Goal: Task Accomplishment & Management: Manage account settings

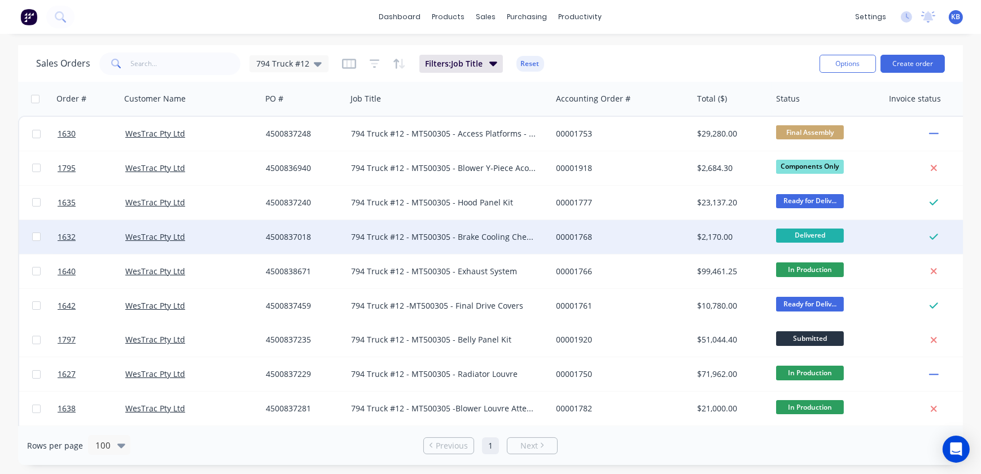
scroll to position [102, 0]
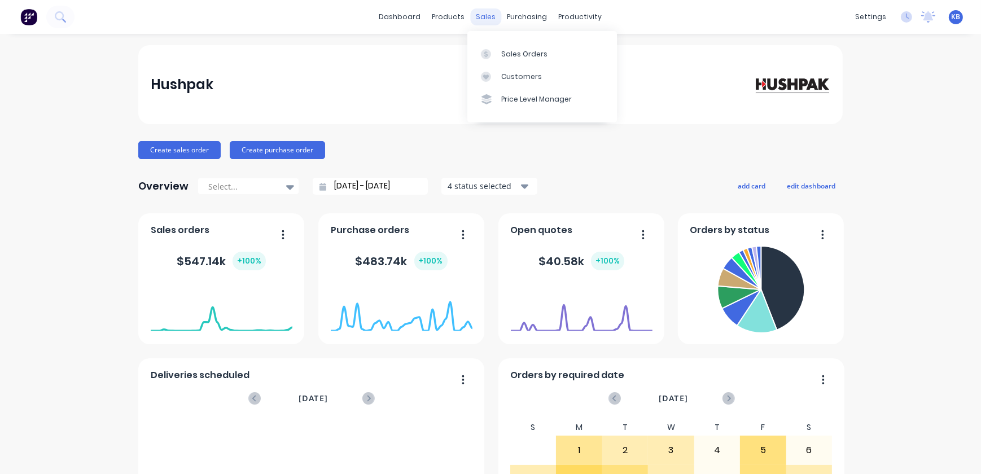
click at [490, 15] on div "sales" at bounding box center [486, 16] width 31 height 17
drag, startPoint x: 495, startPoint y: 49, endPoint x: 484, endPoint y: 51, distance: 11.0
click at [495, 49] on div at bounding box center [489, 54] width 17 height 10
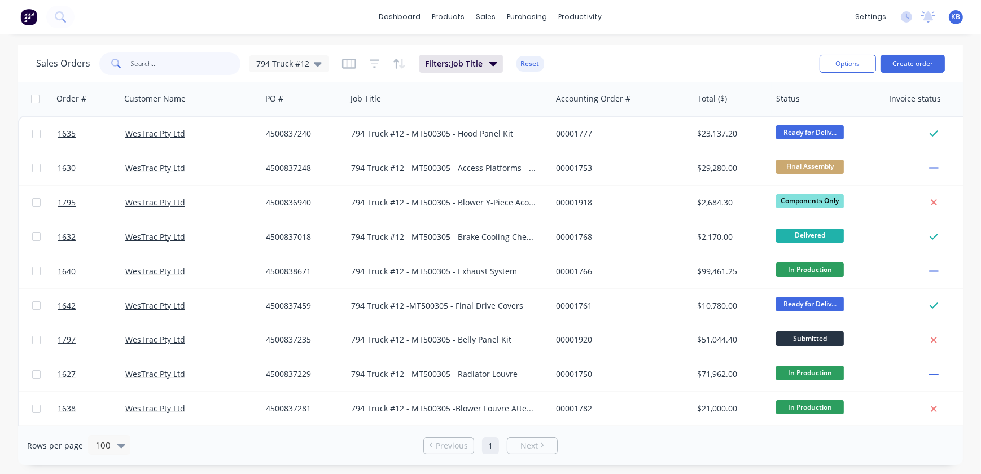
click at [196, 69] on input "text" at bounding box center [186, 63] width 110 height 23
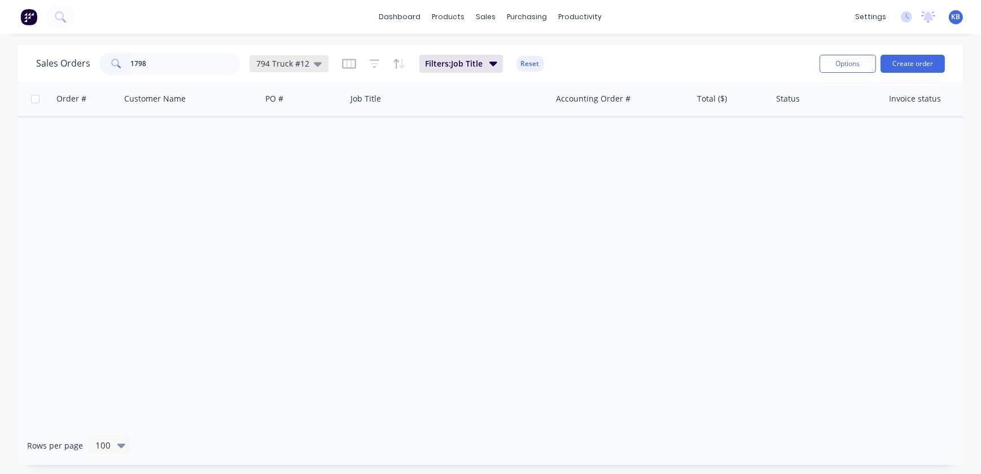
click at [297, 62] on span "794 Truck #12" at bounding box center [282, 64] width 53 height 12
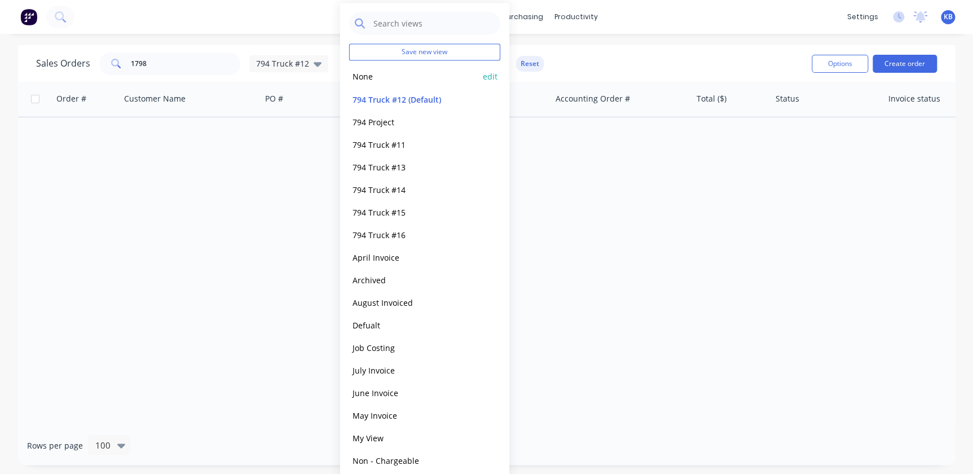
click at [352, 72] on button "None" at bounding box center [413, 76] width 129 height 13
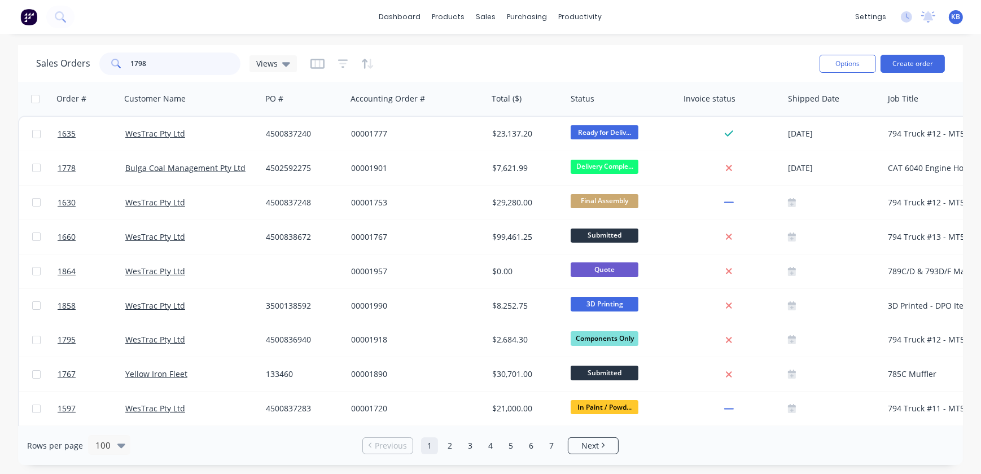
click at [174, 73] on input "1798" at bounding box center [186, 63] width 110 height 23
click at [159, 58] on input "1798" at bounding box center [186, 63] width 110 height 23
type input "1798"
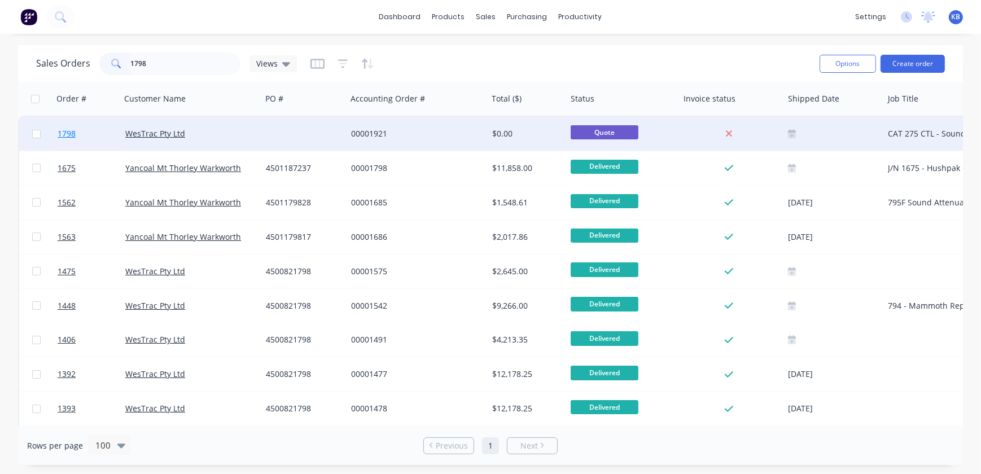
click at [78, 135] on link "1798" at bounding box center [92, 134] width 68 height 34
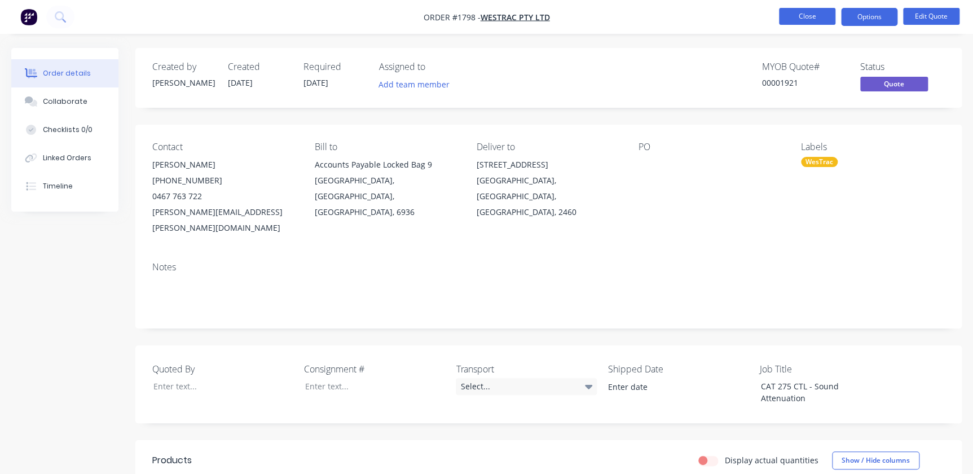
click at [795, 16] on button "Close" at bounding box center [807, 16] width 56 height 17
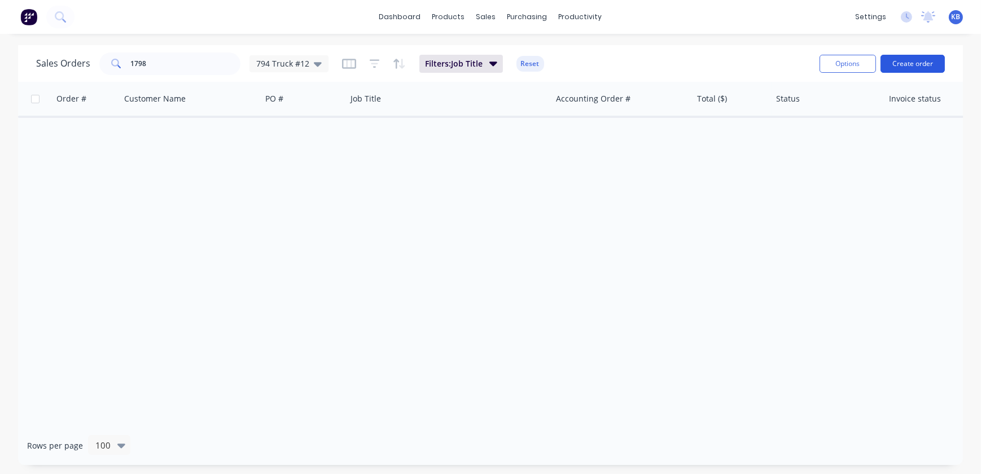
click at [902, 63] on button "Create order" at bounding box center [912, 64] width 64 height 18
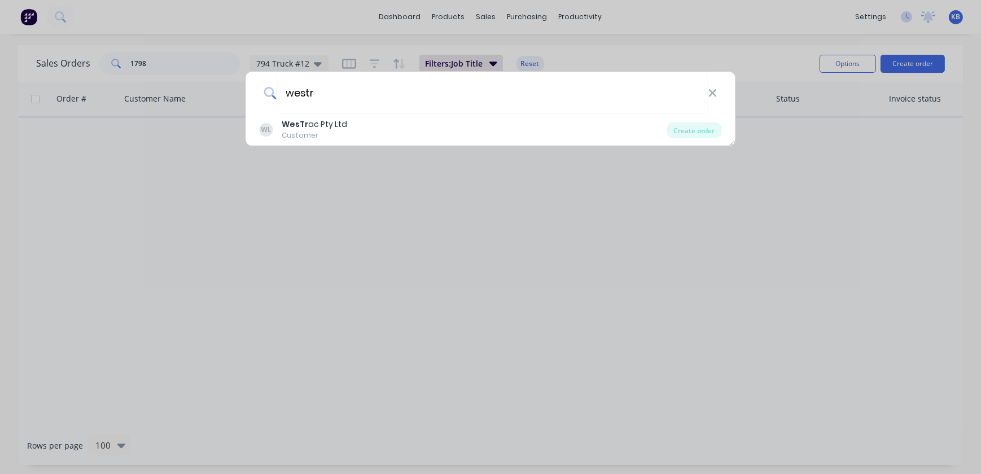
type input "westr"
click at [407, 292] on div "westr WL WesTr ac Pty Ltd Customer Create order" at bounding box center [490, 237] width 981 height 474
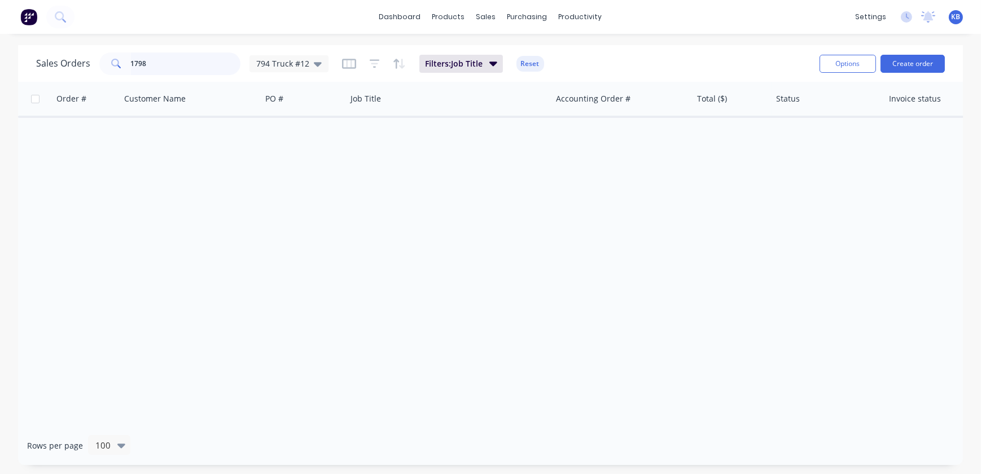
click at [156, 68] on input "1798" at bounding box center [186, 63] width 110 height 23
click at [938, 72] on button "Create order" at bounding box center [912, 64] width 64 height 18
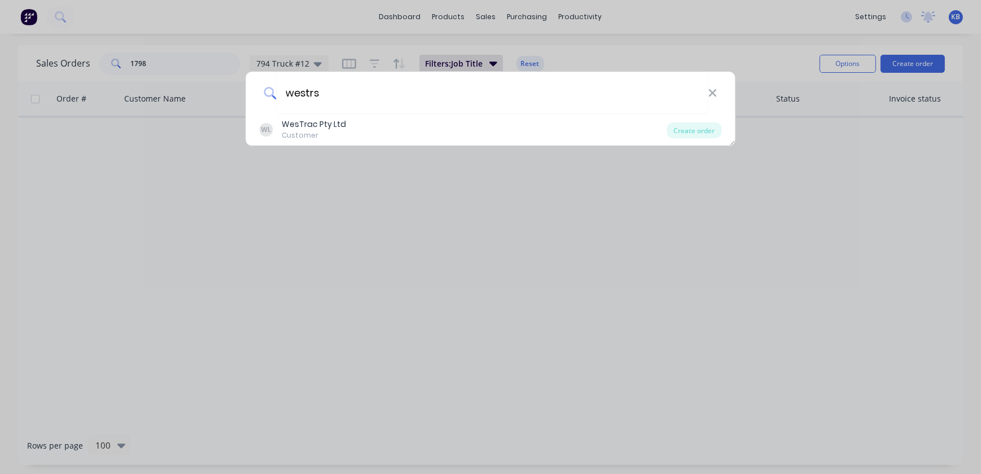
click at [307, 123] on div "westrs WL WesTrac Pty Ltd Customer Create order" at bounding box center [490, 237] width 981 height 474
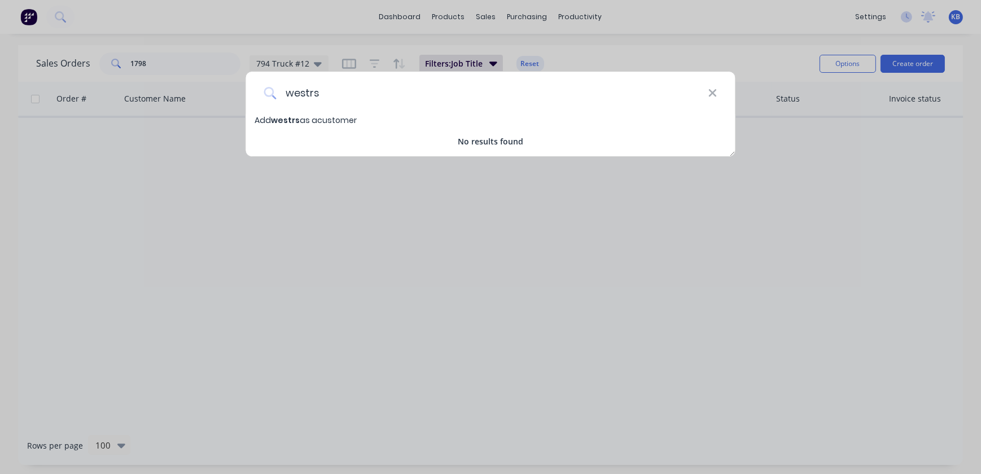
click at [339, 90] on input "westrs" at bounding box center [492, 93] width 432 height 42
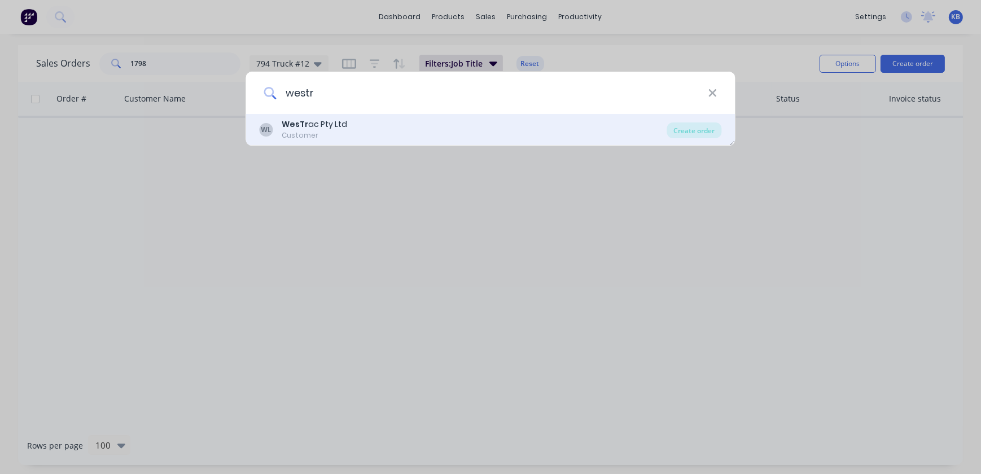
type input "westr"
click at [284, 122] on div "WesTr ac Pty Ltd" at bounding box center [314, 124] width 65 height 12
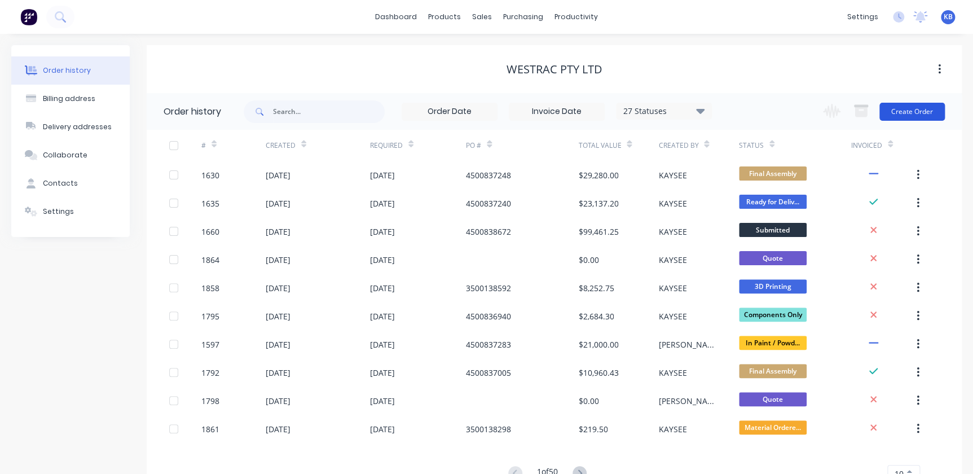
click at [889, 113] on button "Create Order" at bounding box center [912, 112] width 65 height 18
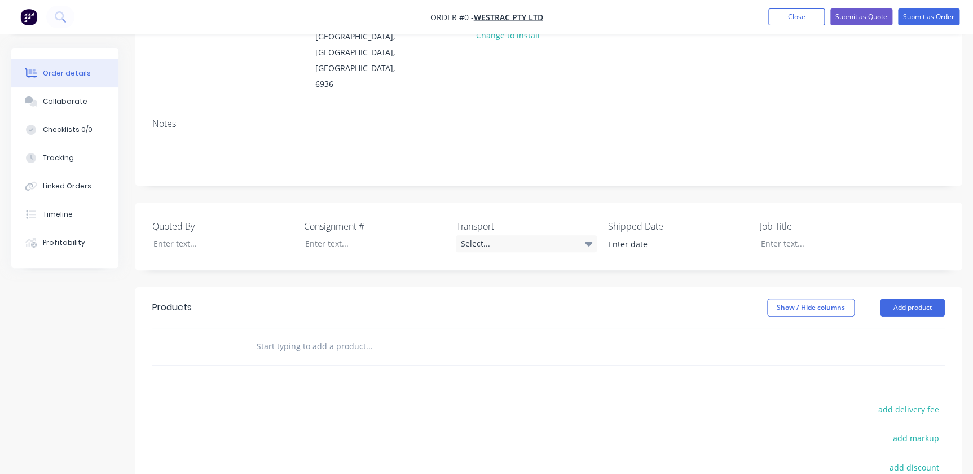
scroll to position [51, 0]
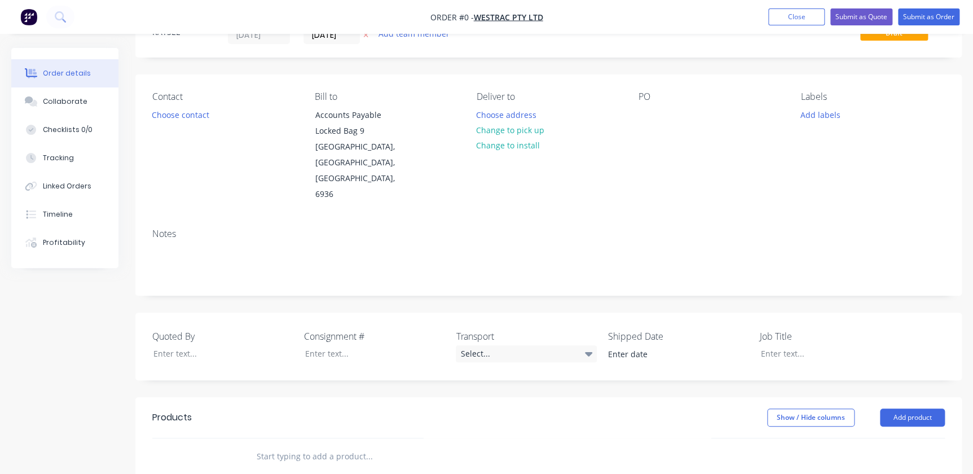
click at [643, 125] on div "PO" at bounding box center [711, 146] width 144 height 111
drag, startPoint x: 634, startPoint y: 113, endPoint x: 658, endPoint y: 115, distance: 24.3
click at [635, 113] on div "Contact Choose contact Bill to Accounts Payable Locked Bag 9 MIDLAND, Western A…" at bounding box center [548, 146] width 827 height 145
click at [658, 115] on div "PO" at bounding box center [711, 146] width 144 height 111
click at [647, 111] on div at bounding box center [648, 115] width 18 height 16
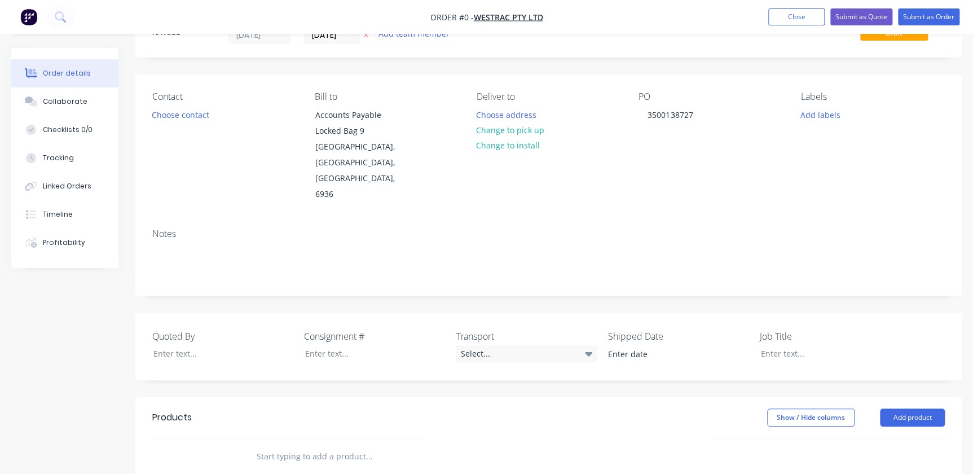
click at [652, 165] on div "Order details Collaborate Checklists 0/0 Tracking Linked Orders Timeline Profit…" at bounding box center [486, 380] width 973 height 766
click at [182, 121] on button "Choose contact" at bounding box center [180, 114] width 69 height 15
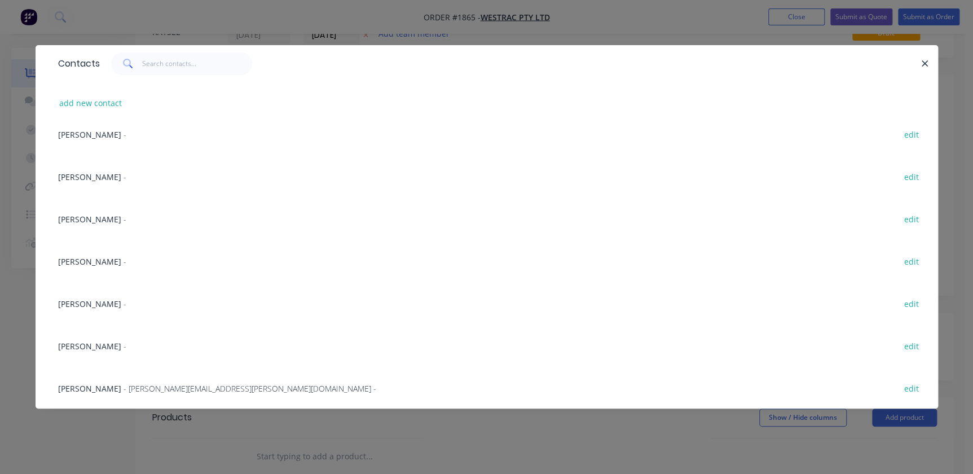
scroll to position [102, 0]
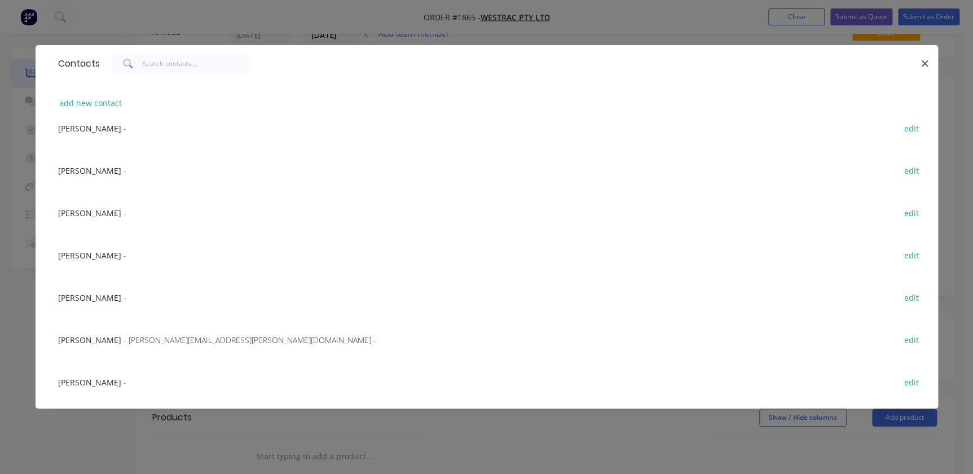
click at [77, 298] on span "Ed Burley" at bounding box center [89, 297] width 63 height 11
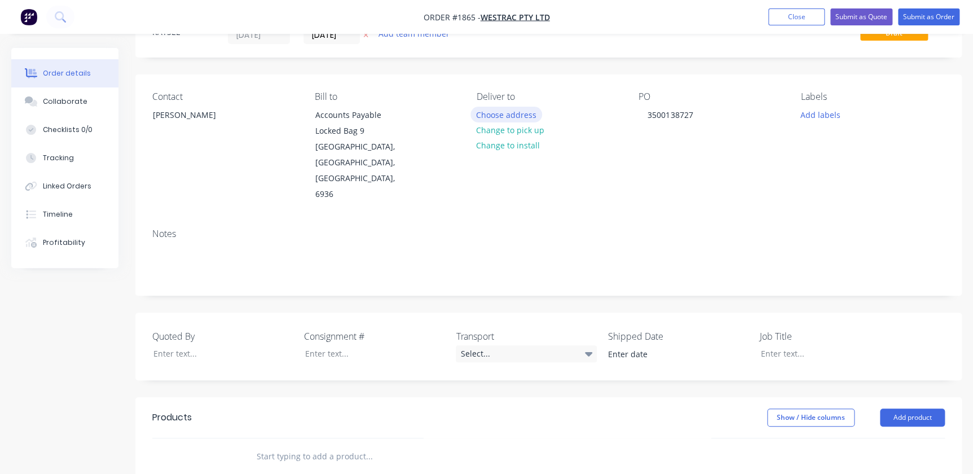
click at [532, 107] on button "Choose address" at bounding box center [507, 114] width 72 height 15
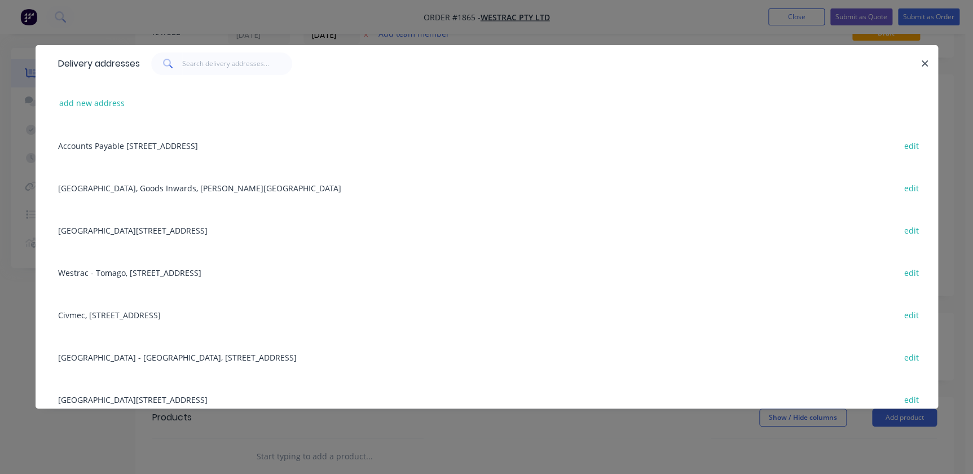
click at [154, 229] on div "Building C, 1 Westrac Drive, Tomago, New South Wales, Australia, 2283 edit" at bounding box center [486, 230] width 869 height 42
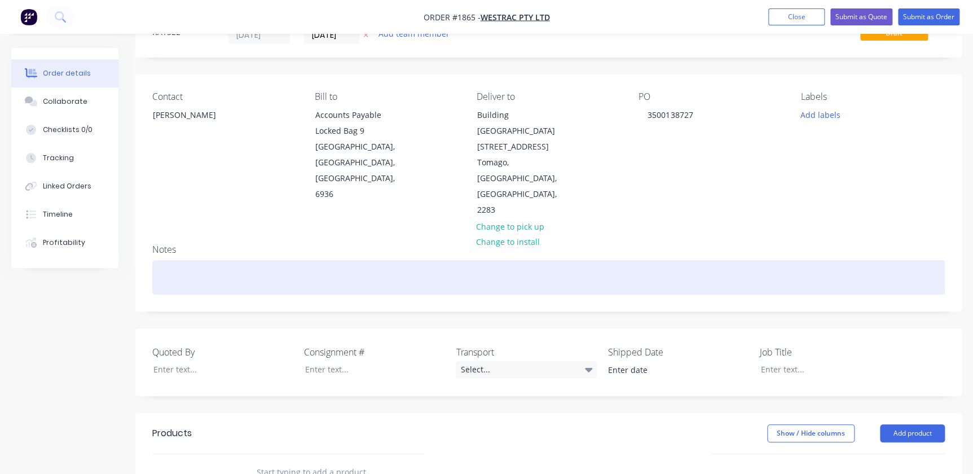
click at [187, 260] on div at bounding box center [548, 277] width 793 height 34
drag, startPoint x: 199, startPoint y: 227, endPoint x: 74, endPoint y: 220, distance: 124.9
click at [74, 220] on div "Order details Collaborate Checklists 0/0 Tracking Linked Orders Timeline Profit…" at bounding box center [486, 388] width 973 height 782
copy div "3D Printed DPO Items"
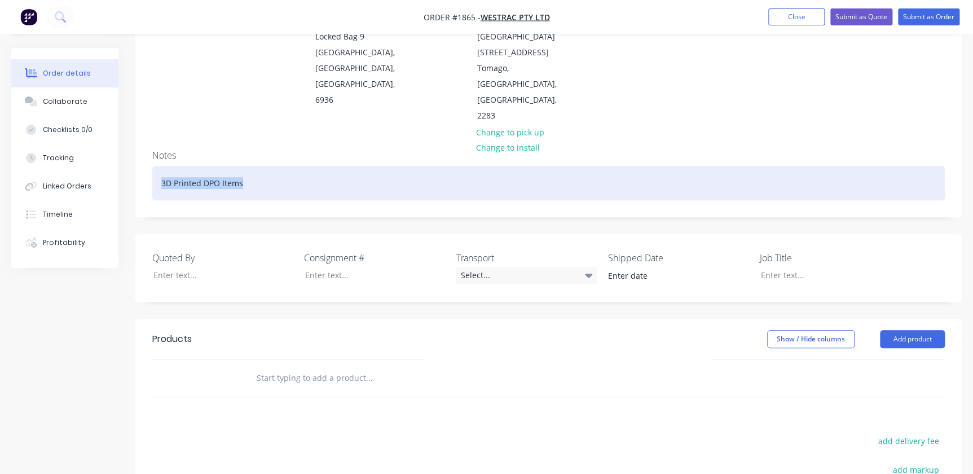
scroll to position [153, 0]
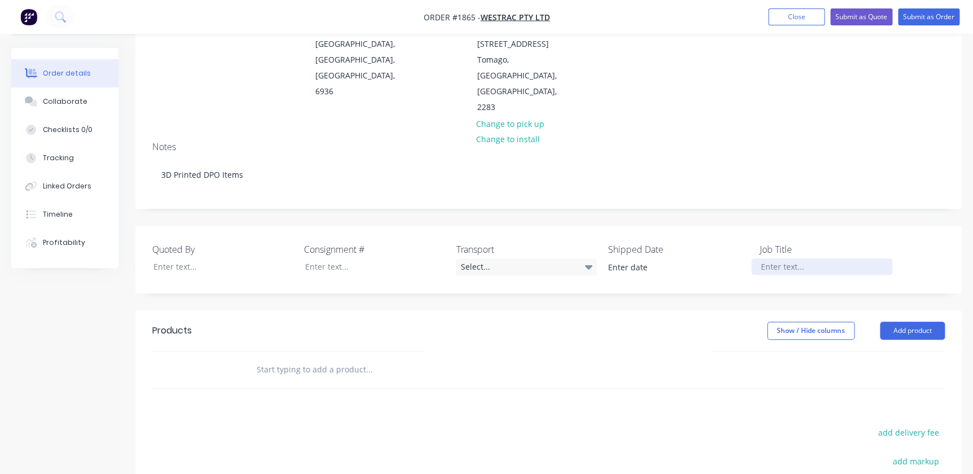
click at [781, 258] on div at bounding box center [822, 266] width 141 height 16
paste div
click at [282, 358] on input "text" at bounding box center [369, 369] width 226 height 23
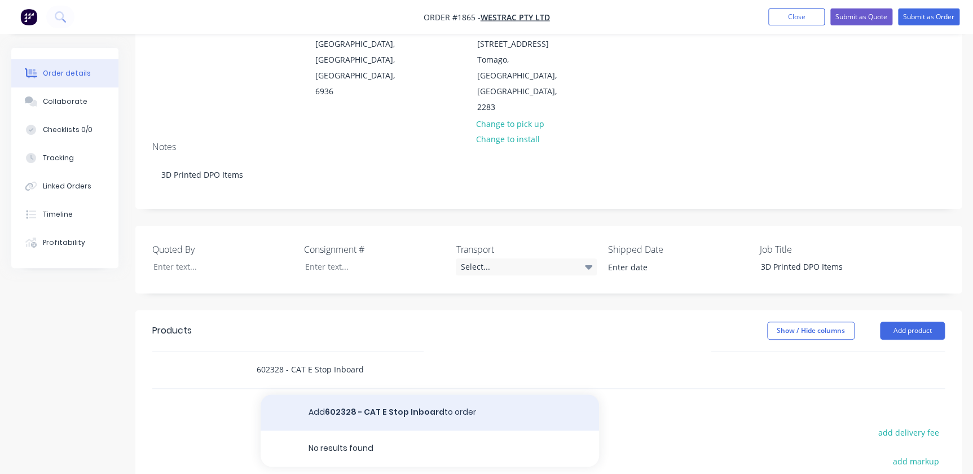
type input "602328 - CAT E Stop Inboard"
click at [376, 394] on button "Add 602328 - CAT E Stop Inboard to order" at bounding box center [430, 412] width 339 height 36
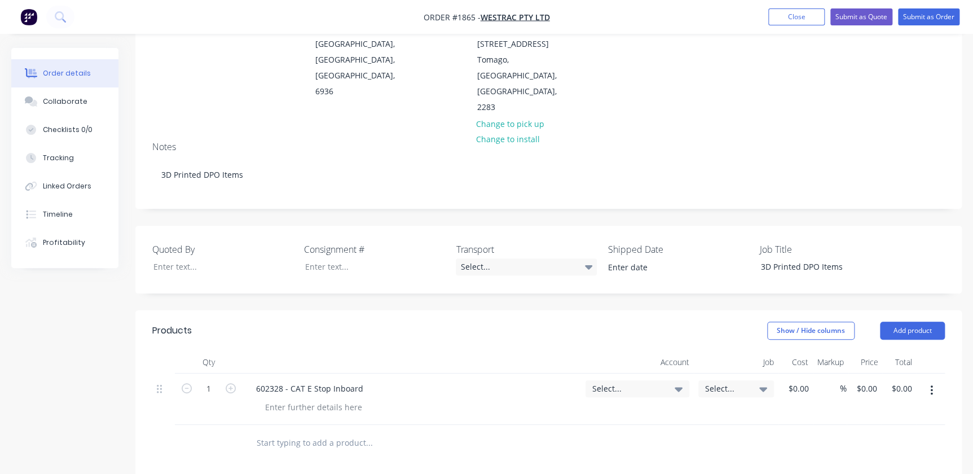
drag, startPoint x: 310, startPoint y: 384, endPoint x: 309, endPoint y: 367, distance: 17.0
click at [311, 432] on input "text" at bounding box center [369, 443] width 226 height 23
click at [310, 374] on div "602328 - CAT E Stop Inboard" at bounding box center [412, 399] width 339 height 51
click at [338, 374] on div "602328 - CAT E Stop Inboard" at bounding box center [412, 399] width 339 height 51
click at [296, 432] on input "text" at bounding box center [369, 443] width 226 height 23
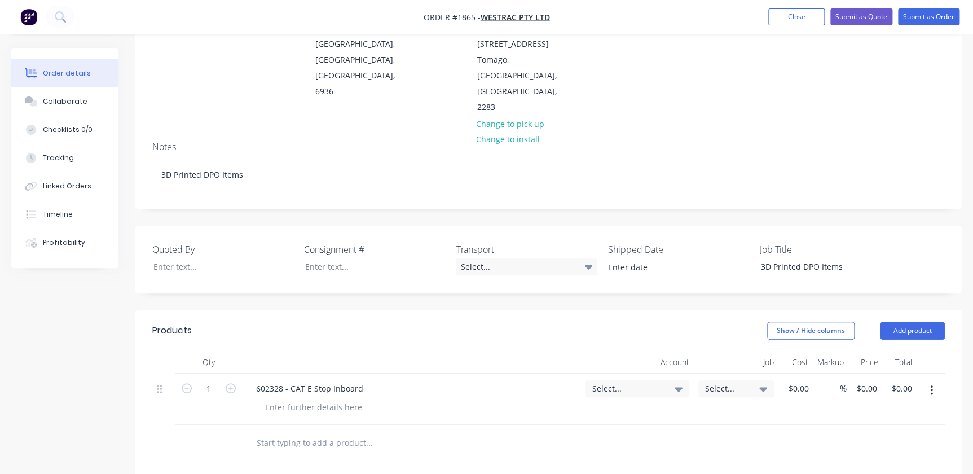
click at [280, 432] on input "text" at bounding box center [369, 443] width 226 height 23
click at [644, 383] on span "Select..." at bounding box center [627, 389] width 71 height 12
click at [622, 411] on input at bounding box center [619, 422] width 116 height 23
type input "3d"
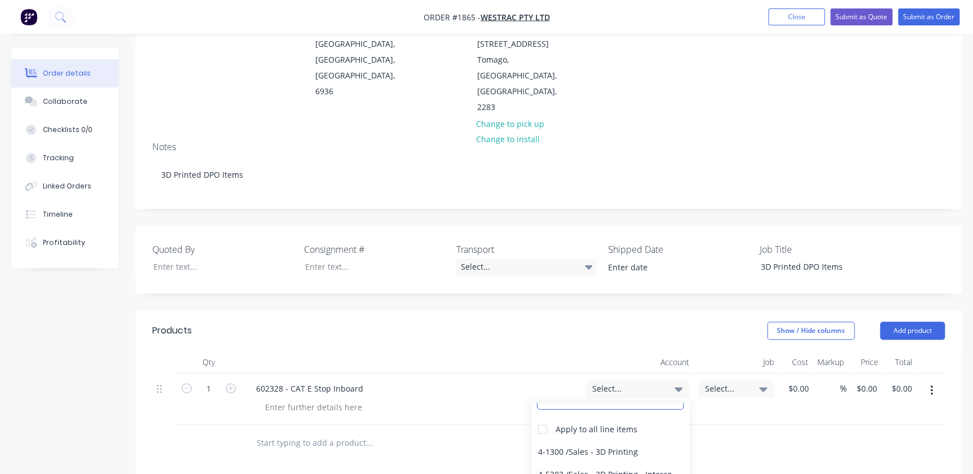
drag, startPoint x: 561, startPoint y: 420, endPoint x: 679, endPoint y: 375, distance: 126.5
click at [563, 463] on div "4-5303 / Sales - 3D Printing - Interco" at bounding box center [611, 474] width 158 height 23
click at [744, 383] on span "Select..." at bounding box center [726, 389] width 43 height 12
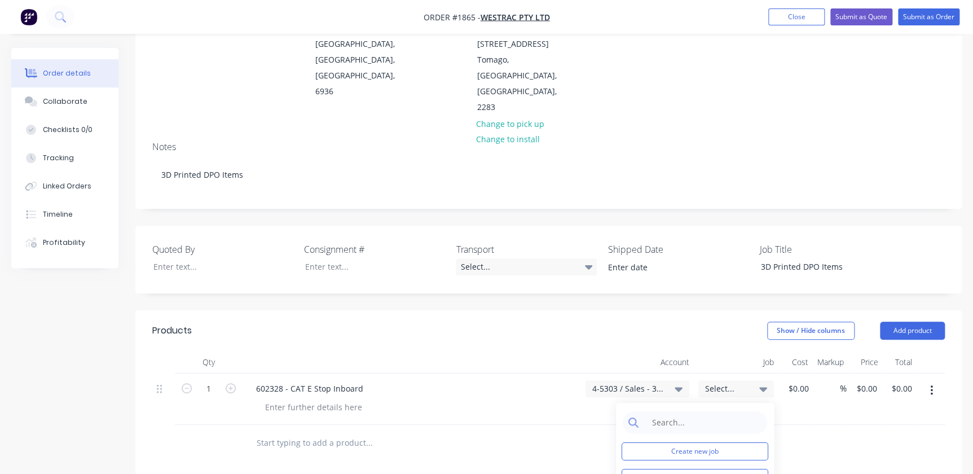
click at [671, 411] on input at bounding box center [704, 422] width 116 height 23
drag, startPoint x: 563, startPoint y: 378, endPoint x: 569, endPoint y: 378, distance: 6.8
click at [563, 425] on div at bounding box center [446, 443] width 406 height 37
click at [710, 383] on span "Select..." at bounding box center [726, 389] width 43 height 12
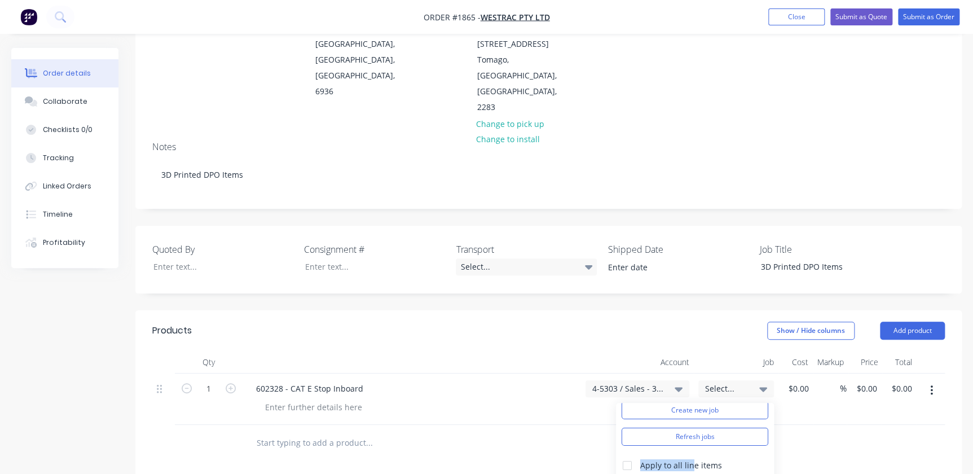
scroll to position [28, 0]
drag, startPoint x: 690, startPoint y: 399, endPoint x: 700, endPoint y: 363, distance: 38.1
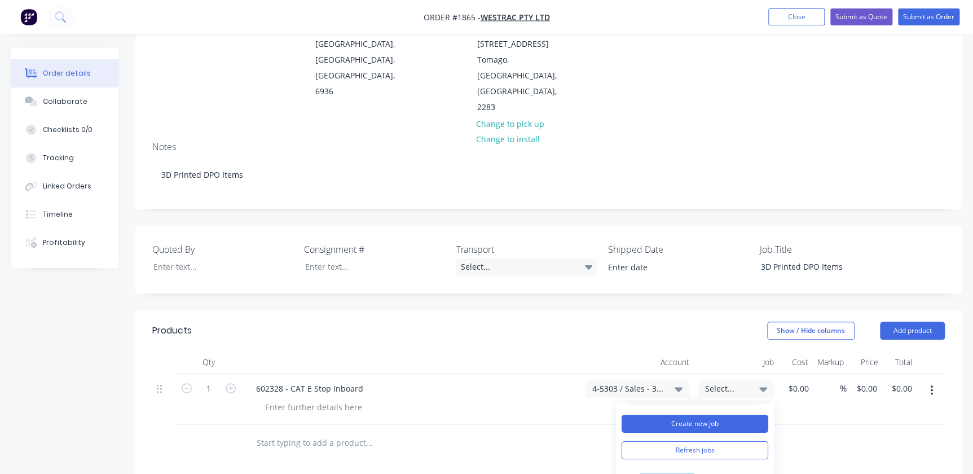
click at [695, 415] on button "Create new job" at bounding box center [695, 424] width 147 height 18
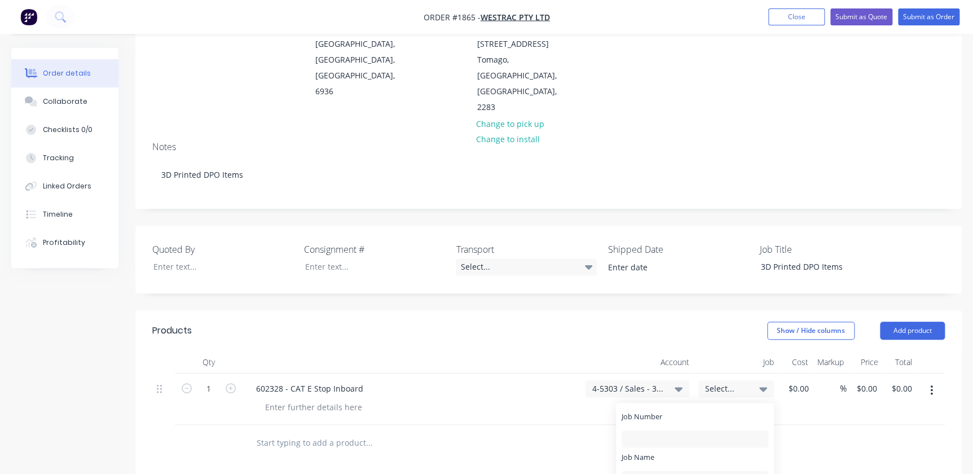
click at [640, 411] on div "Job Number" at bounding box center [695, 429] width 147 height 36
click at [641, 431] on input "Job Number" at bounding box center [695, 439] width 147 height 17
type input "1865"
type input "W/Trac - 3D DPO Items"
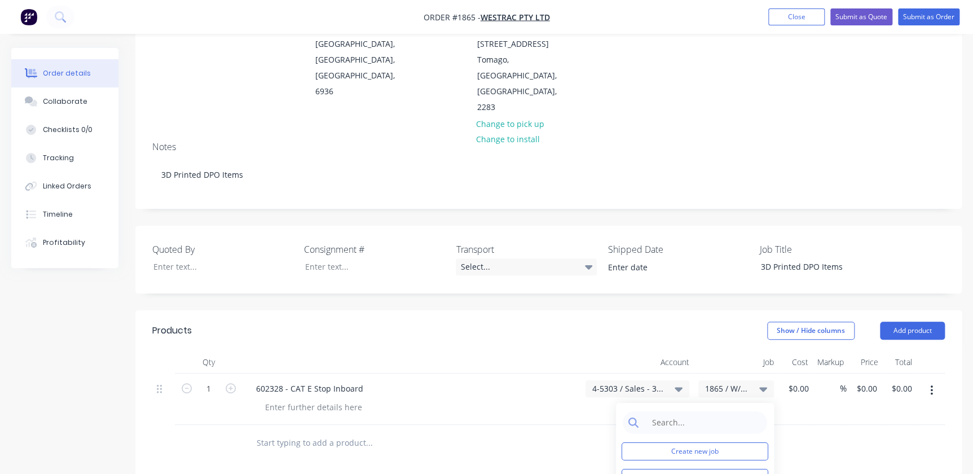
click at [814, 374] on div "%" at bounding box center [830, 399] width 33 height 51
click at [798, 380] on div "$0.00" at bounding box center [798, 388] width 30 height 16
type input "$29.87"
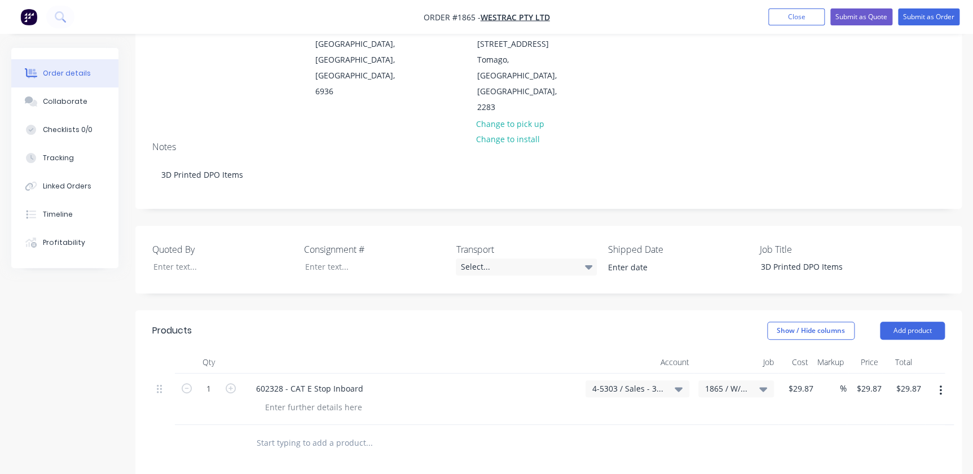
click at [240, 374] on div "1" at bounding box center [209, 399] width 68 height 51
click at [235, 383] on icon "button" at bounding box center [231, 388] width 10 height 10
type input "2"
type input "$59.74"
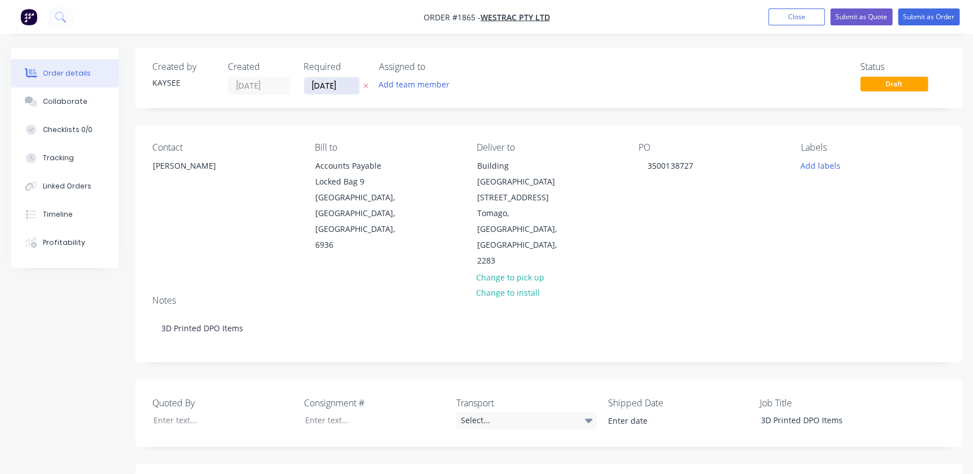
click at [334, 85] on input "09/09/25" at bounding box center [331, 85] width 55 height 17
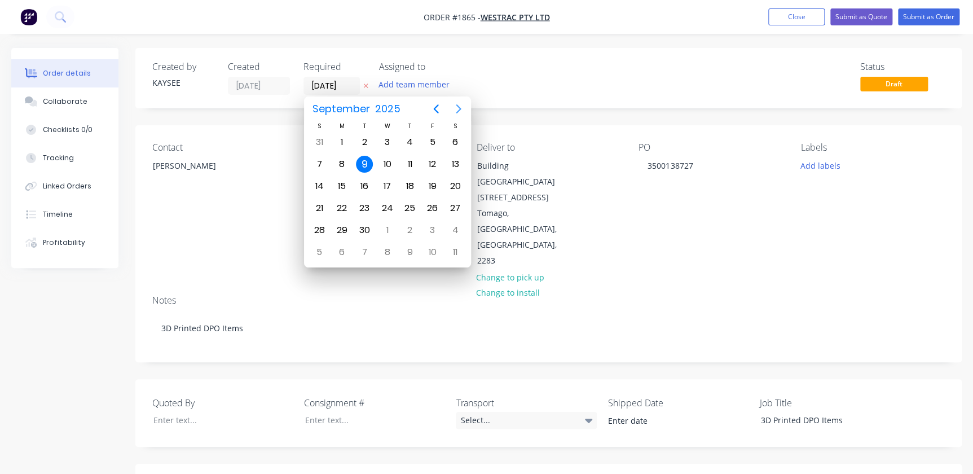
click at [455, 111] on icon "Next page" at bounding box center [459, 109] width 14 height 14
click at [426, 143] on div "3" at bounding box center [432, 142] width 17 height 17
type input "03/10/25"
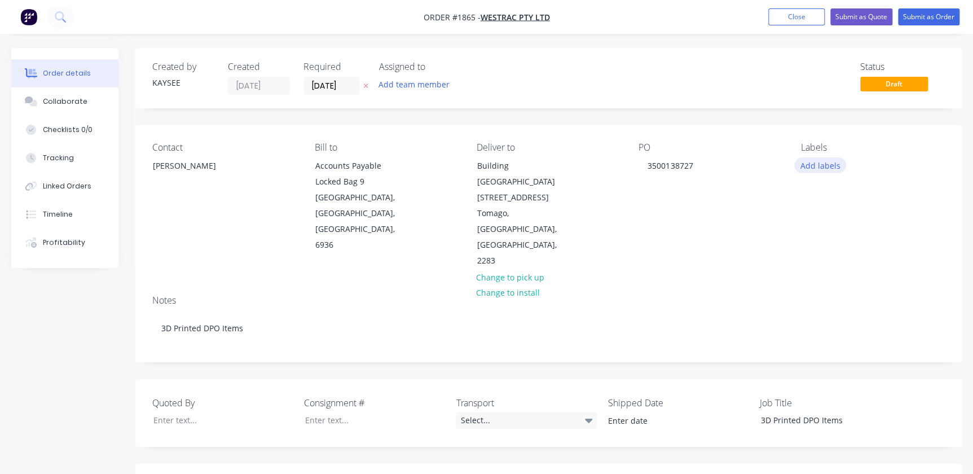
click at [811, 161] on button "Add labels" at bounding box center [820, 164] width 52 height 15
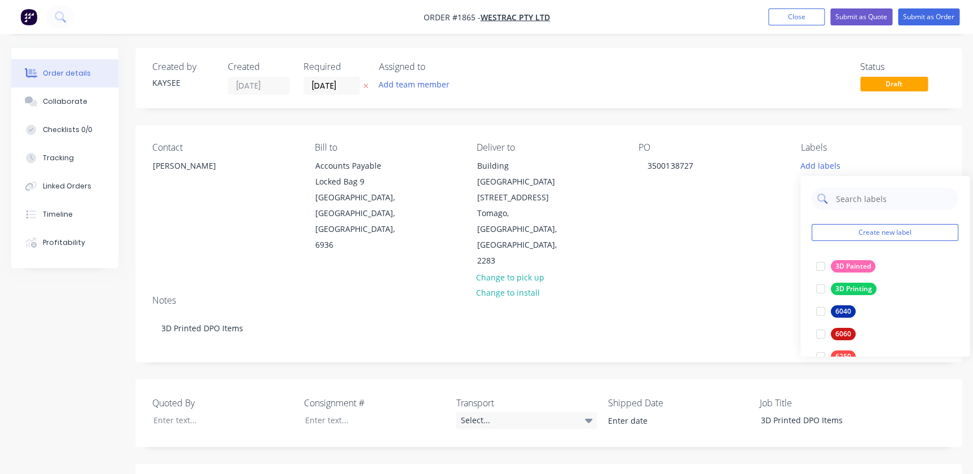
click at [844, 196] on input "text" at bounding box center [894, 198] width 118 height 23
type input "3d"
click at [820, 284] on div at bounding box center [821, 289] width 23 height 23
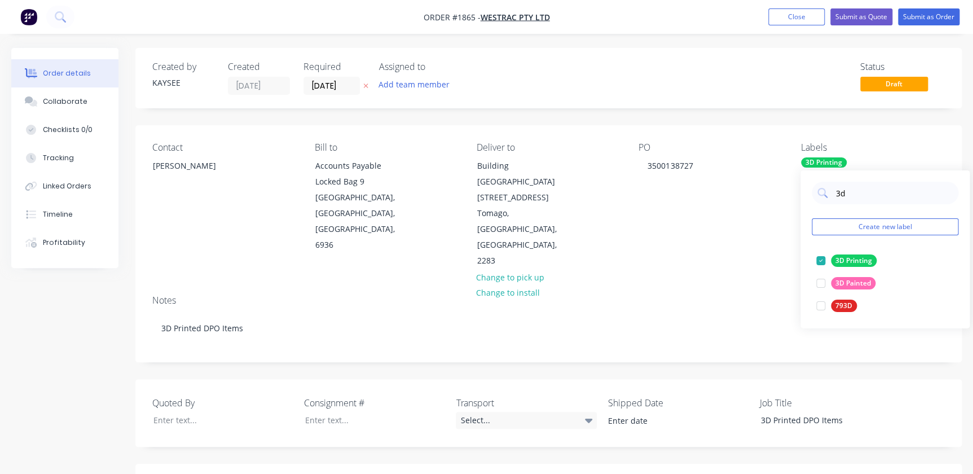
click at [767, 295] on div "Notes" at bounding box center [548, 300] width 793 height 11
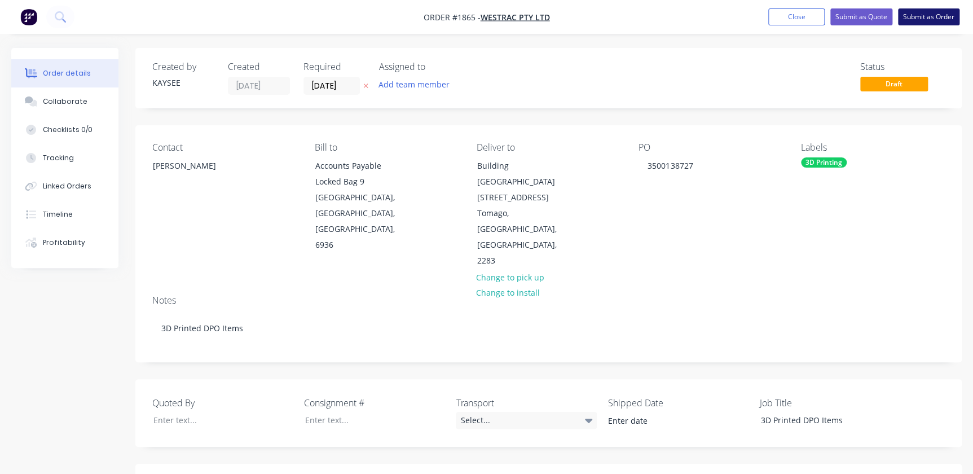
click at [921, 12] on button "Submit as Order" at bounding box center [929, 16] width 62 height 17
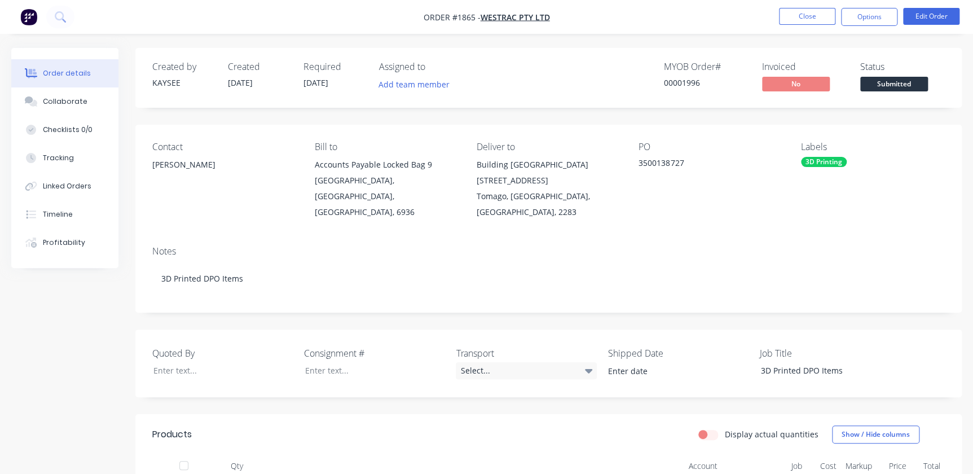
click at [873, 7] on nav "Order #1865 - WesTrac Pty Ltd Close Options Edit Order" at bounding box center [486, 17] width 973 height 34
click at [872, 19] on button "Options" at bounding box center [869, 17] width 56 height 18
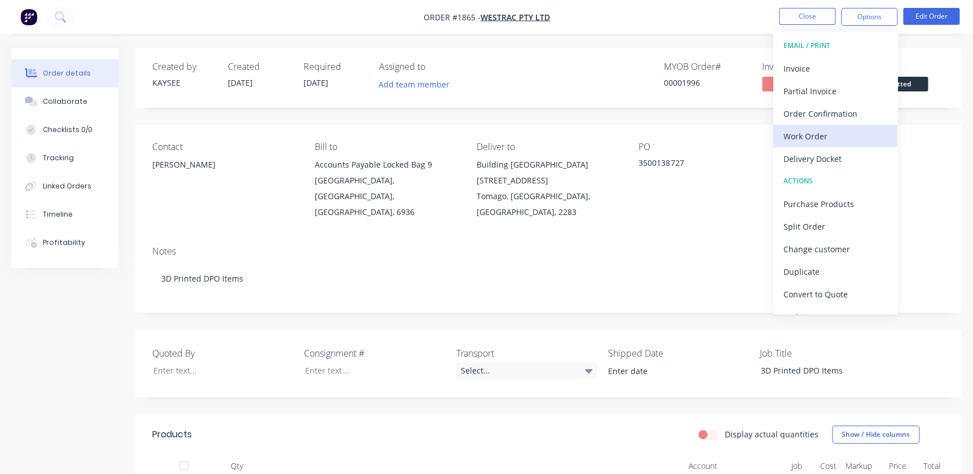
click at [805, 128] on div "Work Order" at bounding box center [836, 136] width 104 height 16
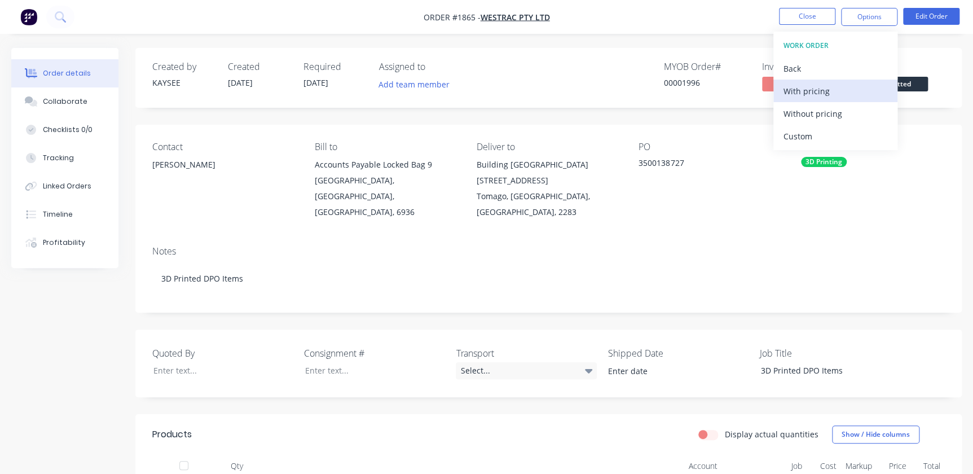
click at [789, 82] on button "With pricing" at bounding box center [836, 91] width 124 height 23
click at [917, 87] on span "Submitted" at bounding box center [894, 84] width 68 height 14
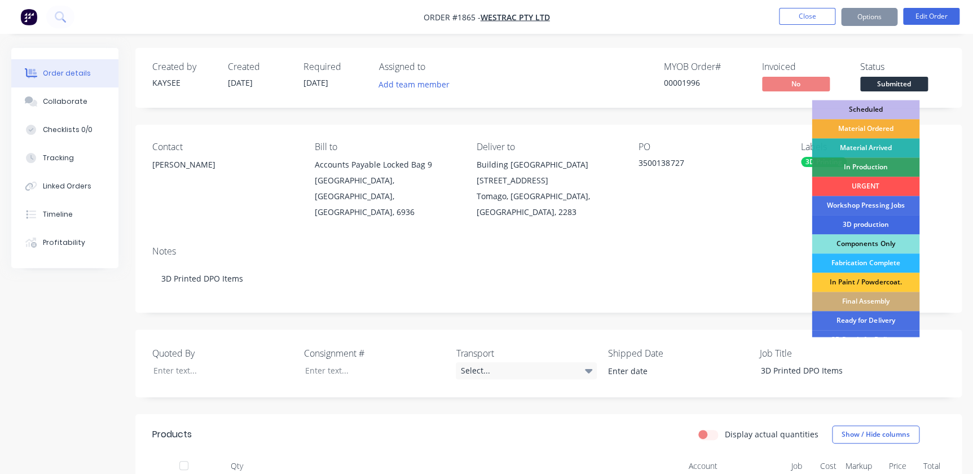
click at [886, 219] on div "3D production" at bounding box center [866, 224] width 108 height 19
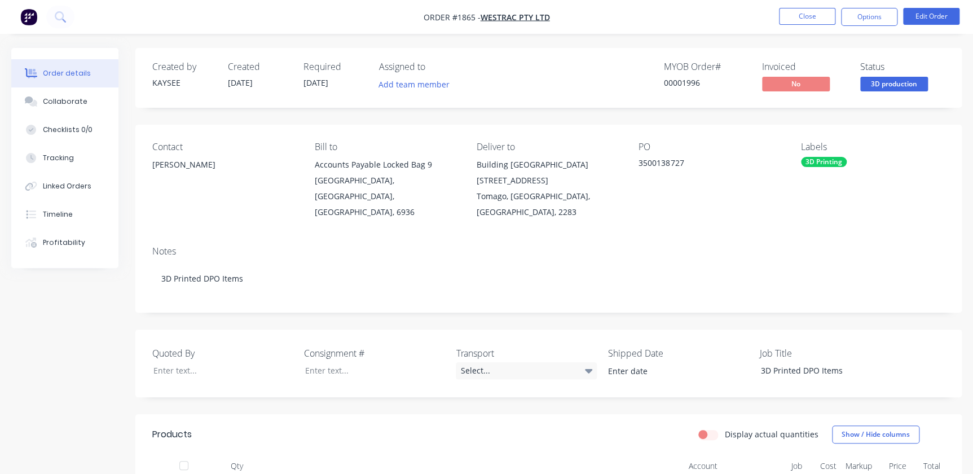
drag, startPoint x: 823, startPoint y: 4, endPoint x: 822, endPoint y: 15, distance: 11.3
click at [823, 5] on nav "Order #1865 - WesTrac Pty Ltd Close Options Edit Order" at bounding box center [486, 17] width 973 height 34
click at [822, 15] on button "Close" at bounding box center [807, 16] width 56 height 17
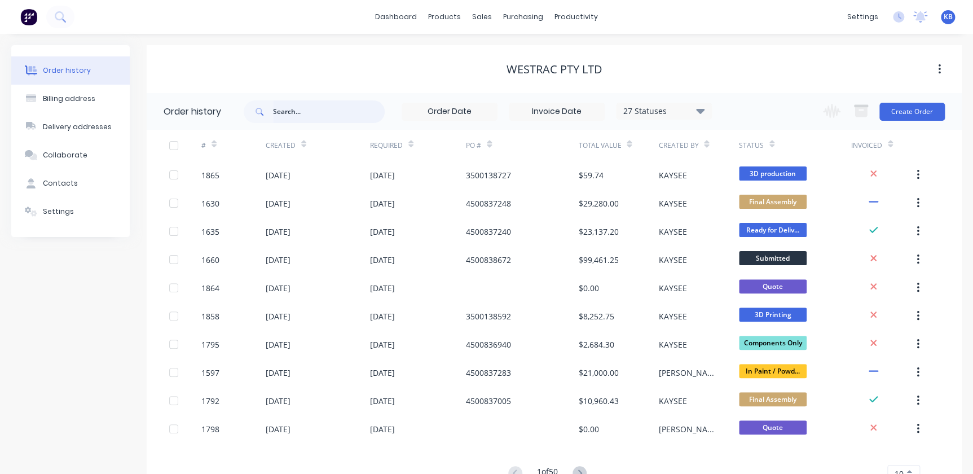
click at [331, 102] on input "text" at bounding box center [329, 111] width 112 height 23
type input "1768"
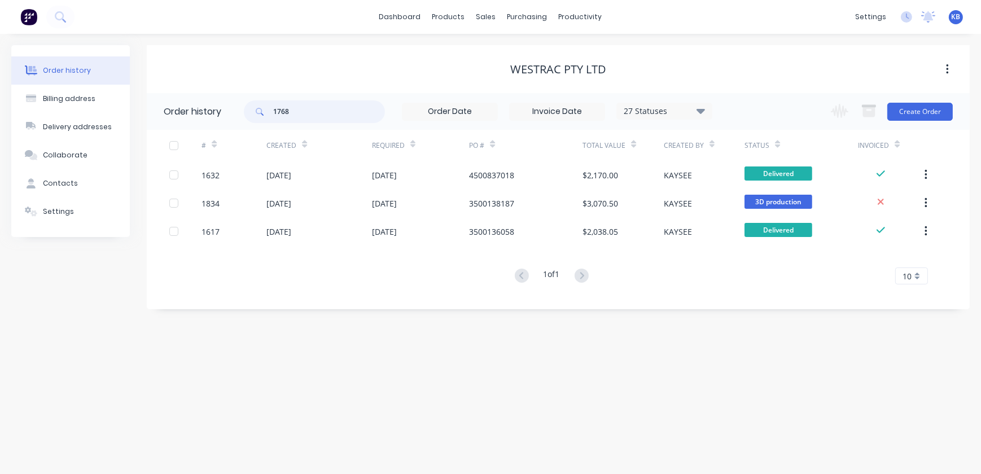
click at [302, 107] on input "1768" at bounding box center [329, 111] width 112 height 23
type input "1798"
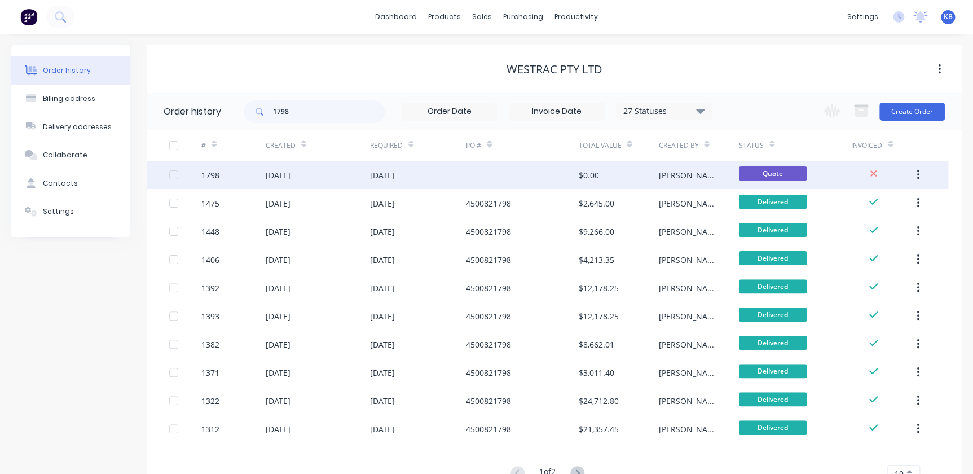
click at [210, 174] on div "1798" at bounding box center [210, 175] width 18 height 12
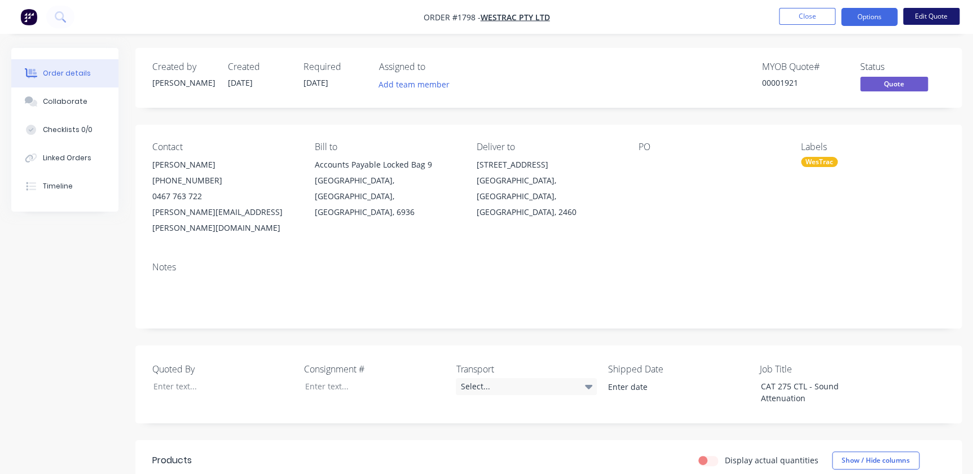
click at [933, 16] on button "Edit Quote" at bounding box center [931, 16] width 56 height 17
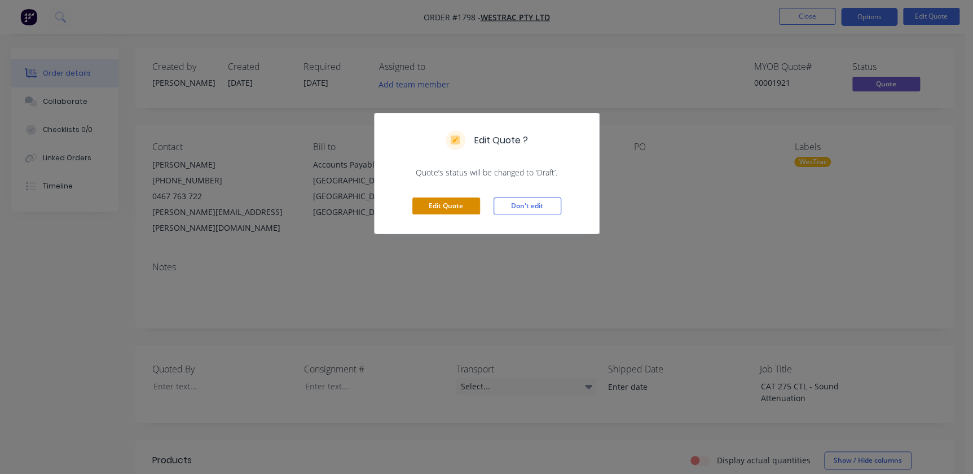
click at [440, 207] on button "Edit Quote" at bounding box center [446, 205] width 68 height 17
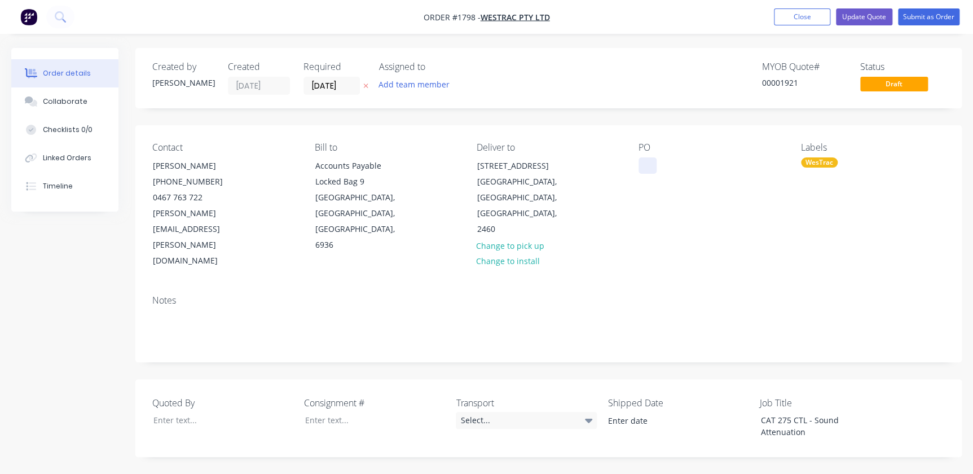
click at [648, 161] on div at bounding box center [648, 165] width 18 height 16
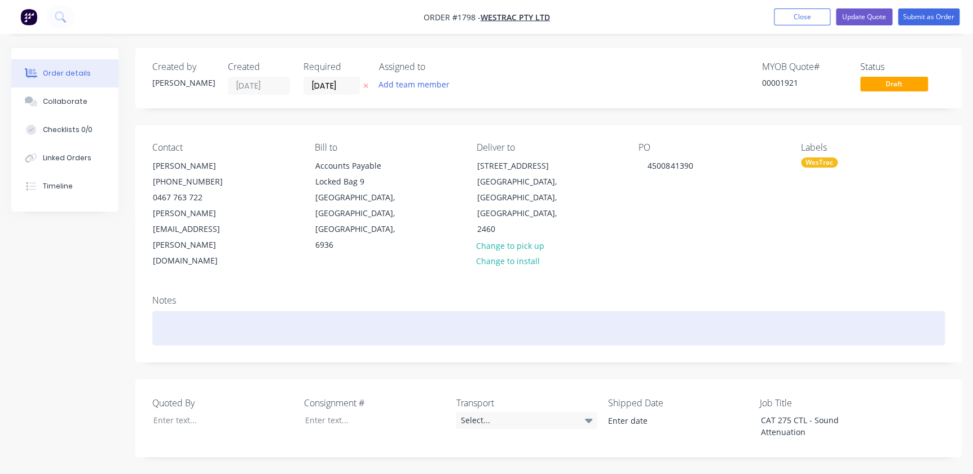
click at [176, 311] on div at bounding box center [548, 328] width 793 height 34
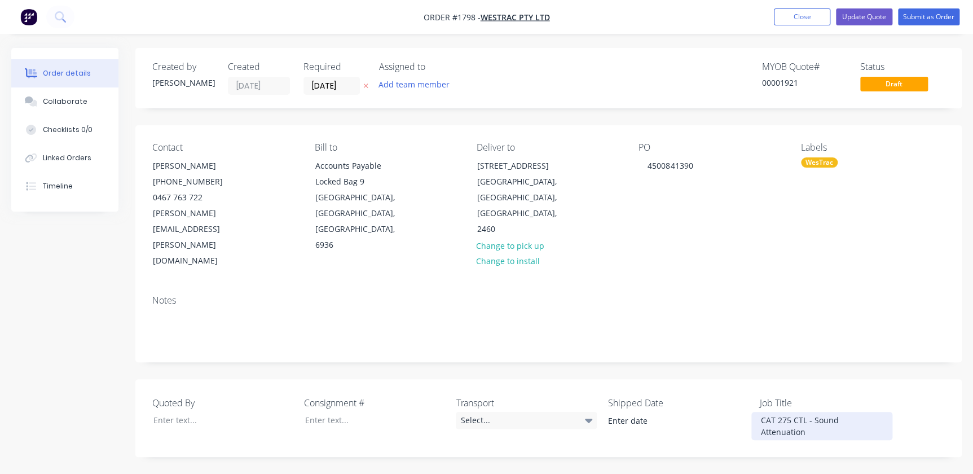
drag, startPoint x: 761, startPoint y: 370, endPoint x: 995, endPoint y: 369, distance: 234.2
copy div "CAT 275 CTL - Sound Attenuation"
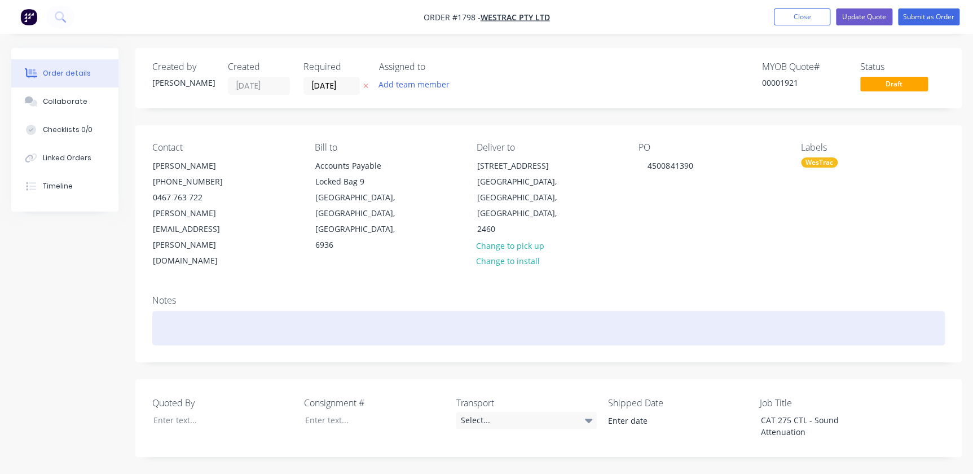
click at [165, 311] on div at bounding box center [548, 328] width 793 height 34
paste div
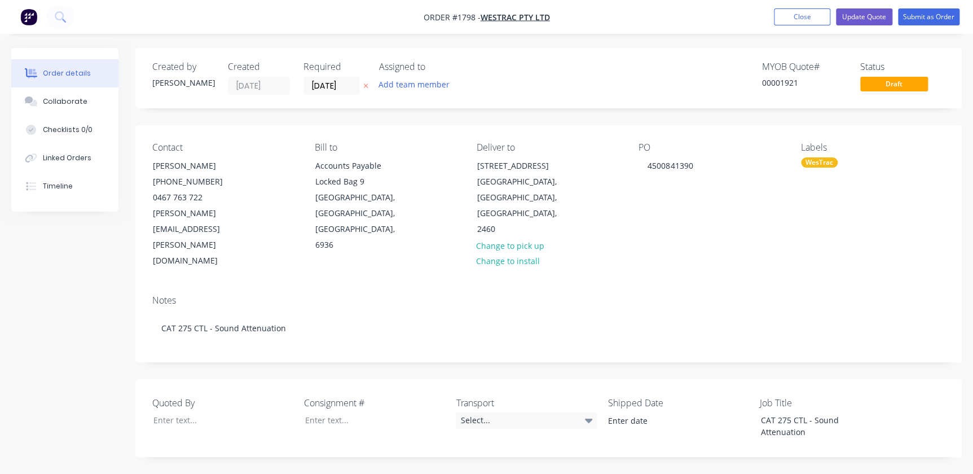
click at [923, 5] on nav "Order #1798 - WesTrac Pty Ltd Add product Close Update Quote Submit as Order" at bounding box center [486, 17] width 973 height 34
drag, startPoint x: 923, startPoint y: 5, endPoint x: 919, endPoint y: 11, distance: 7.1
click at [919, 11] on nav "Order #1798 - WesTrac Pty Ltd Add product Close Update Quote Submit as Order" at bounding box center [486, 17] width 973 height 34
click at [920, 14] on button "Submit as Order" at bounding box center [929, 16] width 62 height 17
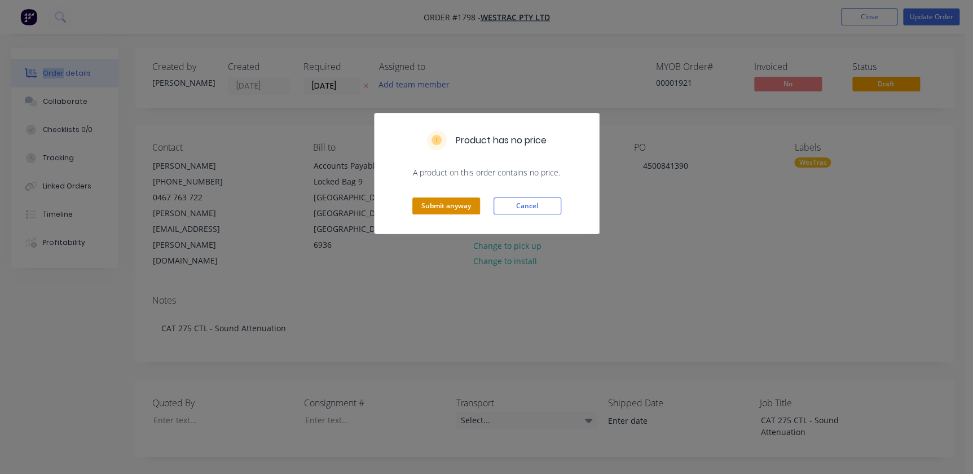
click at [453, 206] on button "Submit anyway" at bounding box center [446, 205] width 68 height 17
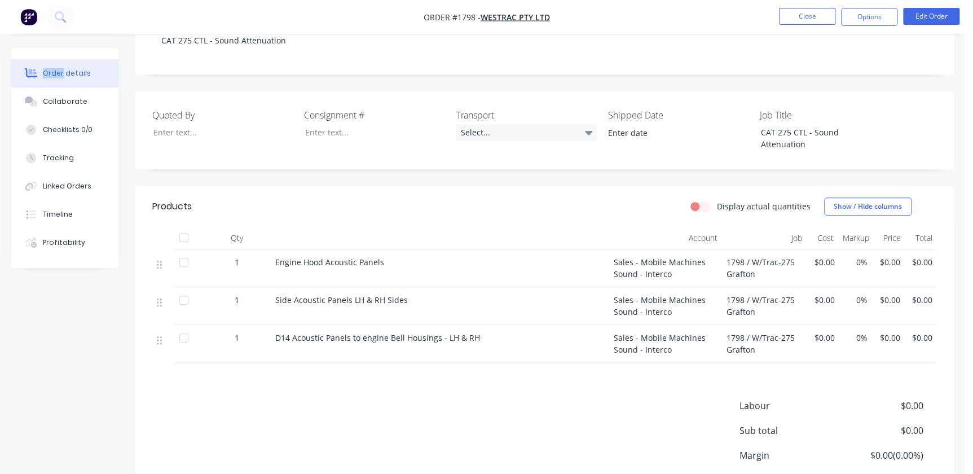
scroll to position [256, 0]
click at [945, 24] on button "Edit Order" at bounding box center [931, 16] width 56 height 17
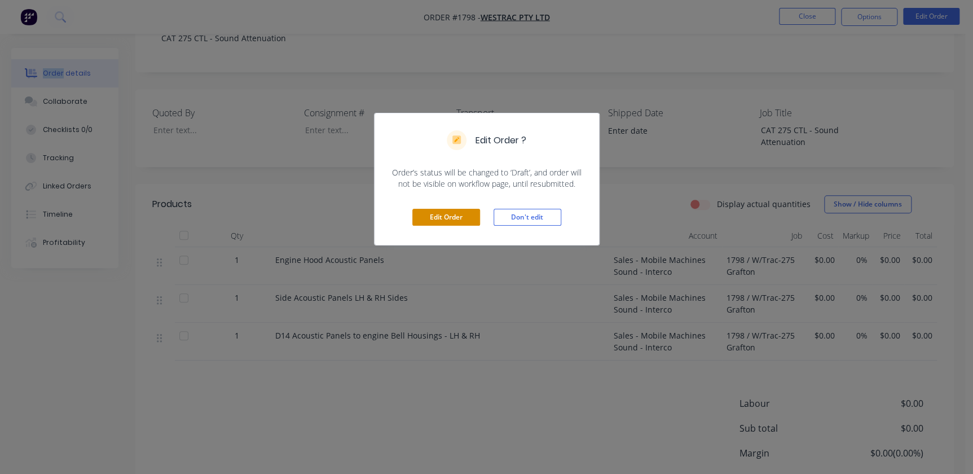
click at [472, 219] on button "Edit Order" at bounding box center [446, 217] width 68 height 17
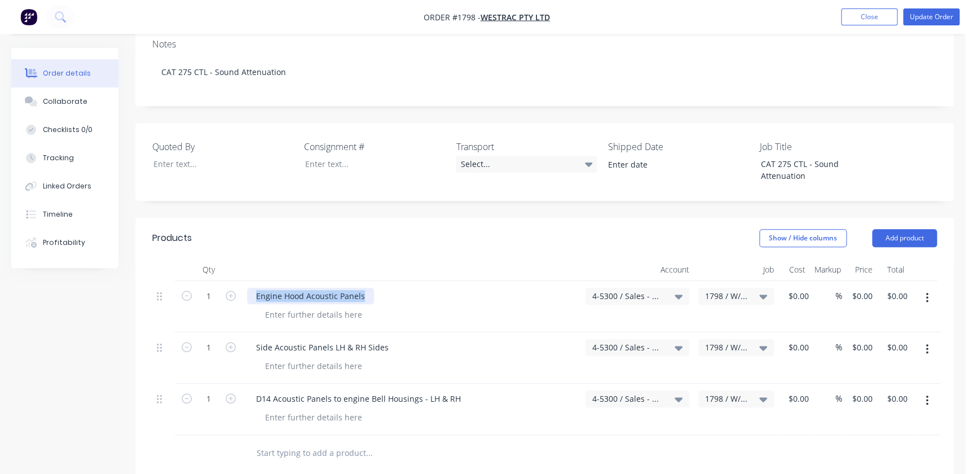
drag, startPoint x: 248, startPoint y: 241, endPoint x: 392, endPoint y: 240, distance: 144.5
click at [392, 288] on div "Engine Hood Acoustic Panels" at bounding box center [412, 296] width 330 height 16
copy div "Engine Hood Acoustic Panels"
click at [310, 288] on div "Engine Hood Acoustic Panels" at bounding box center [310, 296] width 127 height 16
click at [305, 306] on div at bounding box center [313, 314] width 115 height 16
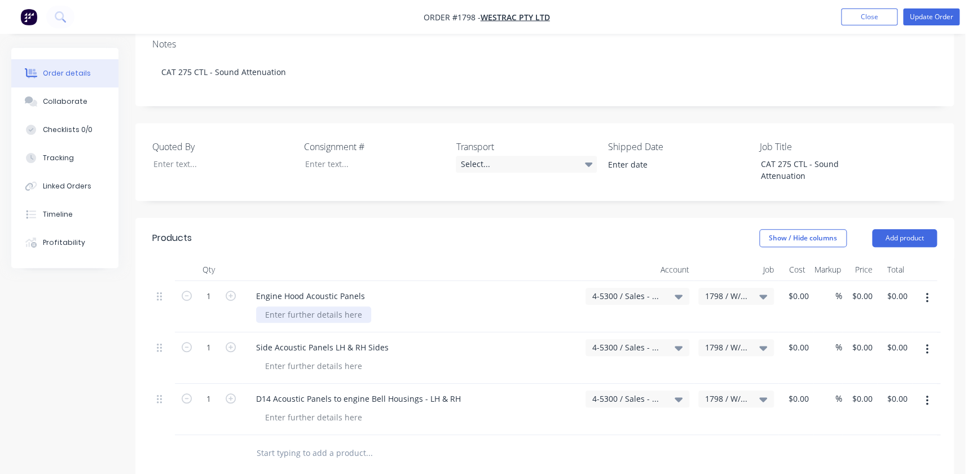
click at [291, 306] on div at bounding box center [313, 314] width 115 height 16
paste div
drag, startPoint x: 257, startPoint y: 287, endPoint x: 411, endPoint y: 290, distance: 153.5
click at [410, 339] on div "Side Acoustic Panels LH & RH Sides" at bounding box center [412, 347] width 330 height 16
copy div "Side Acoustic Panels LH & RH Sides"
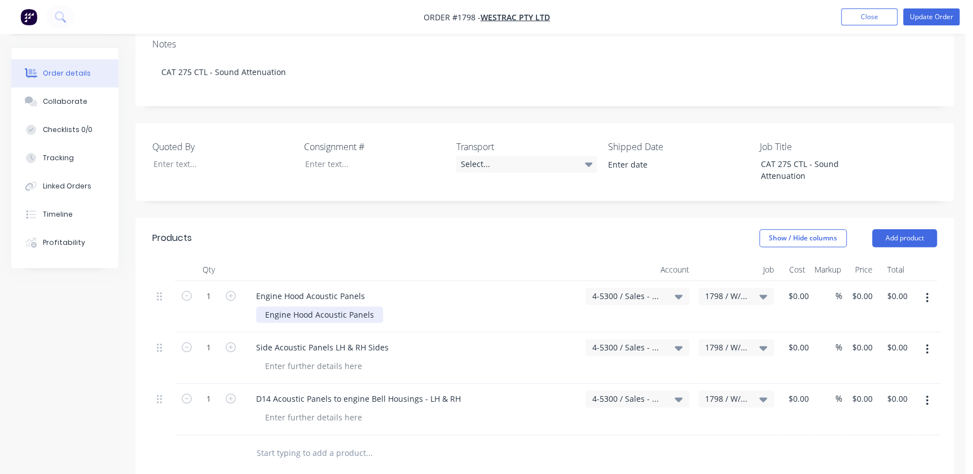
click at [374, 306] on div "Engine Hood Acoustic Panels" at bounding box center [319, 314] width 127 height 16
click at [375, 306] on div "Engine Hood Acoustic Panels" at bounding box center [319, 314] width 127 height 16
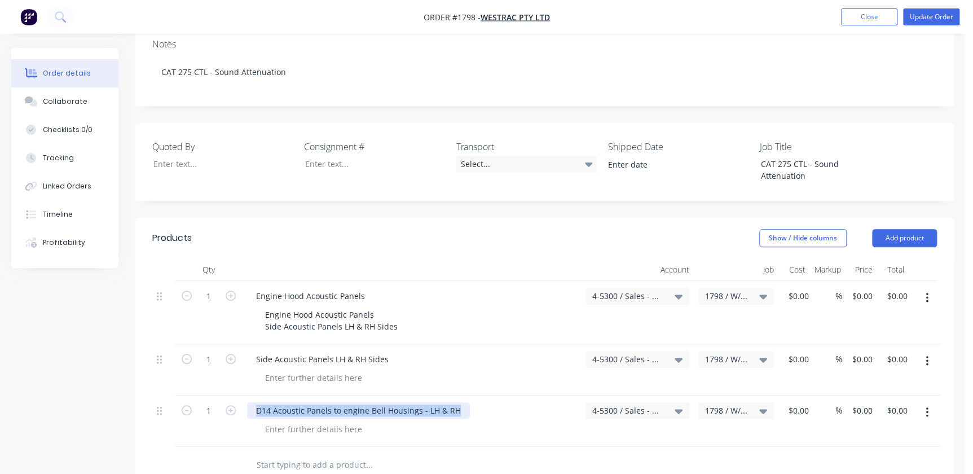
drag, startPoint x: 256, startPoint y: 350, endPoint x: 465, endPoint y: 352, distance: 208.8
click at [465, 402] on div "D14 Acoustic Panels to engine Bell Housings - LH & RH" at bounding box center [412, 410] width 330 height 16
copy div "D14 Acoustic Panels to engine Bell Housings - LH & RH"
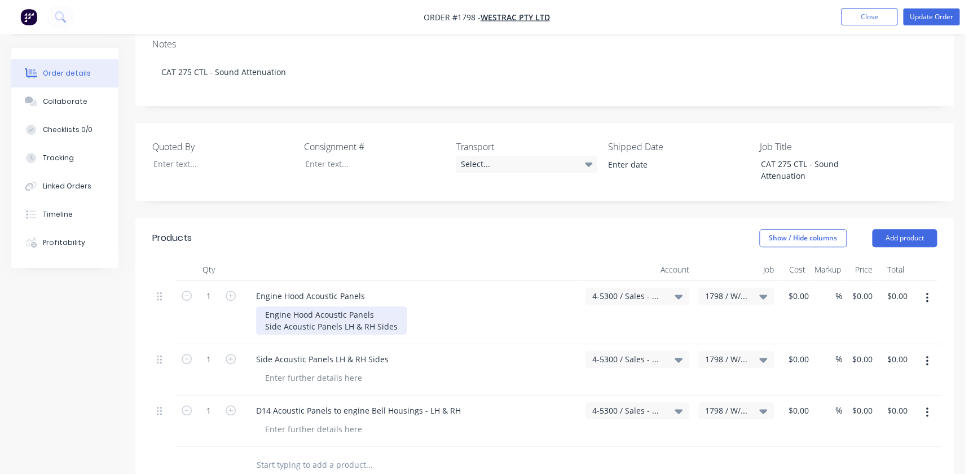
click at [401, 306] on div "Engine Hood Acoustic Panels Side Acoustic Panels LH & RH Sides" at bounding box center [331, 320] width 151 height 28
click at [398, 306] on div "Engine Hood Acoustic Panels Side Acoustic Panels LH & RH Sides" at bounding box center [331, 320] width 151 height 28
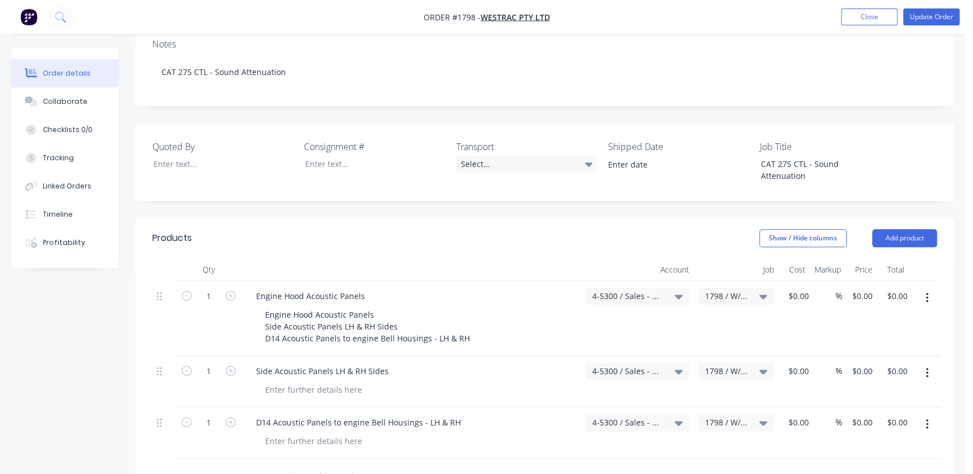
click at [929, 418] on icon "button" at bounding box center [927, 424] width 3 height 12
drag, startPoint x: 860, startPoint y: 455, endPoint x: 889, endPoint y: 409, distance: 55.0
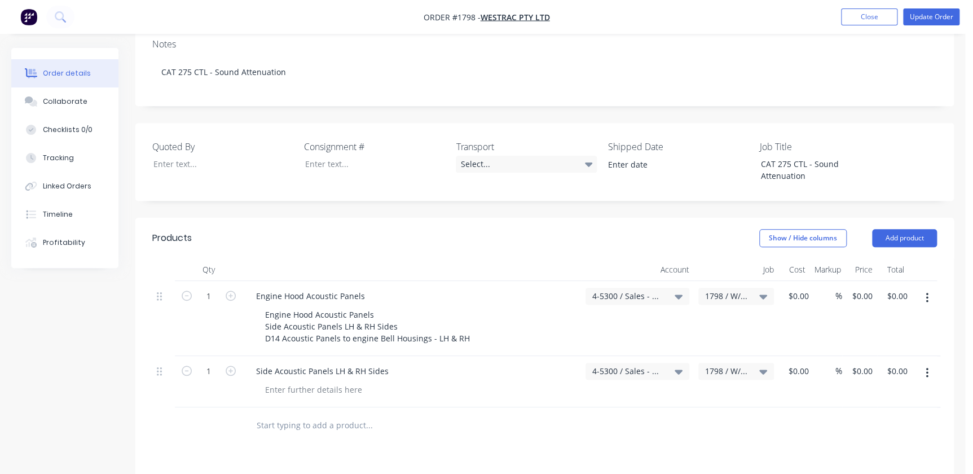
click at [926, 356] on div at bounding box center [926, 381] width 28 height 51
click at [934, 363] on button "button" at bounding box center [927, 373] width 27 height 20
drag, startPoint x: 871, startPoint y: 404, endPoint x: 892, endPoint y: 335, distance: 71.9
click at [870, 462] on div "Delete" at bounding box center [887, 470] width 87 height 16
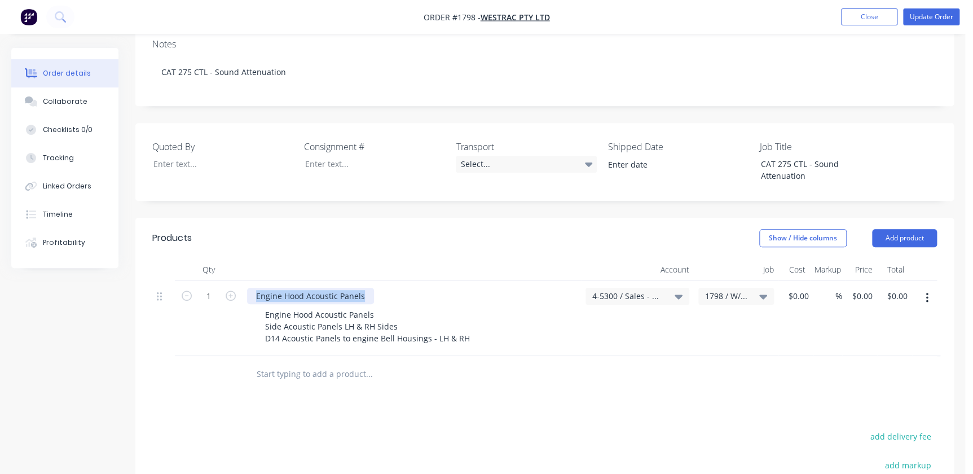
drag, startPoint x: 367, startPoint y: 240, endPoint x: 240, endPoint y: 240, distance: 126.4
click at [240, 281] on div "1 Engine Hood Acoustic Panels Engine Hood Acoustic Panels Side Acoustic Panels …" at bounding box center [544, 318] width 785 height 75
click at [800, 288] on input "0" at bounding box center [801, 296] width 26 height 16
type input "$4,290.00"
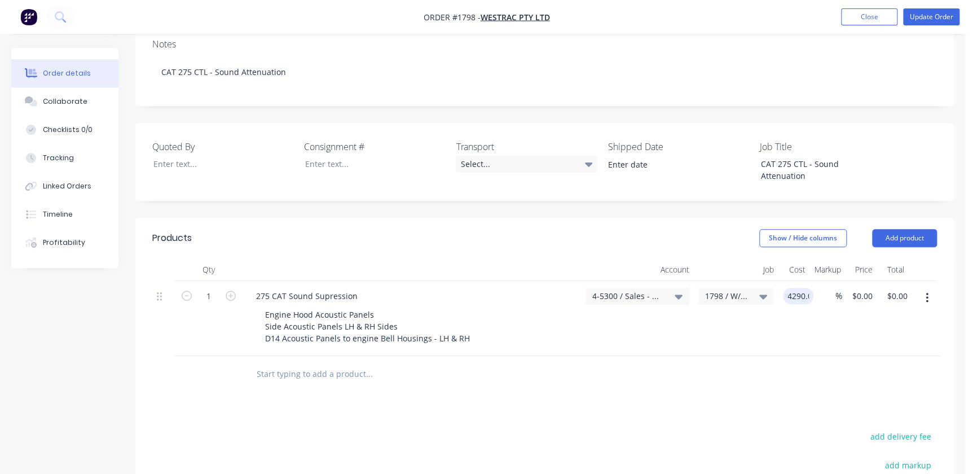
type input "$4,290.00"
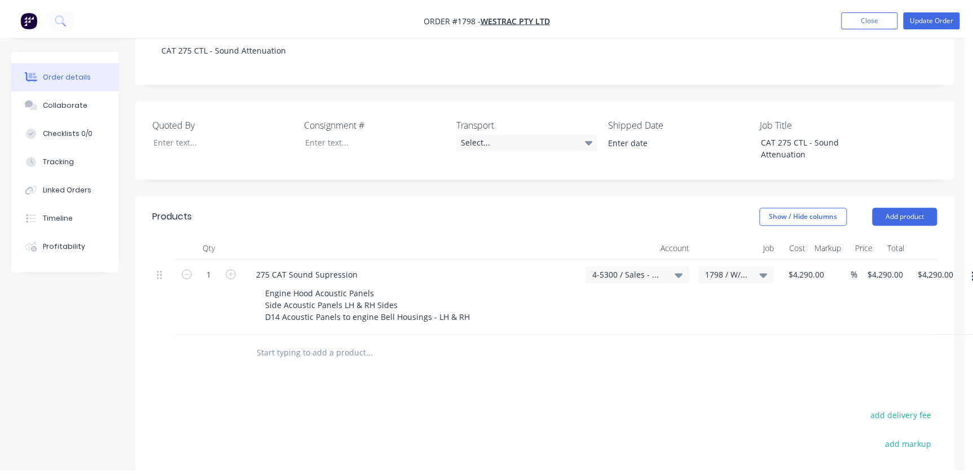
scroll to position [0, 0]
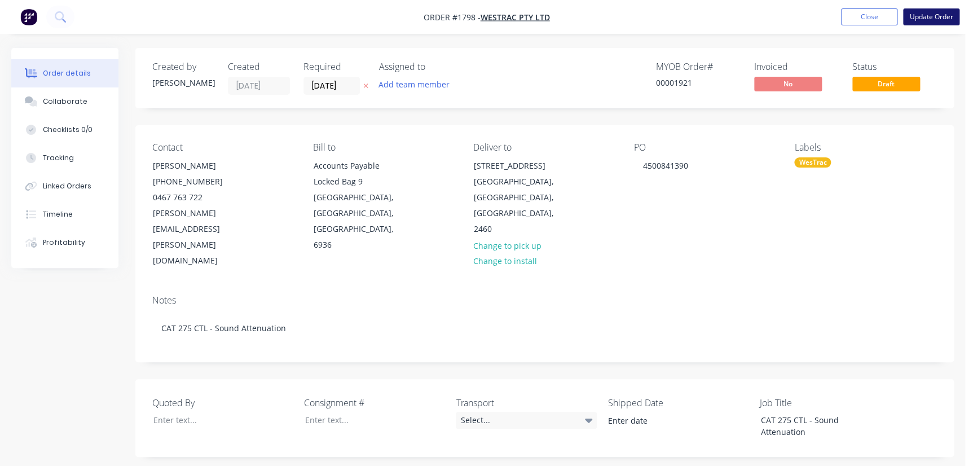
click at [930, 18] on button "Update Order" at bounding box center [931, 16] width 56 height 17
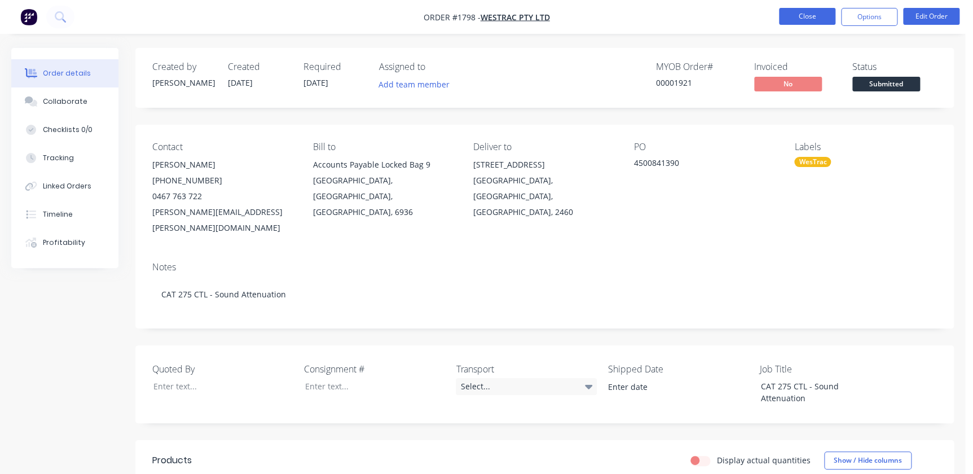
click at [816, 19] on button "Close" at bounding box center [807, 16] width 56 height 17
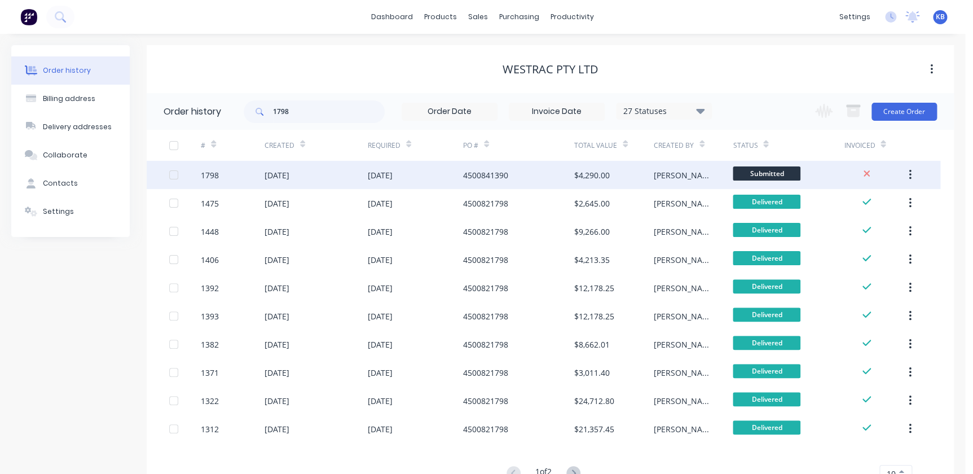
click at [486, 183] on div "4500841390" at bounding box center [518, 175] width 111 height 28
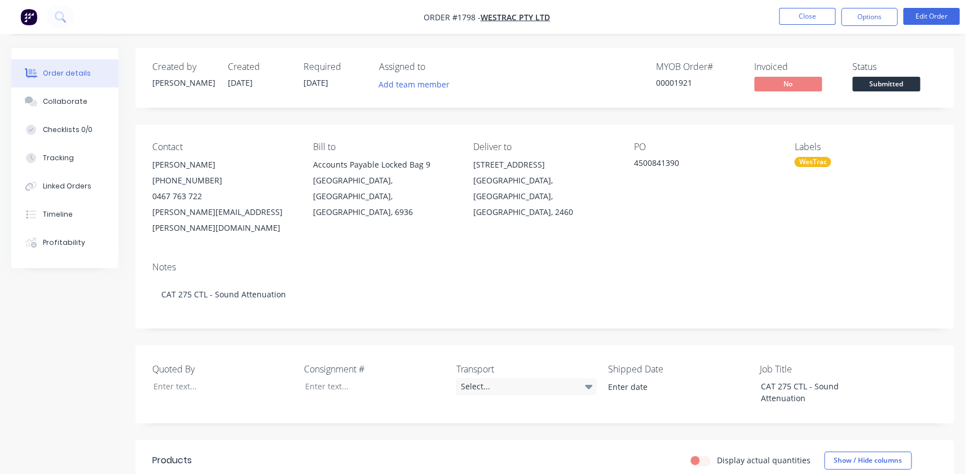
click at [316, 85] on span "21/08/25" at bounding box center [316, 82] width 25 height 11
click at [958, 21] on button "Edit Order" at bounding box center [931, 16] width 56 height 17
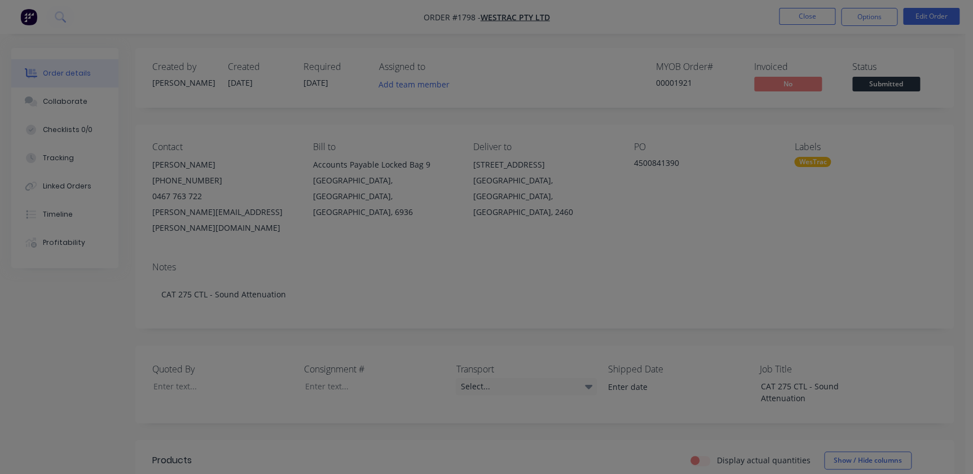
click at [946, 21] on div "Edit Order ? Order’s status will be changed to ‘Draft’, and order will not be v…" at bounding box center [486, 237] width 973 height 474
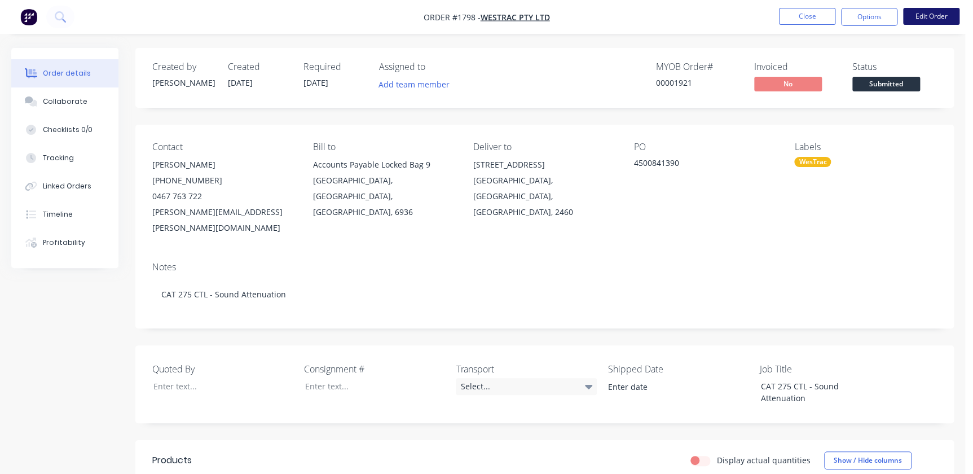
click at [925, 17] on button "Edit Order" at bounding box center [931, 16] width 56 height 17
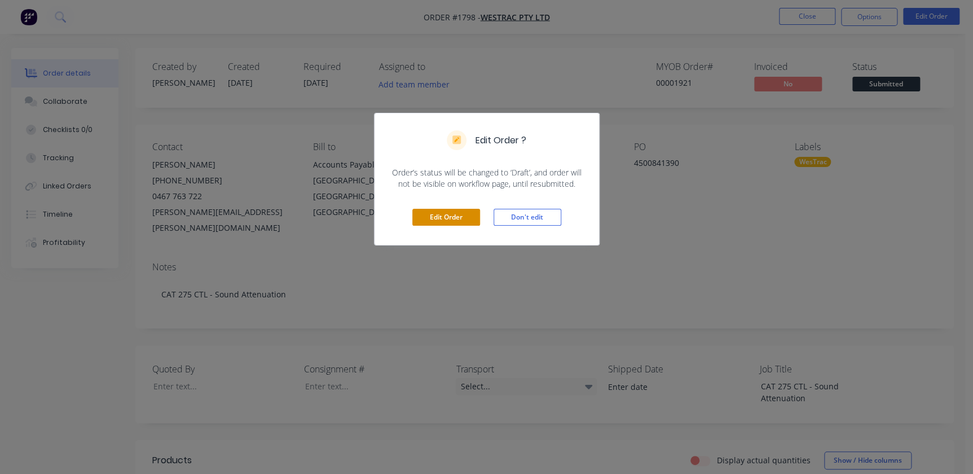
click at [445, 215] on button "Edit Order" at bounding box center [446, 217] width 68 height 17
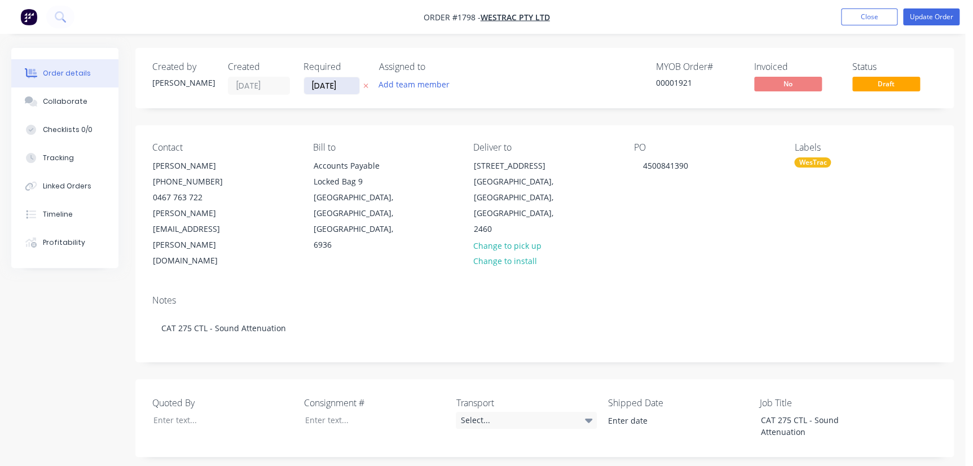
click at [322, 79] on input "21/08/25" at bounding box center [331, 85] width 55 height 17
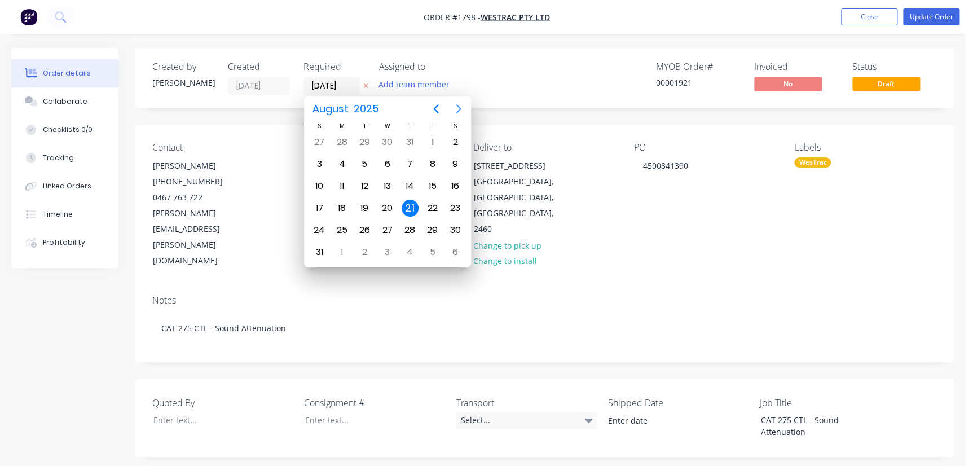
click at [461, 105] on icon "Next page" at bounding box center [459, 109] width 14 height 14
click at [354, 225] on div "30" at bounding box center [364, 229] width 23 height 21
type input "30/09/25"
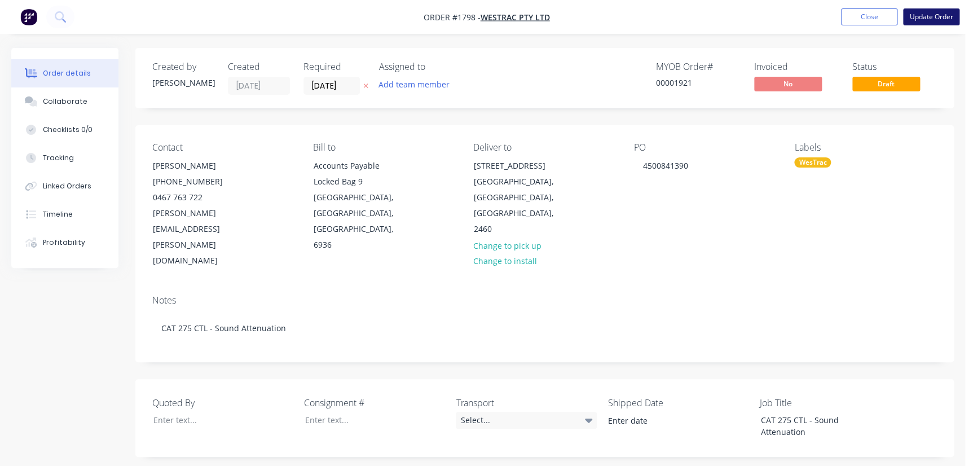
click at [931, 12] on button "Update Order" at bounding box center [931, 16] width 56 height 17
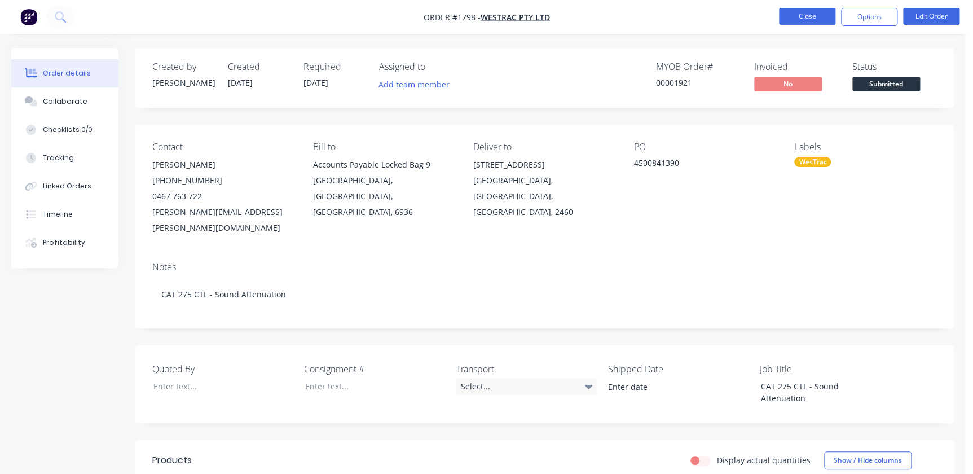
click at [792, 19] on button "Close" at bounding box center [807, 16] width 56 height 17
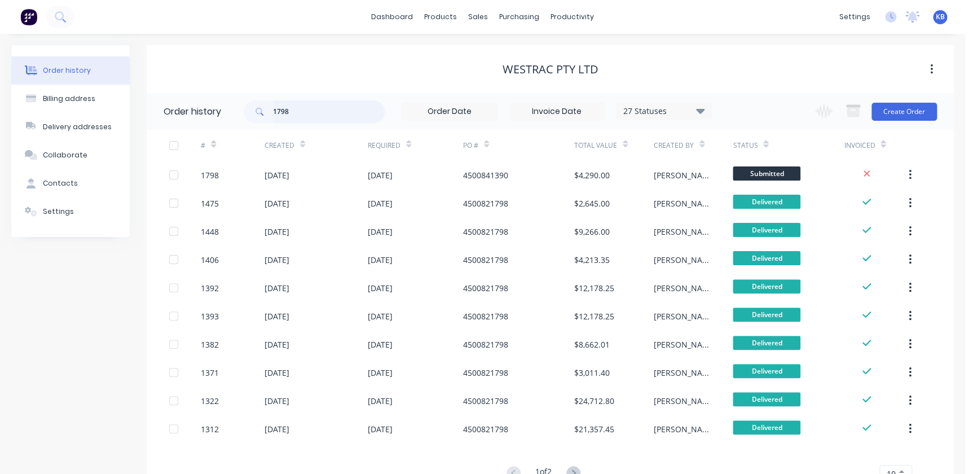
drag, startPoint x: 263, startPoint y: 111, endPoint x: 185, endPoint y: 113, distance: 78.5
click at [198, 111] on header "Order history 1798 27 Statuses Invoice Status Invoiced Not Invoiced Partial Ord…" at bounding box center [550, 111] width 807 height 37
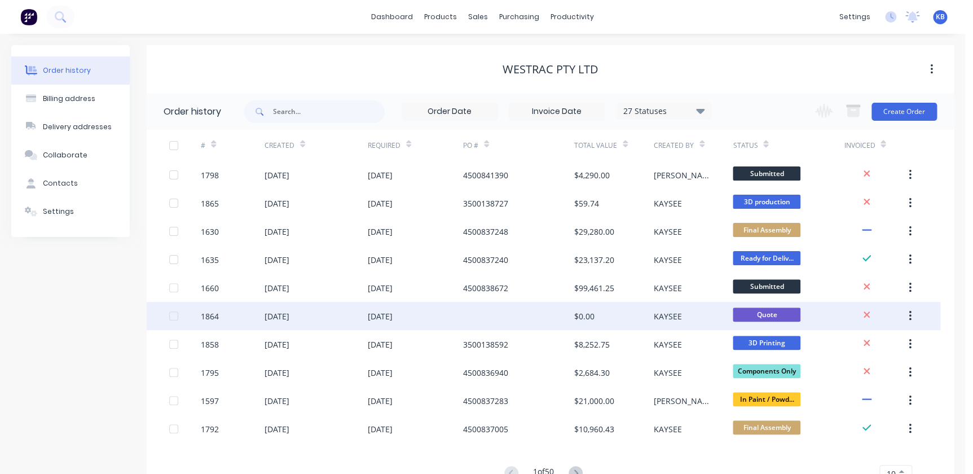
click at [246, 322] on div "1864" at bounding box center [233, 316] width 64 height 28
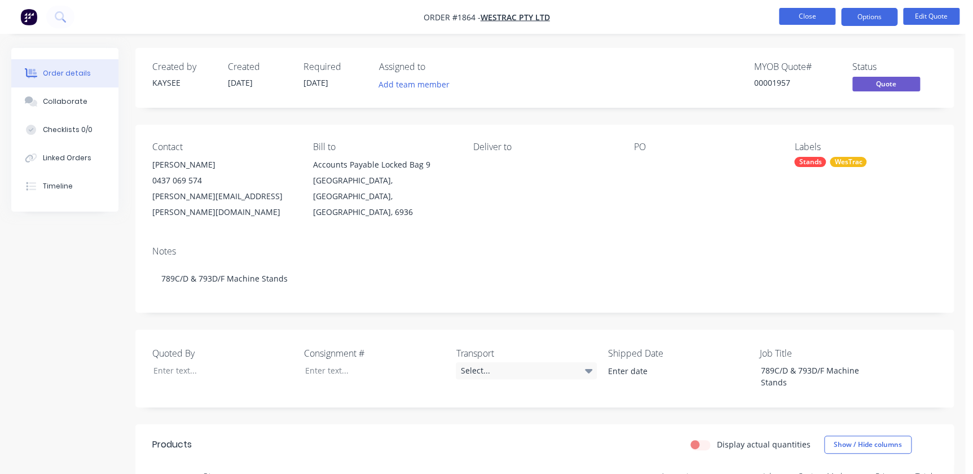
click at [809, 14] on button "Close" at bounding box center [807, 16] width 56 height 17
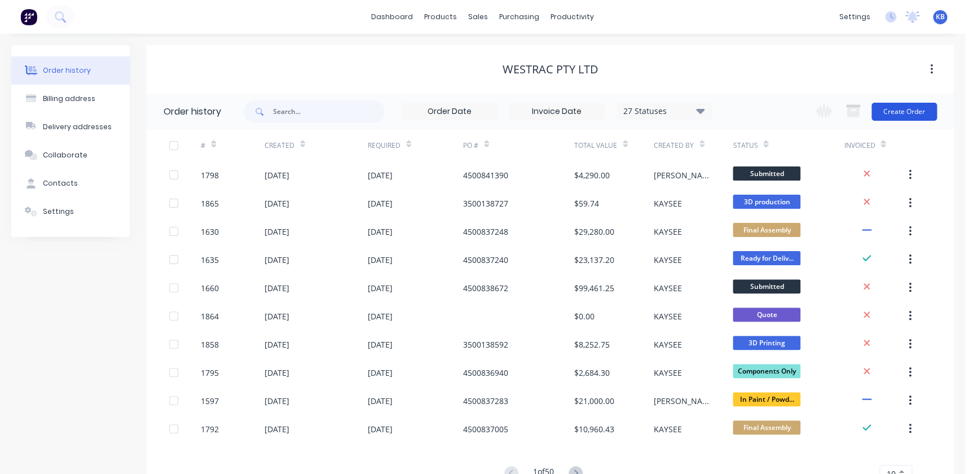
click at [901, 105] on button "Create Order" at bounding box center [904, 112] width 65 height 18
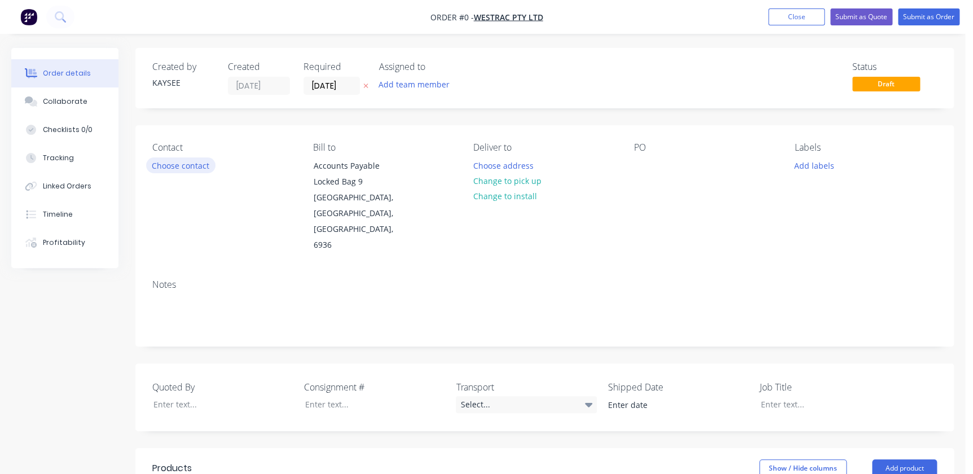
click at [199, 167] on button "Choose contact" at bounding box center [180, 164] width 69 height 15
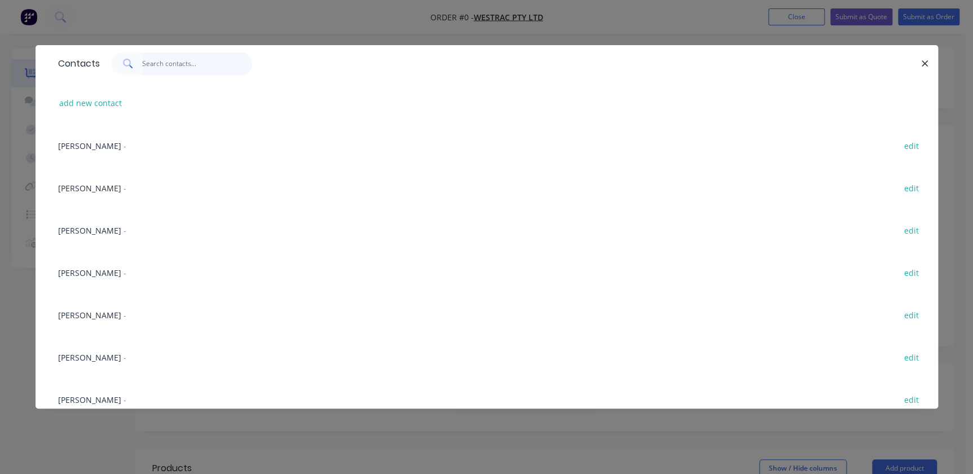
click at [173, 72] on input "text" at bounding box center [197, 63] width 110 height 23
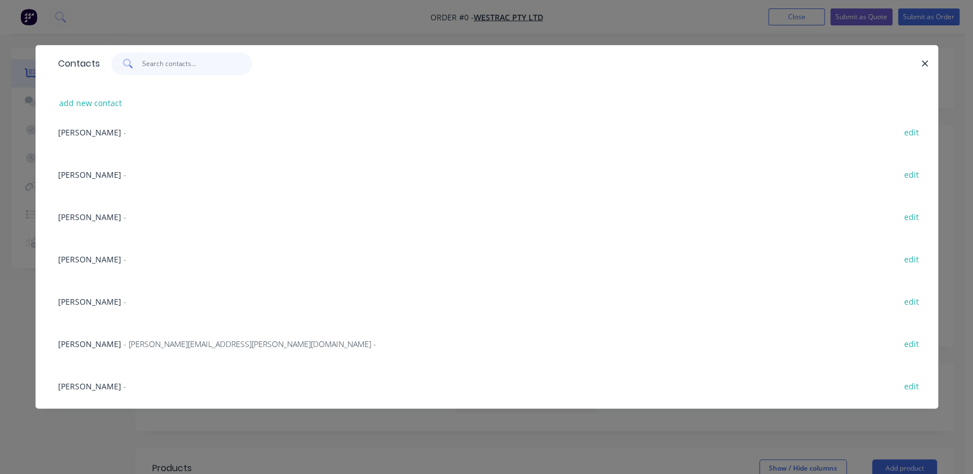
scroll to position [102, 0]
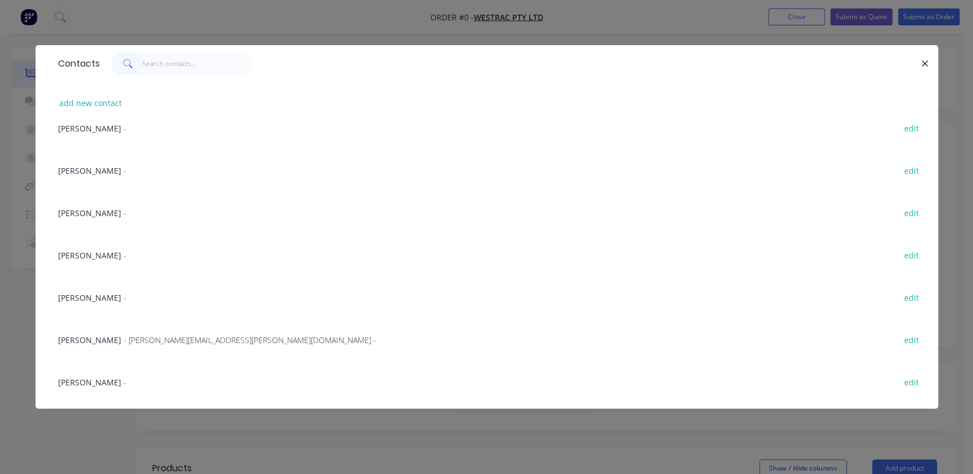
click at [86, 259] on span "Eric Patterson" at bounding box center [89, 255] width 63 height 11
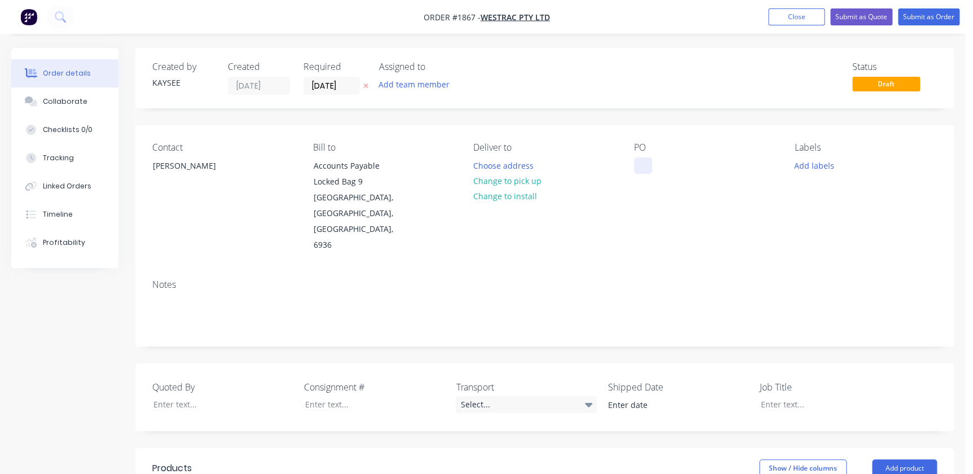
click at [647, 170] on div at bounding box center [643, 165] width 18 height 16
paste div
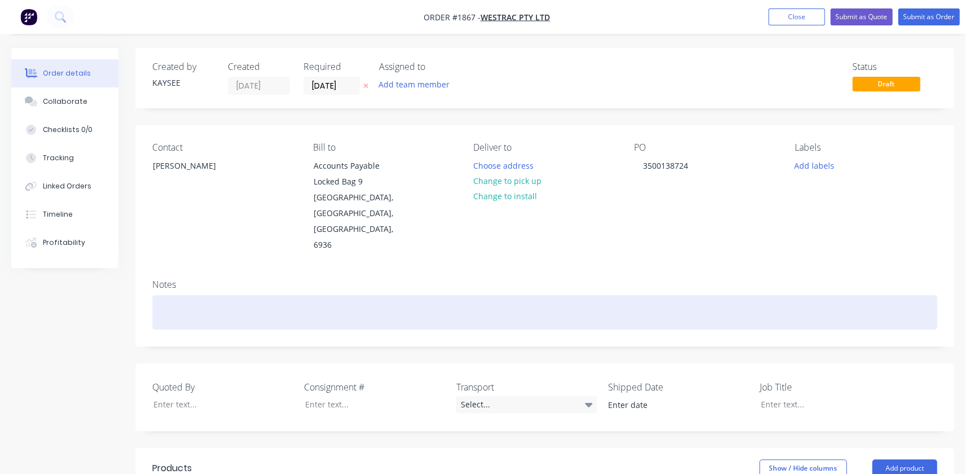
click at [169, 295] on div at bounding box center [544, 312] width 785 height 34
drag, startPoint x: 308, startPoint y: 293, endPoint x: 38, endPoint y: 276, distance: 270.3
click at [38, 276] on div "Created by KAYSEE Created 09/09/25 Required 09/09/25 Assigned to Add team membe…" at bounding box center [482, 431] width 943 height 766
copy div "3D Printed DPO Items"
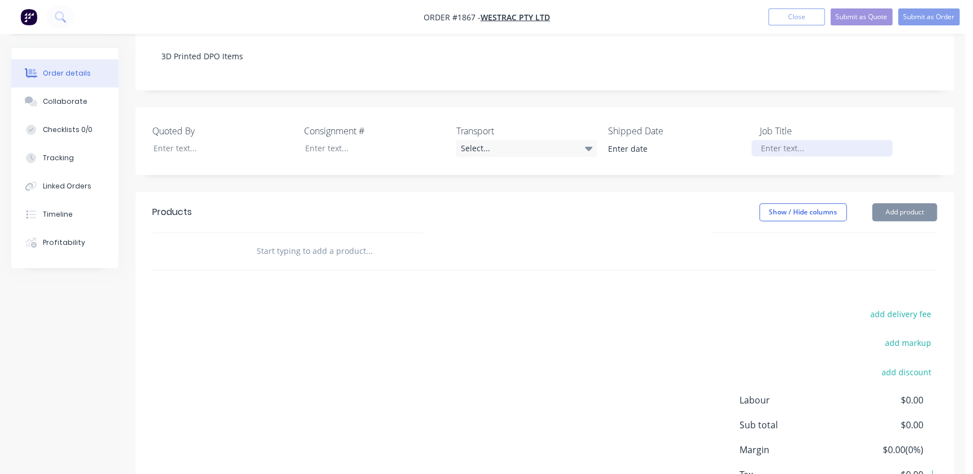
click at [810, 140] on div at bounding box center [822, 148] width 141 height 16
paste div
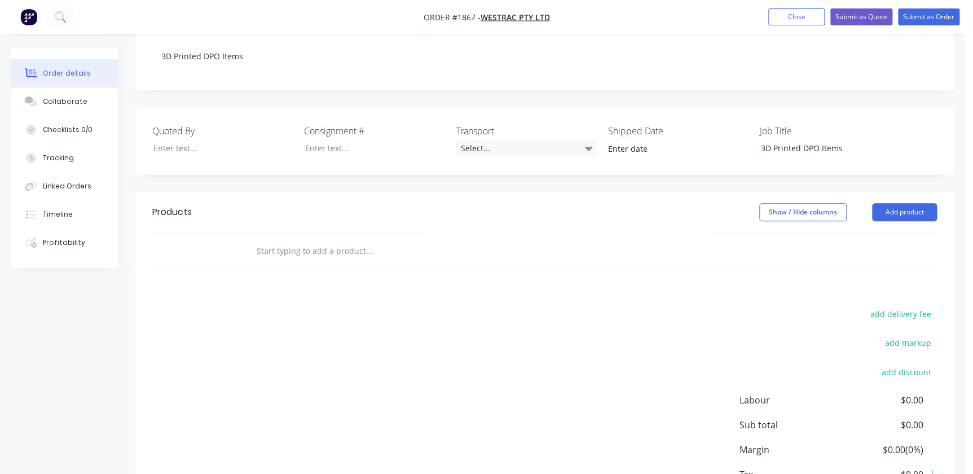
click at [304, 240] on input "text" at bounding box center [369, 251] width 226 height 23
click at [315, 240] on input "601787 -" at bounding box center [369, 251] width 226 height 23
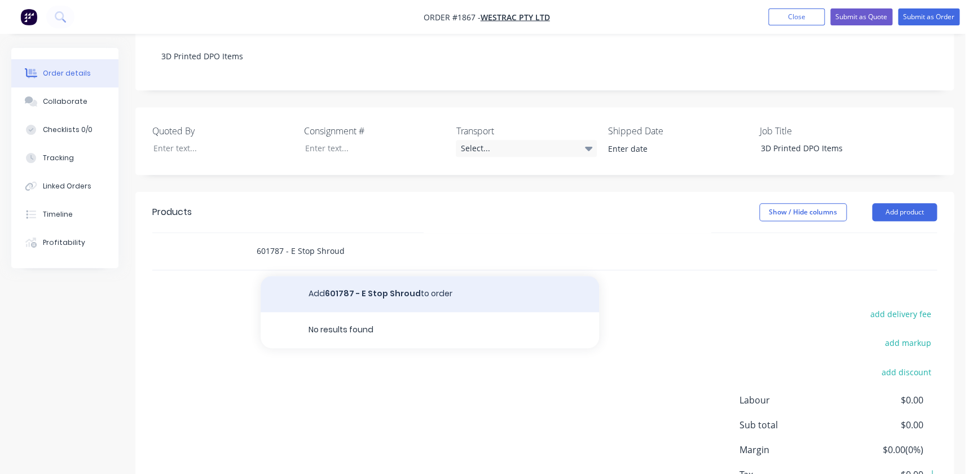
type input "601787 - E Stop Shroud"
click at [338, 276] on button "Add 601787 - E Stop Shroud to order" at bounding box center [430, 294] width 339 height 36
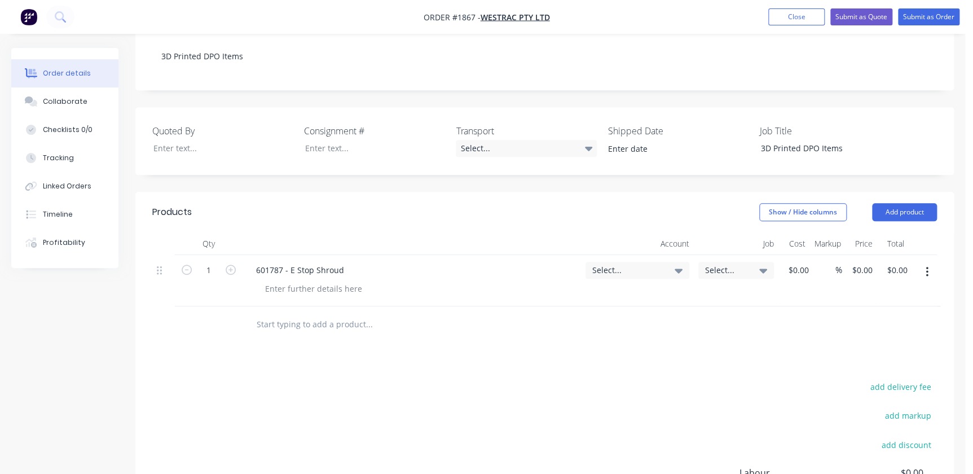
click at [275, 313] on input "text" at bounding box center [369, 324] width 226 height 23
click at [244, 306] on div at bounding box center [446, 324] width 406 height 37
click at [270, 313] on input "text" at bounding box center [369, 324] width 226 height 23
paste input "113388-006"
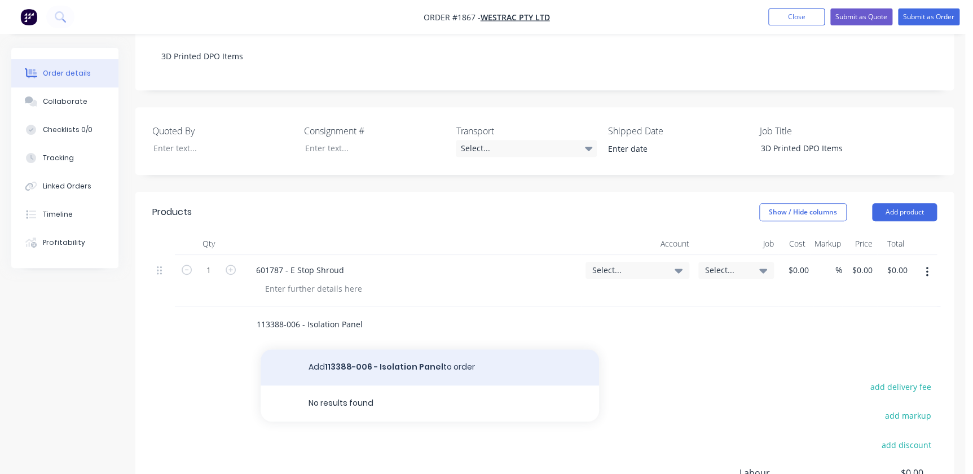
type input "113388-006 - Isolation Panel"
click at [393, 349] on button "Add 113388-006 - Isolation Panel to order" at bounding box center [430, 367] width 339 height 36
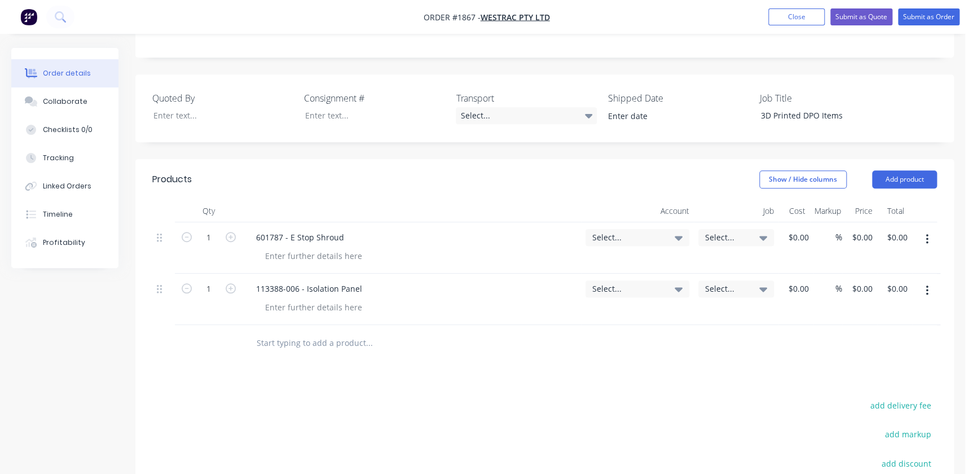
scroll to position [308, 0]
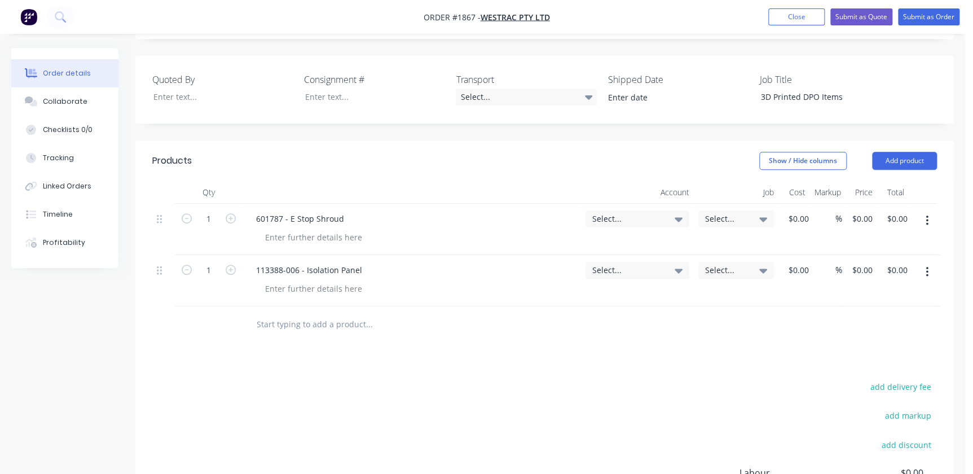
click at [292, 306] on div at bounding box center [446, 324] width 406 height 37
click at [297, 313] on input "text" at bounding box center [369, 324] width 226 height 23
paste input "113388-101"
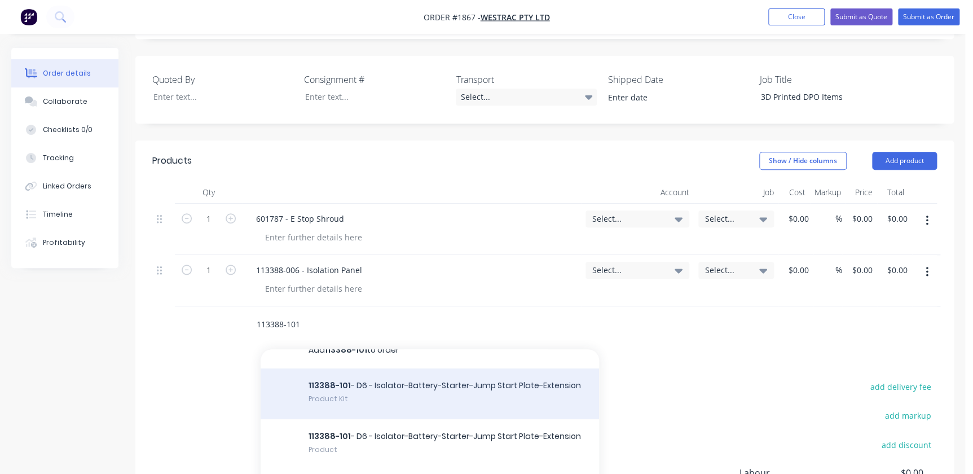
scroll to position [0, 0]
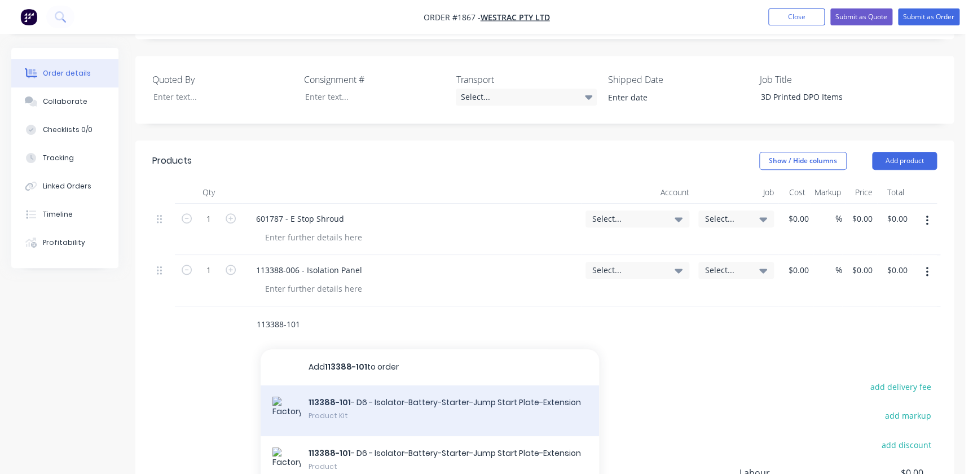
type input "113388-101"
click at [461, 385] on div "113388-101 - D6 - Isolator-Battery-Starter-Jump Start Plate-Extension Product K…" at bounding box center [430, 410] width 339 height 51
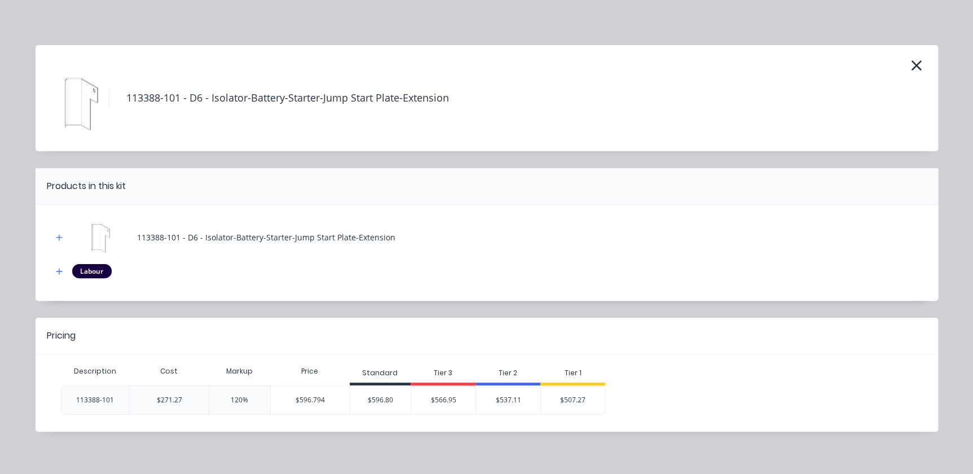
click at [922, 67] on header "113388-101 - D6 - Isolator-Battery-Starter-Jump Start Plate-Extension" at bounding box center [487, 98] width 903 height 106
click at [918, 67] on icon "button" at bounding box center [917, 66] width 12 height 16
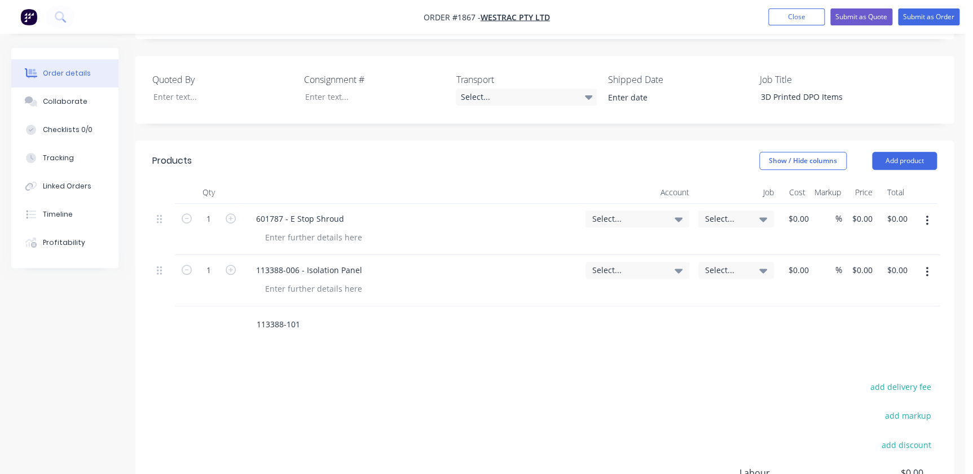
click at [304, 306] on div "113388-101" at bounding box center [446, 324] width 406 height 37
click at [308, 313] on input "113388-101" at bounding box center [369, 324] width 226 height 23
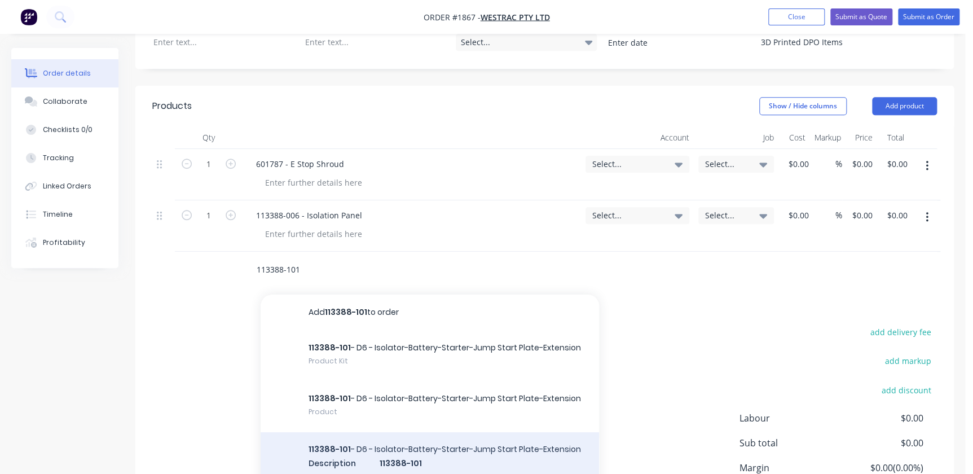
scroll to position [410, 0]
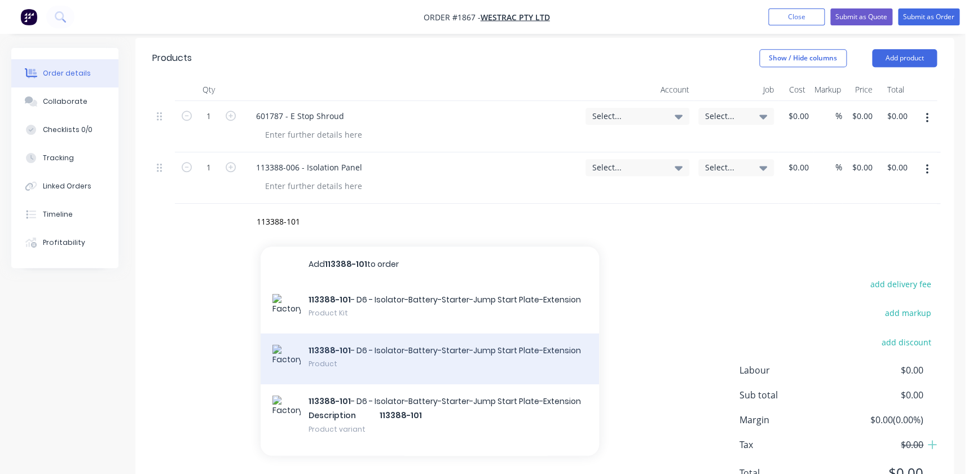
click at [356, 333] on div "113388-101 - D6 - Isolator-Battery-Starter-Jump Start Plate-Extension Product" at bounding box center [430, 358] width 339 height 51
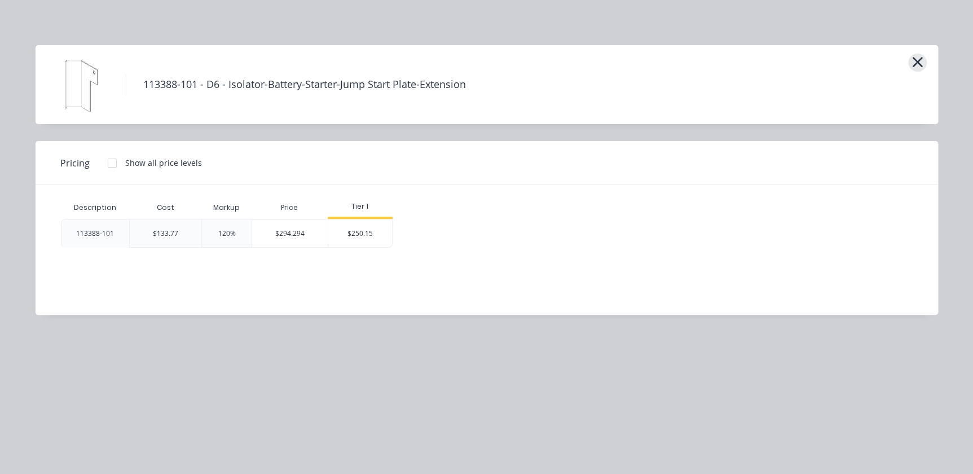
click at [912, 58] on icon "button" at bounding box center [918, 62] width 12 height 16
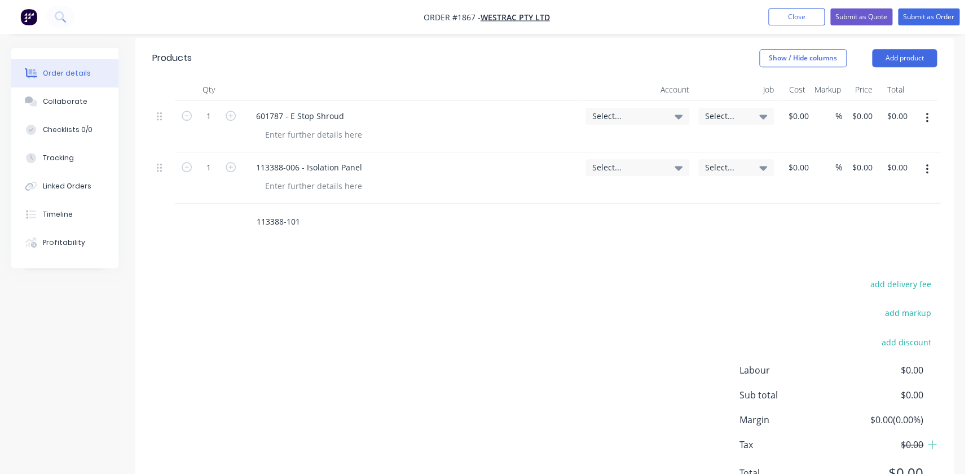
click at [312, 210] on input "113388-101" at bounding box center [369, 221] width 226 height 23
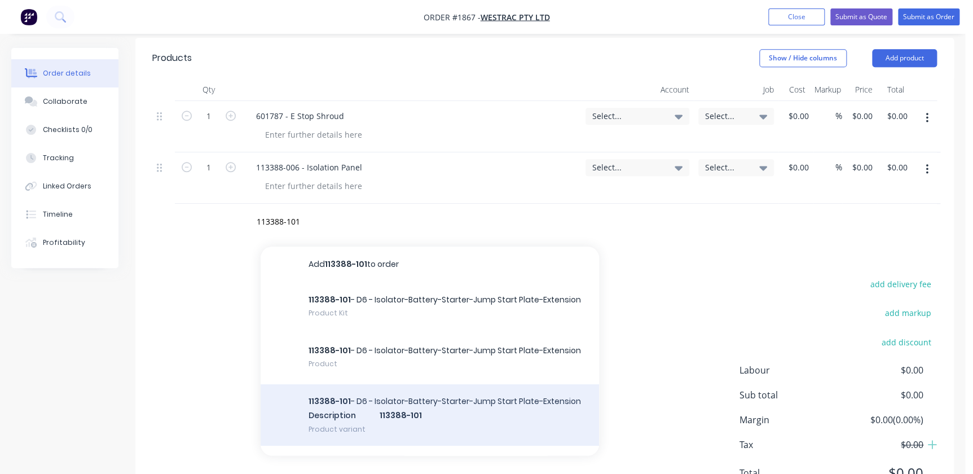
drag, startPoint x: 361, startPoint y: 414, endPoint x: 369, endPoint y: 395, distance: 20.2
click at [362, 412] on div "Add 113388-101 to order 113388-101 - D6 - Isolator-Battery-Starter-Jump Start P…" at bounding box center [430, 351] width 339 height 209
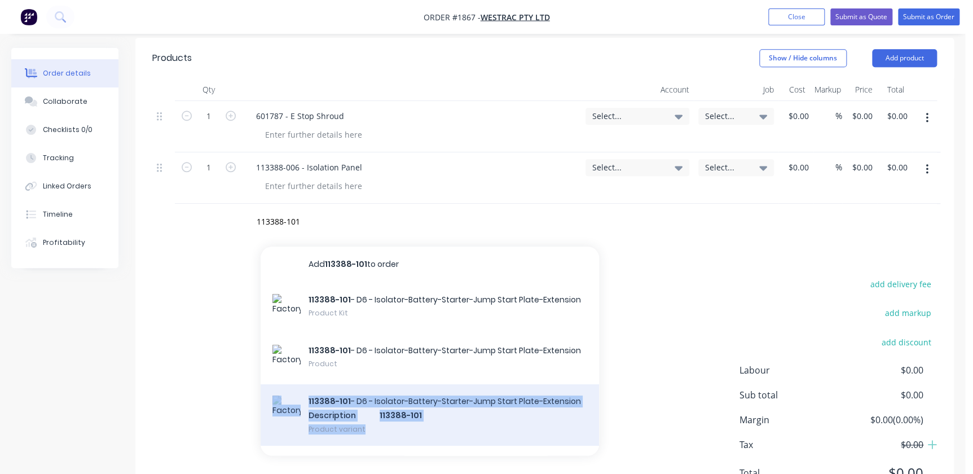
click at [369, 389] on div "113388-101 - D6 - Isolator-Battery-Starter-Jump Start Plate-Extension Descripti…" at bounding box center [430, 415] width 339 height 62
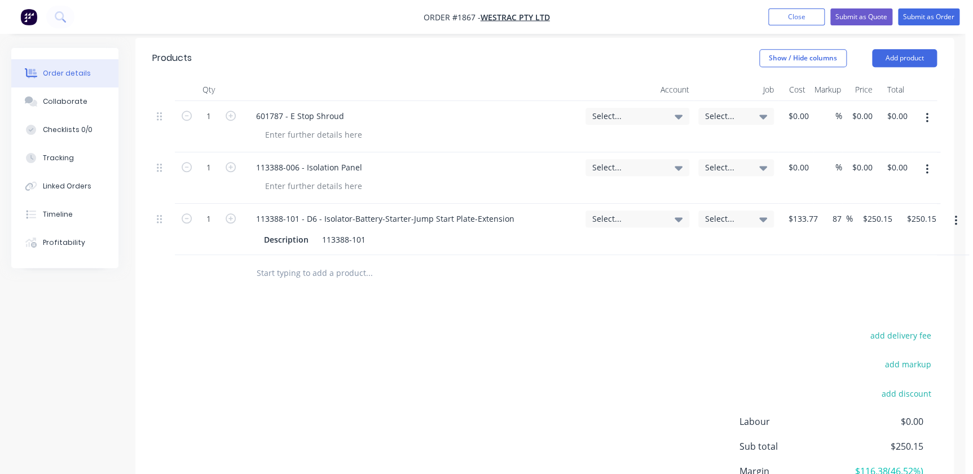
scroll to position [205, 0]
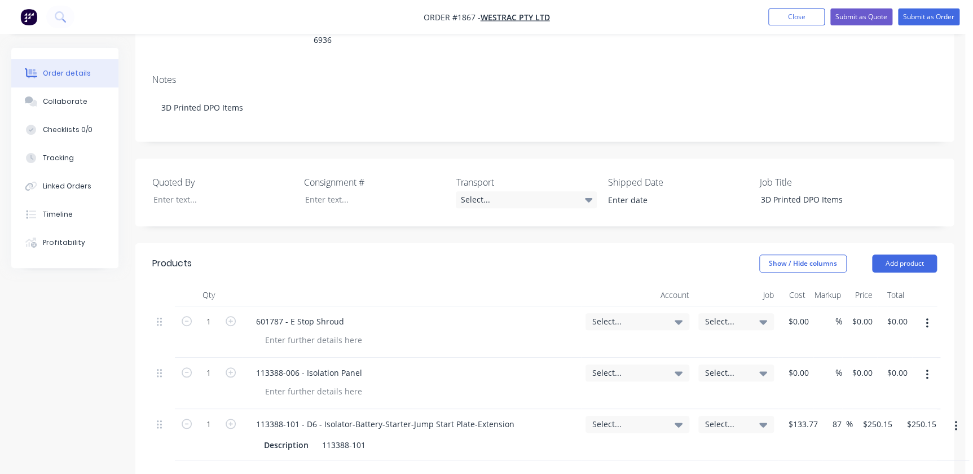
click at [921, 313] on button "button" at bounding box center [927, 323] width 27 height 20
click at [922, 313] on button "button" at bounding box center [927, 323] width 27 height 20
click at [926, 317] on icon "button" at bounding box center [927, 323] width 3 height 12
click at [872, 412] on div "Delete" at bounding box center [887, 420] width 87 height 16
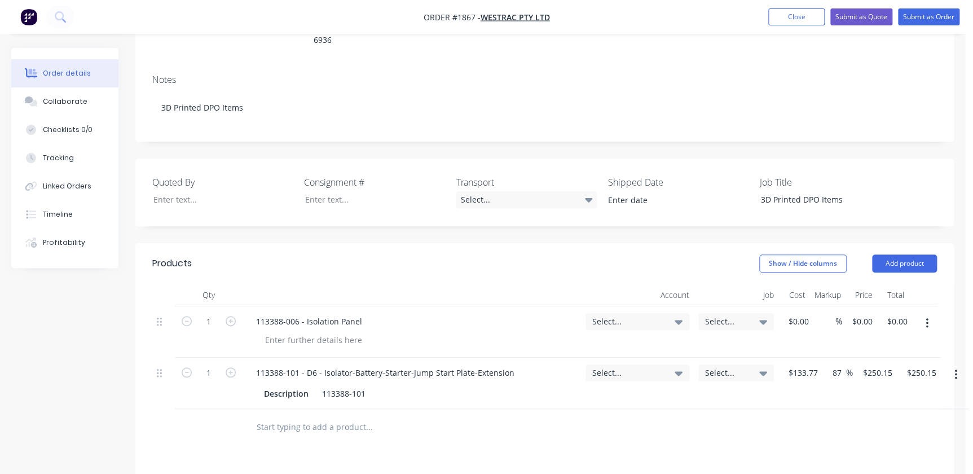
click at [933, 313] on button "button" at bounding box center [927, 323] width 27 height 20
click at [858, 412] on div "Delete" at bounding box center [887, 420] width 87 height 16
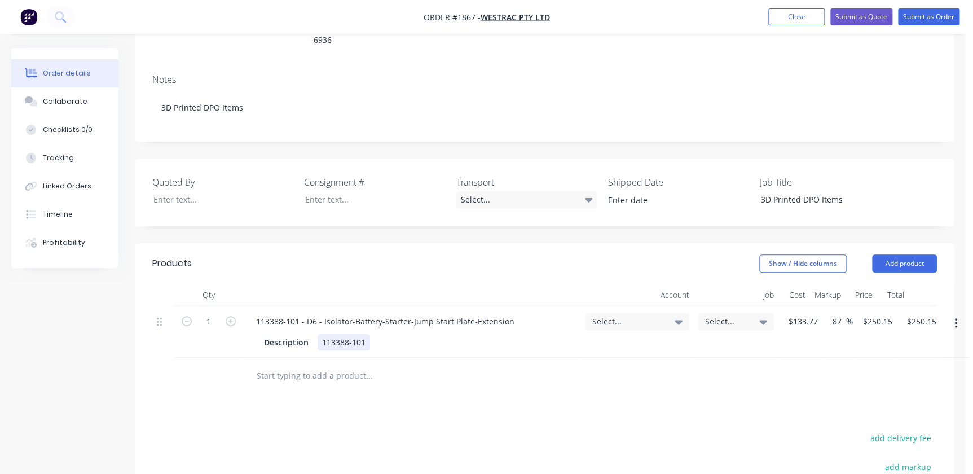
drag, startPoint x: 358, startPoint y: 310, endPoint x: 366, endPoint y: 310, distance: 8.5
click at [359, 334] on div "113388-101" at bounding box center [344, 342] width 52 height 16
drag, startPoint x: 367, startPoint y: 310, endPoint x: 299, endPoint y: 306, distance: 68.4
click at [299, 334] on div "Description 113388-101" at bounding box center [410, 342] width 300 height 16
click at [402, 313] on div "113388-101 - D6 - Isolator-Battery-Starter-Jump Start Plate-Extension" at bounding box center [385, 321] width 276 height 16
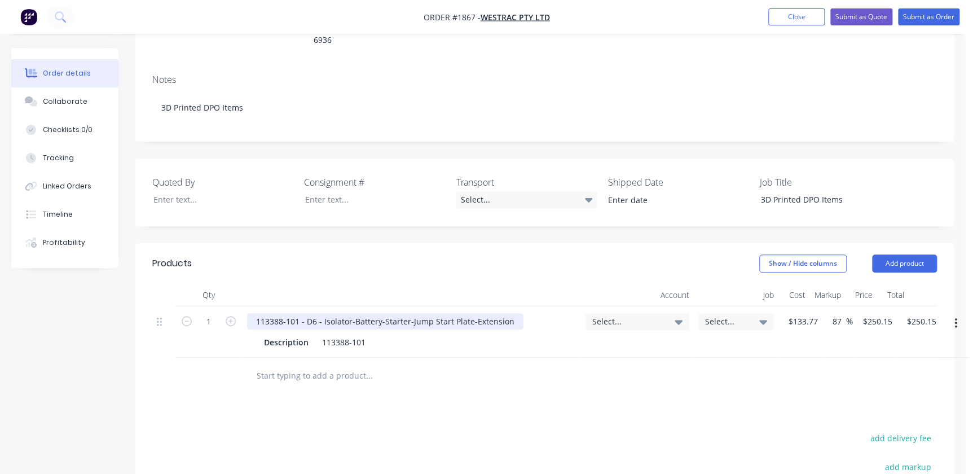
click at [509, 313] on div "113388-101 - D6 - Isolator-Battery-Starter-Jump Start Plate-Extension" at bounding box center [385, 321] width 276 height 16
click at [365, 358] on div at bounding box center [446, 376] width 406 height 37
click at [363, 334] on div "113388-101" at bounding box center [344, 342] width 52 height 16
click at [951, 313] on button "button" at bounding box center [956, 323] width 27 height 20
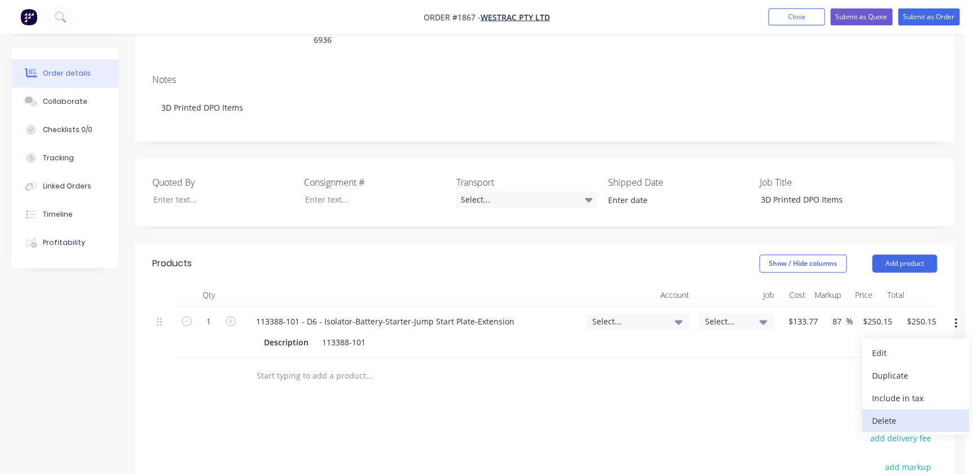
click at [892, 412] on div "Delete" at bounding box center [915, 420] width 87 height 16
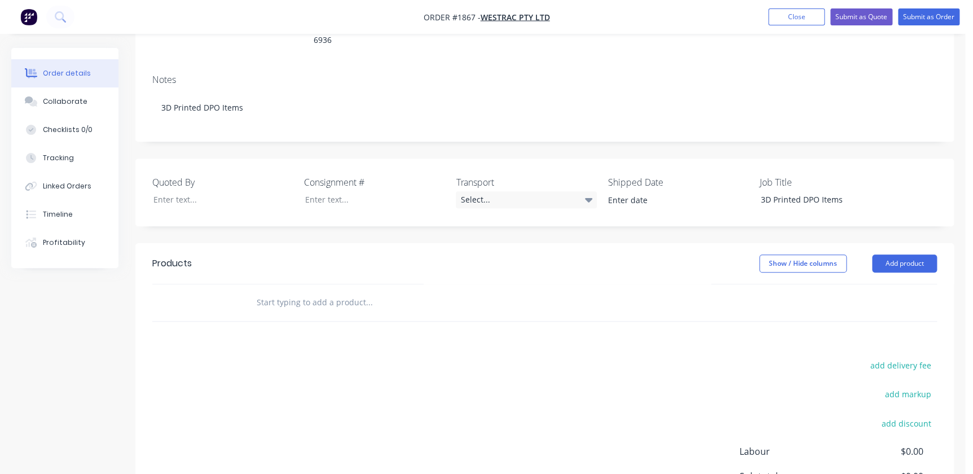
click at [289, 291] on input "text" at bounding box center [369, 302] width 226 height 23
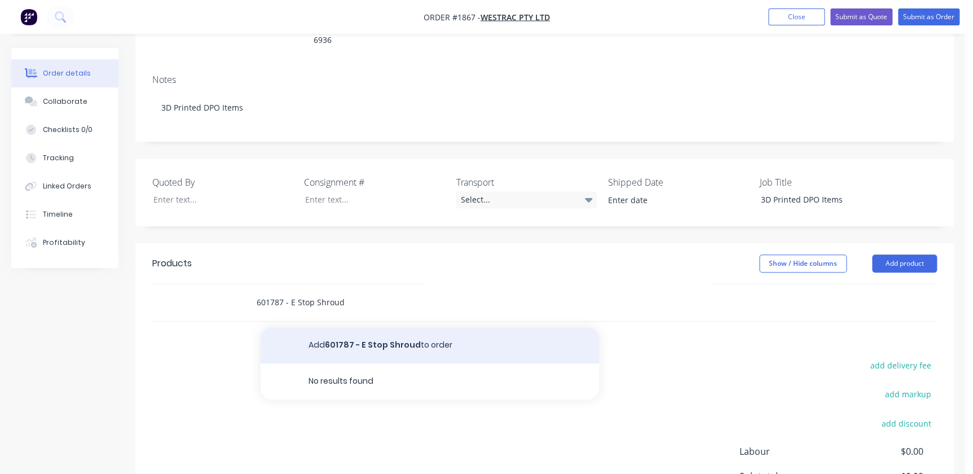
type input "601787 - E Stop Shroud"
click at [298, 327] on button "Add 601787 - E Stop Shroud to order" at bounding box center [430, 345] width 339 height 36
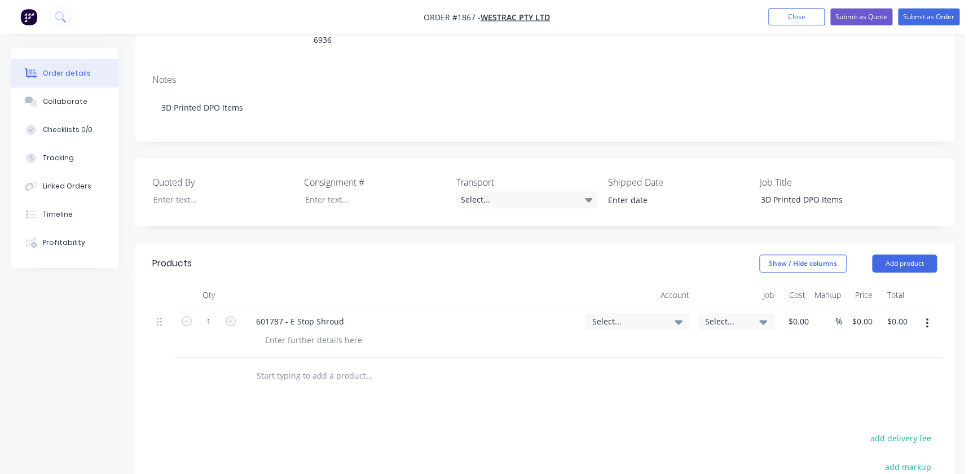
click at [298, 319] on div "601787 - E Stop Shroud" at bounding box center [412, 331] width 339 height 51
click at [283, 365] on input "text" at bounding box center [369, 376] width 226 height 23
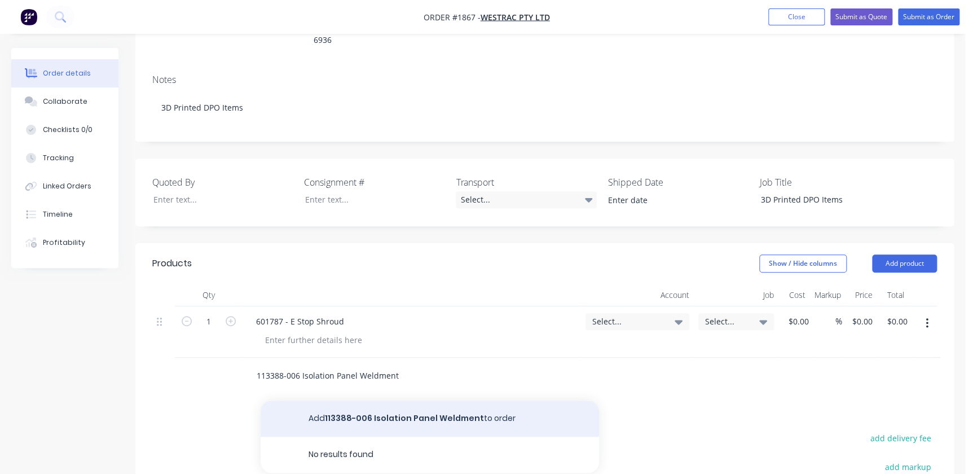
type input "113388-006 Isolation Panel Weldment"
click at [447, 401] on button "Add 113388-006 Isolation Panel Weldment to order" at bounding box center [430, 419] width 339 height 36
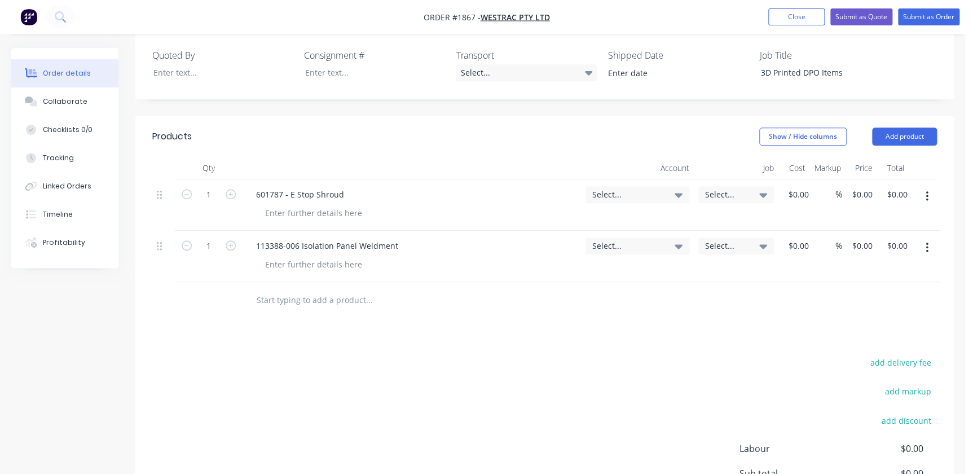
scroll to position [359, 0]
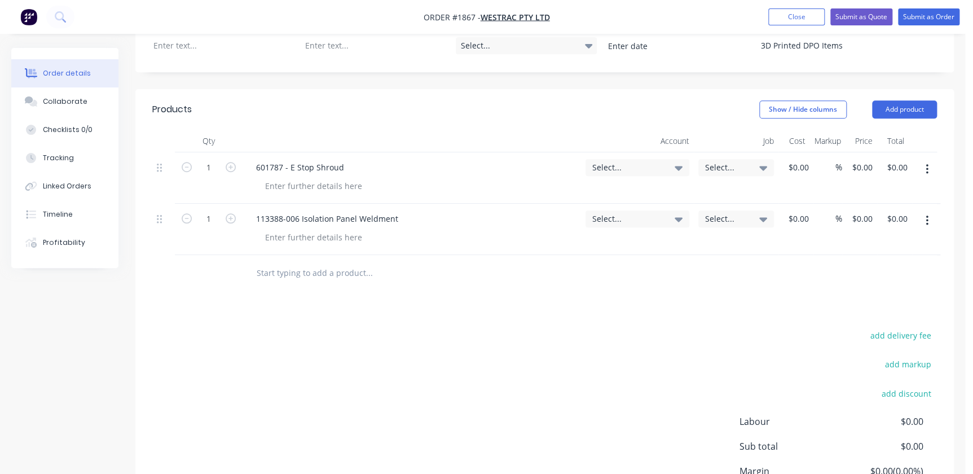
click at [304, 262] on input "text" at bounding box center [369, 273] width 226 height 23
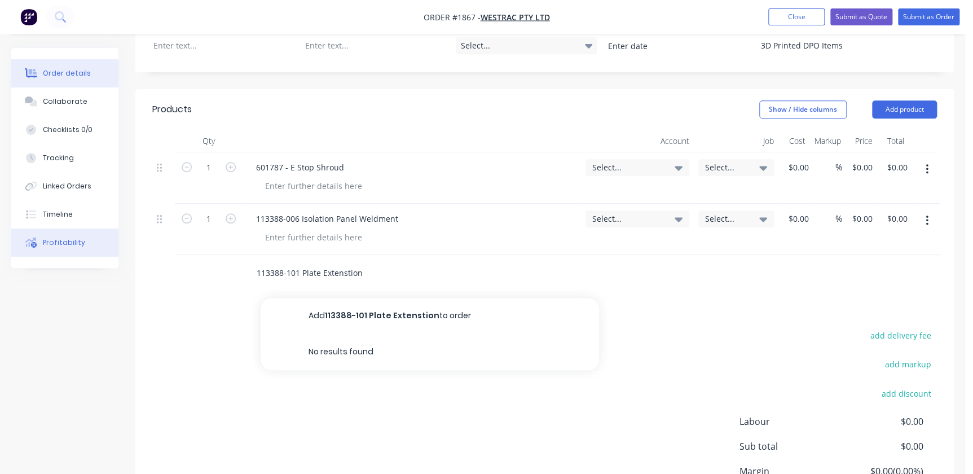
type input "113388-101 Plate Extenstion"
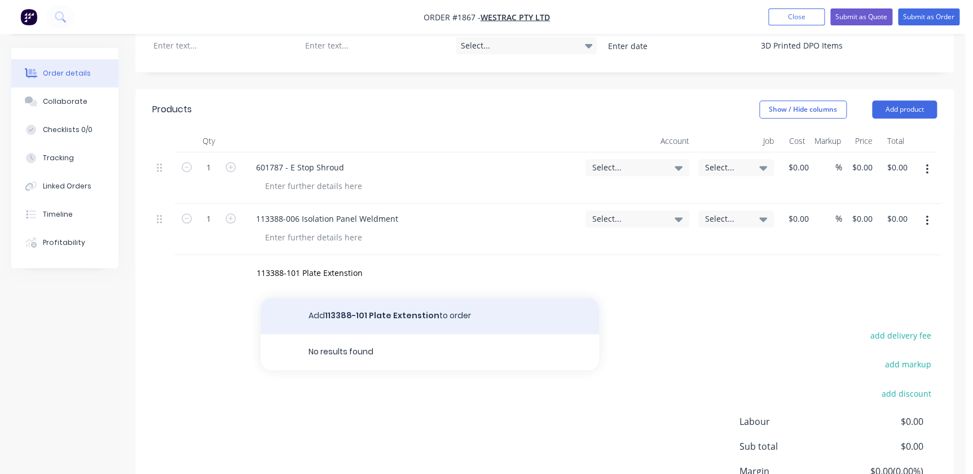
click at [423, 298] on button "Add 113388-101 Plate Extenstion to order" at bounding box center [430, 316] width 339 height 36
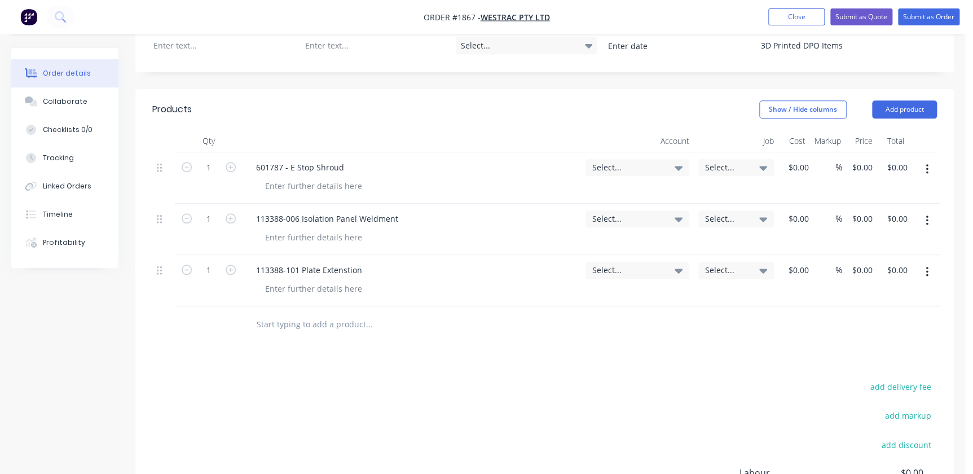
click at [315, 313] on input "text" at bounding box center [369, 324] width 226 height 23
paste input "113388-105"
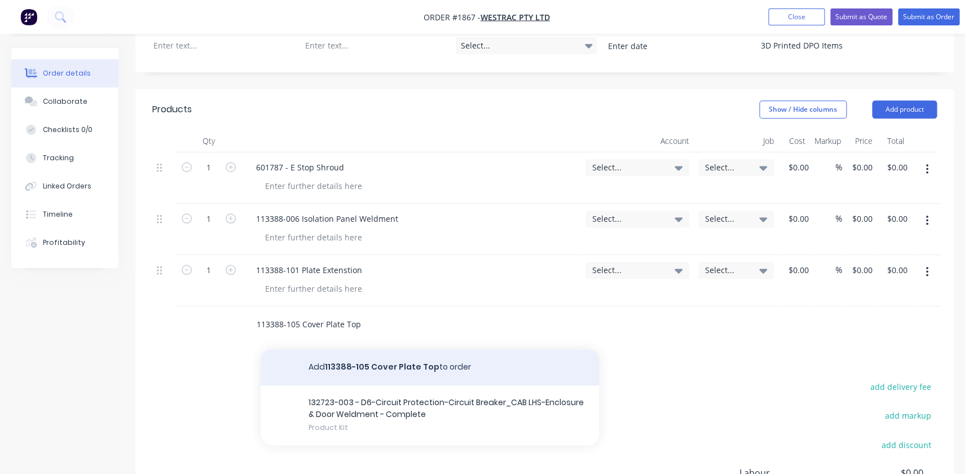
type input "113388-105 Cover Plate Top"
click at [422, 349] on button "Add 113388-105 Cover Plate Top to order" at bounding box center [430, 367] width 339 height 36
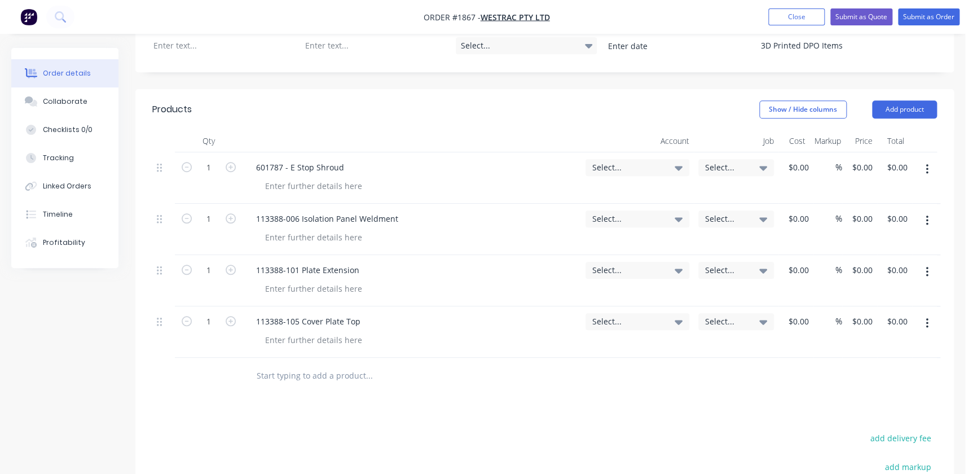
click at [284, 383] on div "Products Show / Hide columns Add product Qty Account Job Cost Markup Price Tota…" at bounding box center [544, 377] width 819 height 576
click at [301, 365] on input "text" at bounding box center [369, 376] width 226 height 23
click at [278, 313] on div "113388-105 Cover Plate Top" at bounding box center [308, 321] width 122 height 16
drag, startPoint x: 273, startPoint y: 288, endPoint x: 285, endPoint y: 291, distance: 12.3
click at [274, 313] on div "113388-105 Cover Plate Top" at bounding box center [308, 321] width 122 height 16
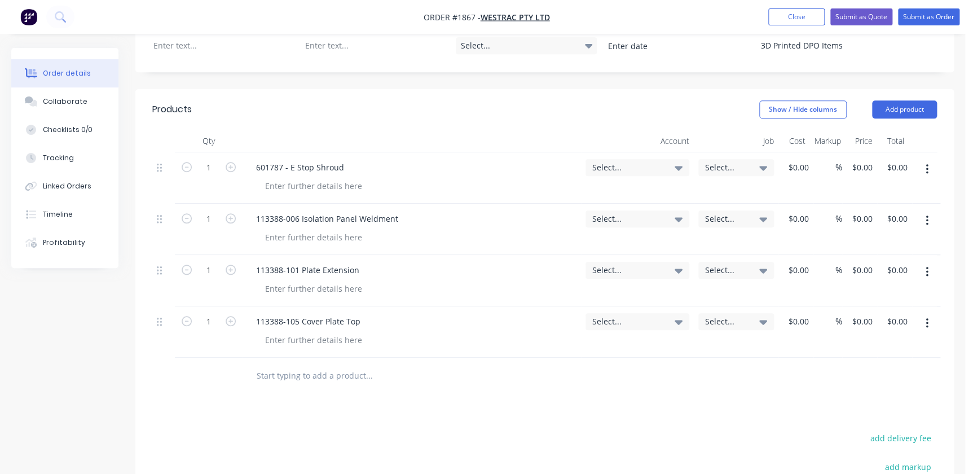
click at [354, 365] on input "text" at bounding box center [369, 376] width 226 height 23
click at [674, 159] on div "Select..." at bounding box center [638, 167] width 104 height 17
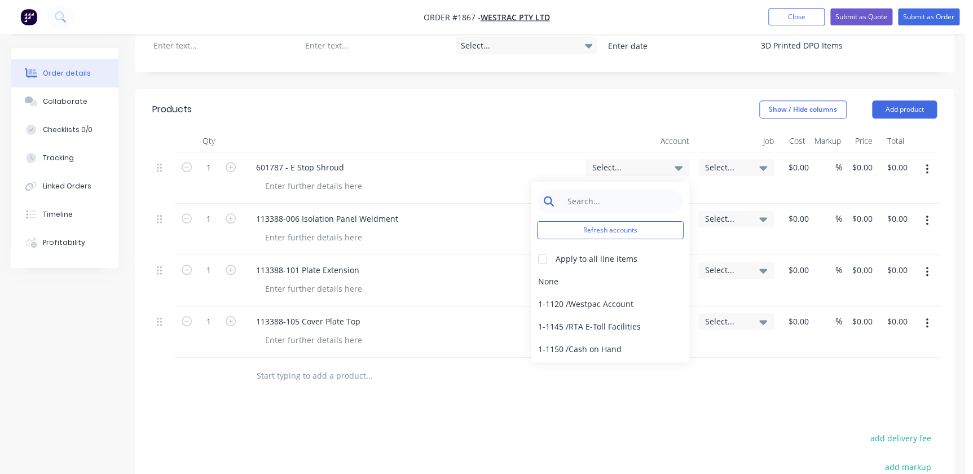
click at [598, 190] on input at bounding box center [619, 201] width 116 height 23
type input "3d"
click at [569, 293] on div "4-5303 / Sales - 3D Printing - Interco" at bounding box center [611, 304] width 158 height 23
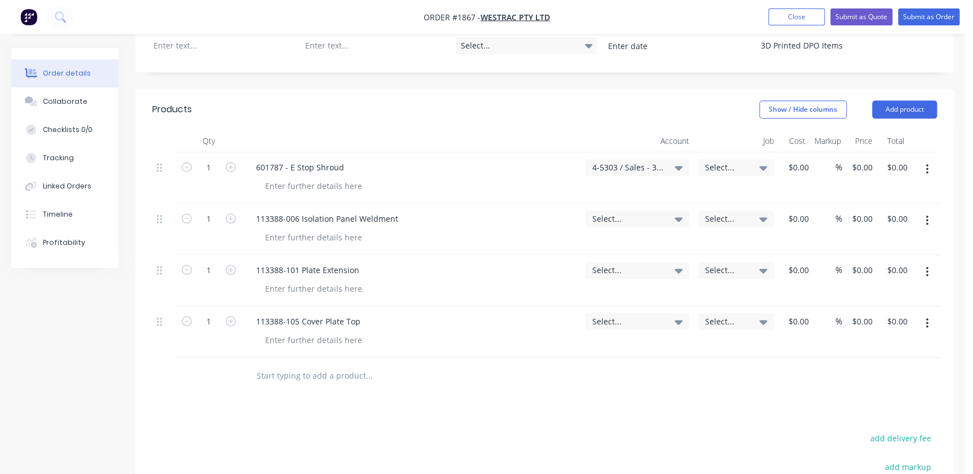
click at [711, 161] on span "Select..." at bounding box center [726, 167] width 43 height 12
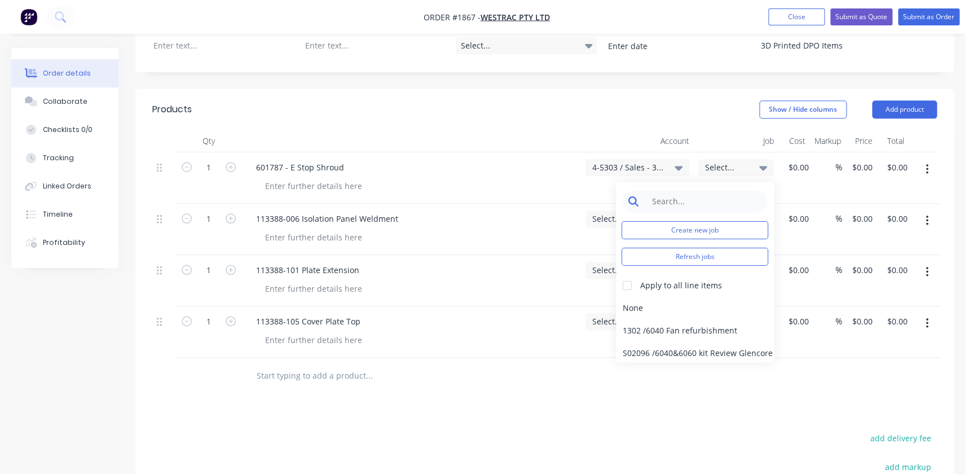
click at [686, 190] on input at bounding box center [704, 201] width 116 height 23
click at [723, 190] on input at bounding box center [704, 201] width 116 height 23
click at [629, 221] on button "Create new job" at bounding box center [695, 230] width 147 height 18
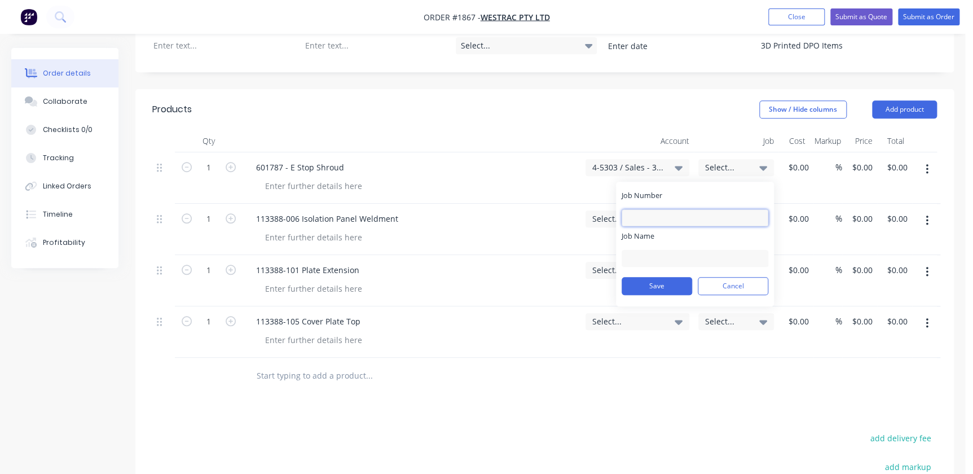
click at [656, 209] on input "Job Number" at bounding box center [695, 217] width 147 height 17
type input "1867"
click at [663, 250] on input "Job Name" at bounding box center [695, 258] width 147 height 17
type input "W/Trac - DPO Items"
click at [671, 277] on button "Save" at bounding box center [657, 286] width 71 height 18
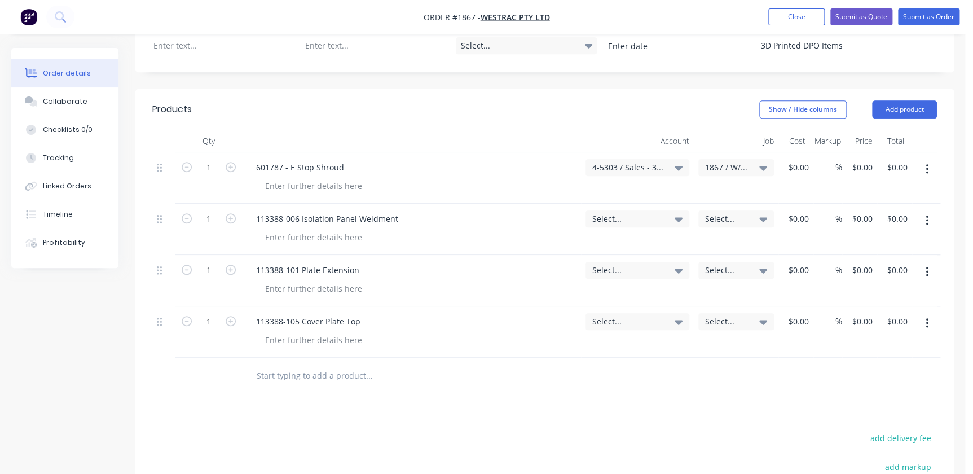
click at [767, 152] on div "1867 / W/Trac - DPO Items" at bounding box center [736, 177] width 85 height 51
click at [763, 161] on icon at bounding box center [763, 167] width 8 height 12
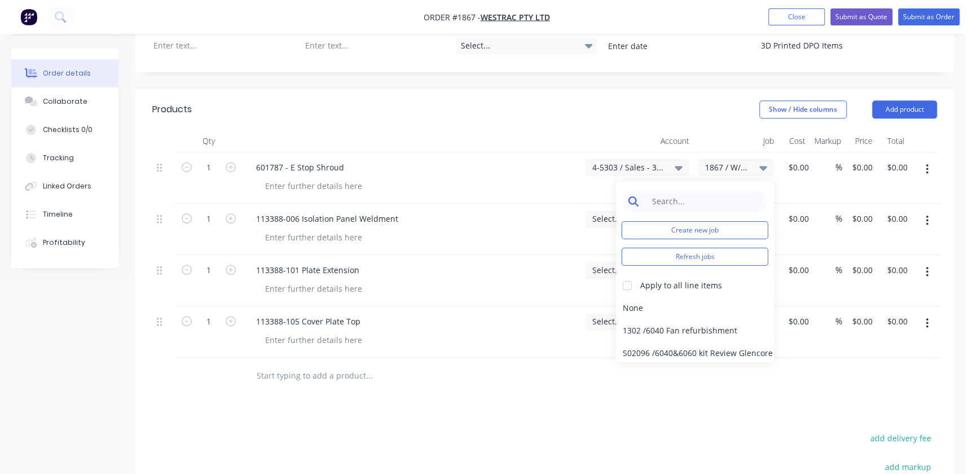
click at [728, 190] on input at bounding box center [704, 201] width 116 height 23
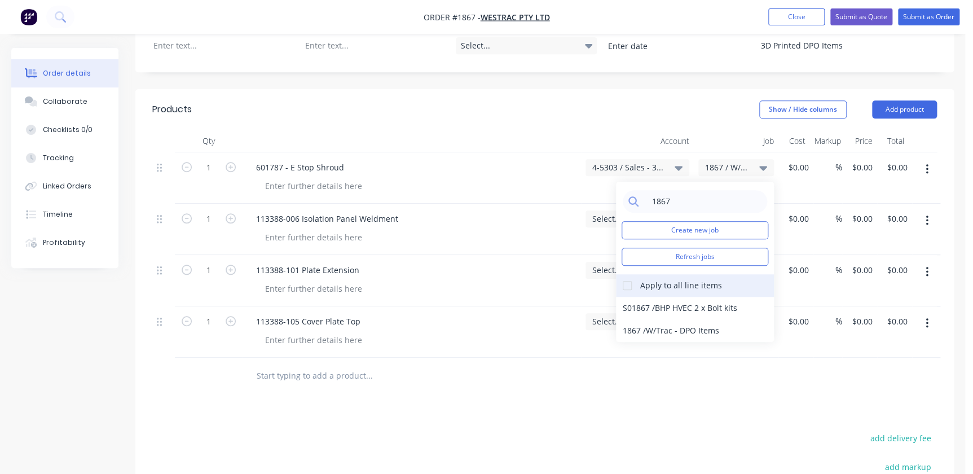
type input "1867"
click at [633, 274] on div at bounding box center [627, 285] width 23 height 23
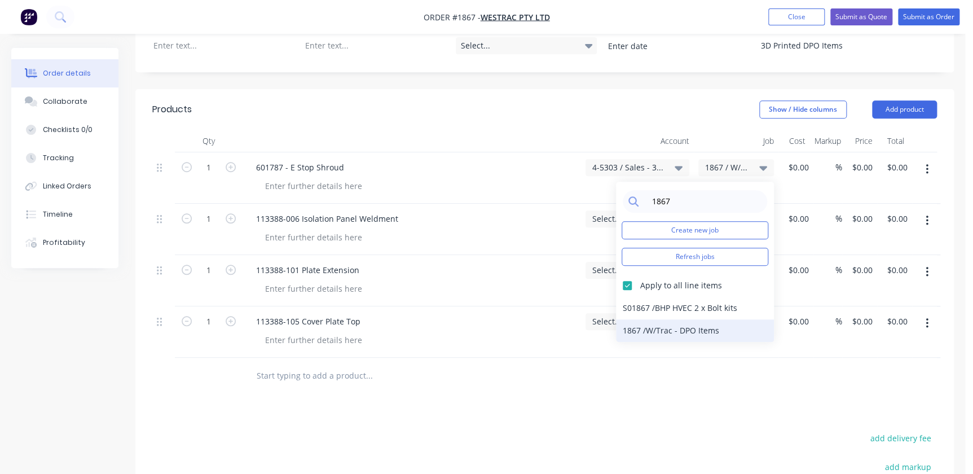
click at [638, 319] on div "1867 / W/Trac - DPO Items" at bounding box center [695, 330] width 158 height 23
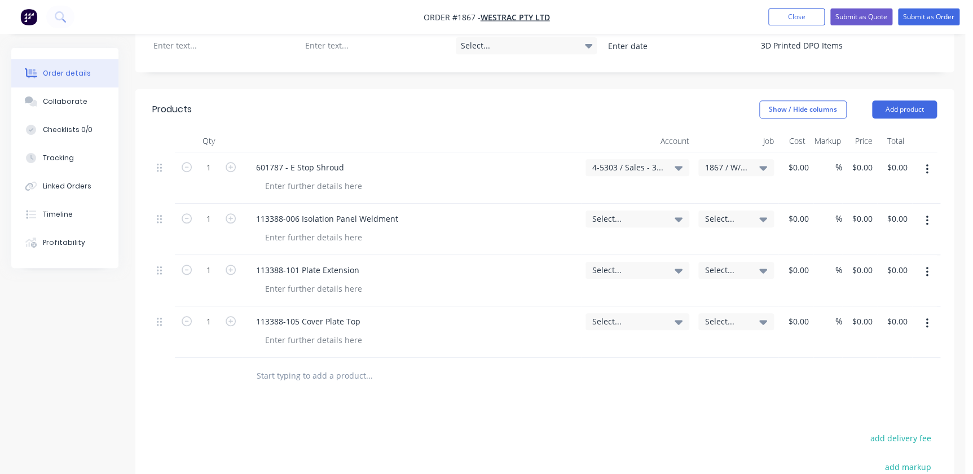
click at [620, 213] on span "Select..." at bounding box center [627, 219] width 71 height 12
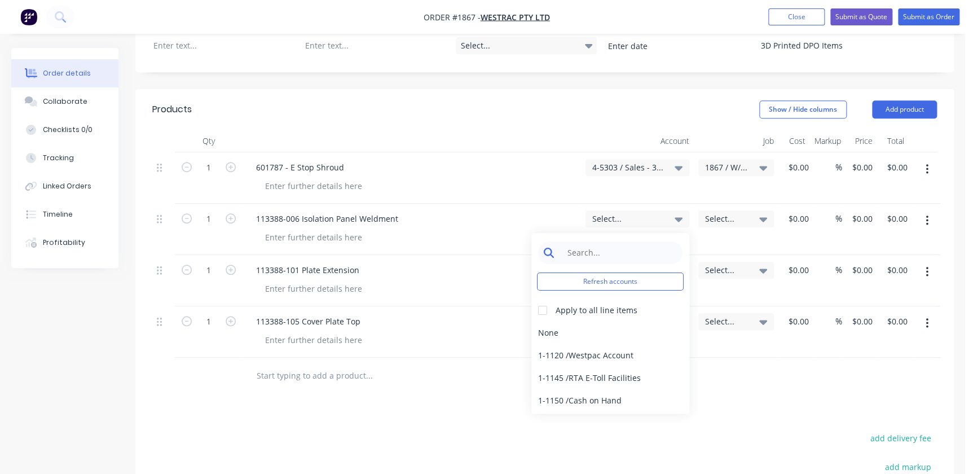
click at [592, 241] on input at bounding box center [619, 252] width 116 height 23
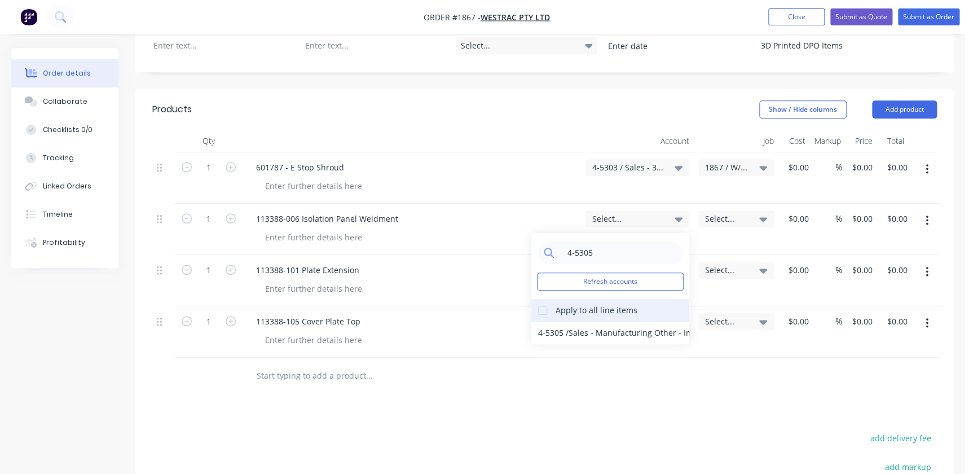
type input "4-5305"
click at [542, 299] on div at bounding box center [543, 310] width 23 height 23
click at [547, 322] on div "4-5305 / Sales - Manufacturing Other - Interco" at bounding box center [611, 333] width 158 height 23
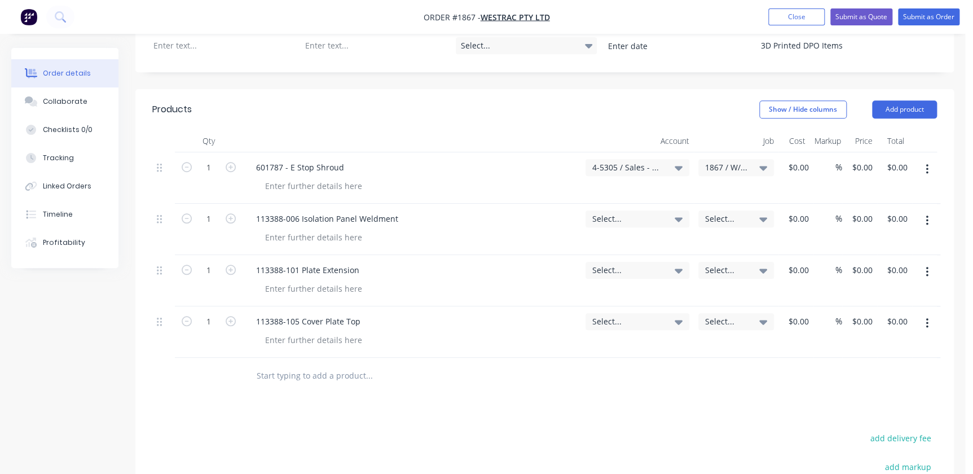
drag, startPoint x: 469, startPoint y: 407, endPoint x: 479, endPoint y: 410, distance: 10.5
click at [615, 210] on div "Select..." at bounding box center [638, 218] width 104 height 17
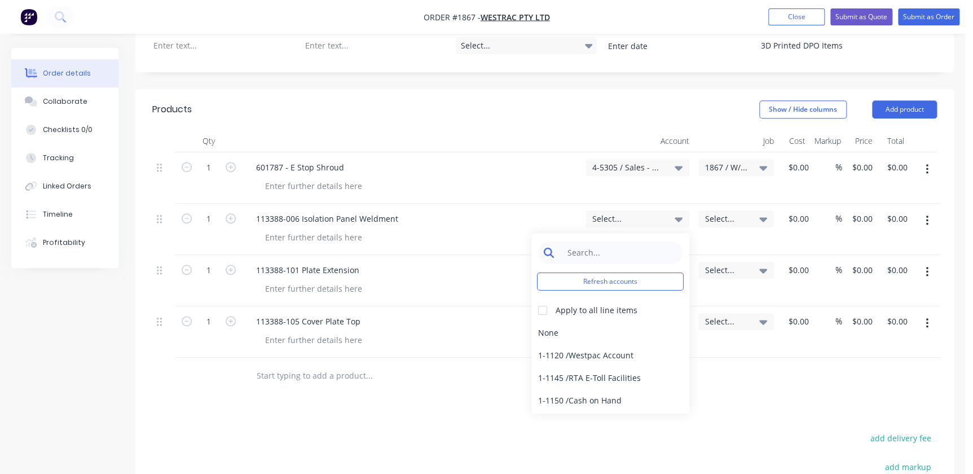
drag, startPoint x: 609, startPoint y: 230, endPoint x: 612, endPoint y: 221, distance: 9.3
click at [609, 241] on input at bounding box center [619, 252] width 116 height 23
click at [612, 241] on input at bounding box center [619, 252] width 116 height 23
click at [643, 152] on div "4-5305 / Sales - Manufacturing Other - Interco" at bounding box center [637, 177] width 113 height 51
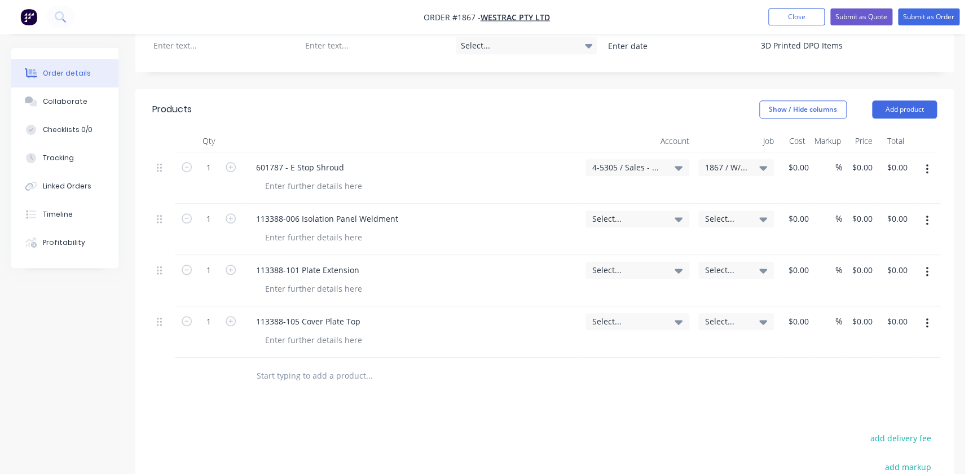
click at [644, 161] on span "4-5305 / Sales - Manufacturing Other - Interco" at bounding box center [627, 167] width 71 height 12
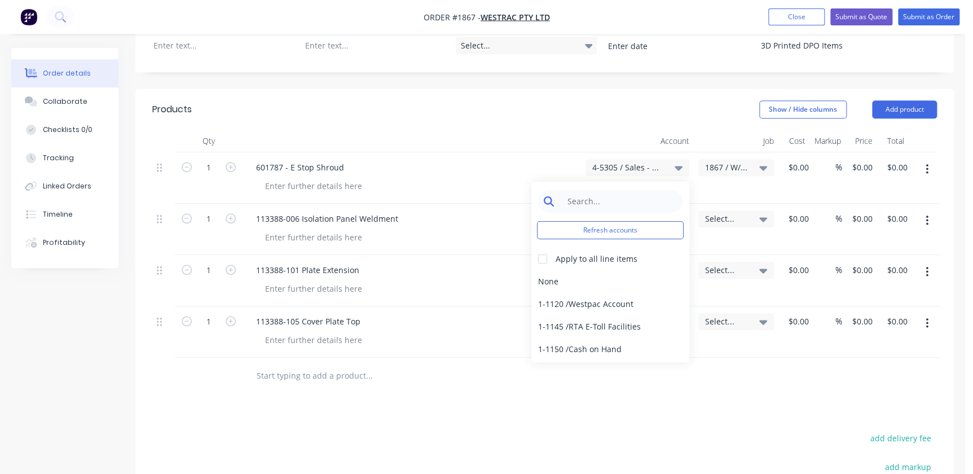
click at [615, 190] on input at bounding box center [619, 201] width 116 height 23
drag, startPoint x: 625, startPoint y: 143, endPoint x: 632, endPoint y: 134, distance: 11.6
click at [625, 159] on div "4-5305 / Sales - Manufacturing Other - Interco" at bounding box center [638, 167] width 104 height 17
click at [632, 161] on span "4-5305 / Sales - Manufacturing Other - Interco" at bounding box center [627, 167] width 71 height 12
click at [604, 190] on input at bounding box center [619, 201] width 116 height 23
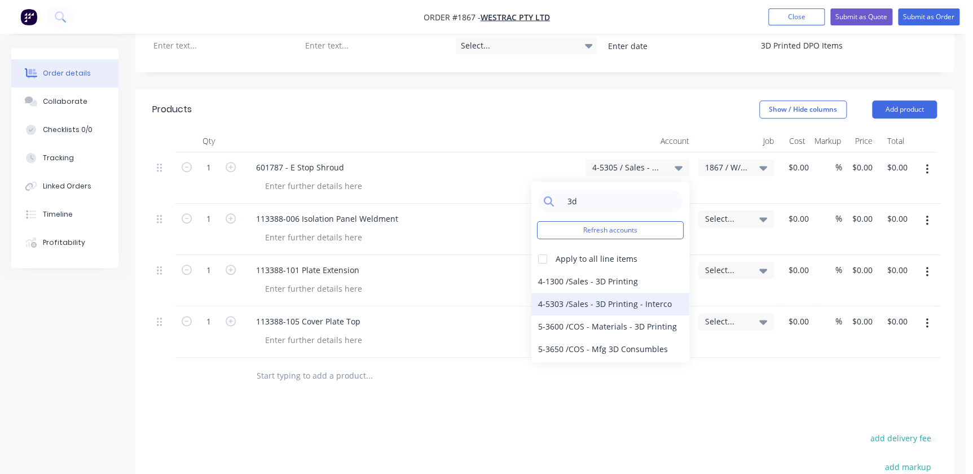
type input "3d"
click at [600, 293] on div "4-5303 / Sales - 3D Printing - Interco" at bounding box center [611, 304] width 158 height 23
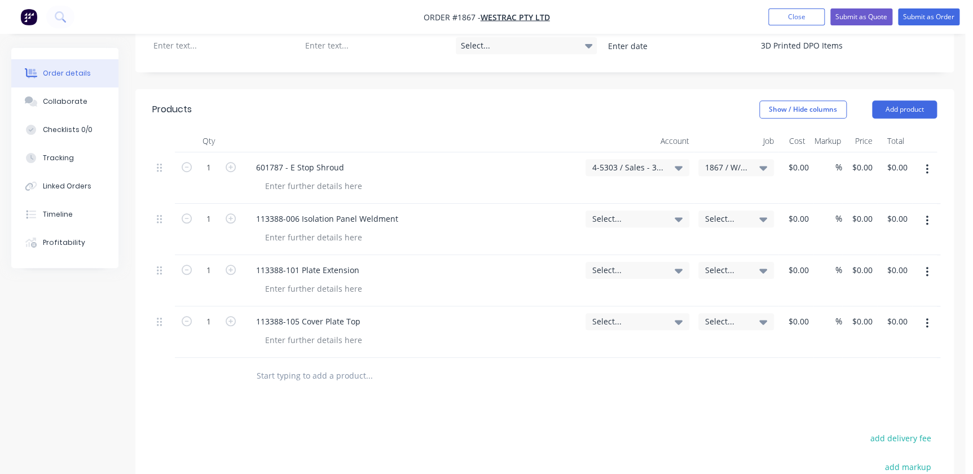
click at [605, 204] on div "Select..." at bounding box center [637, 229] width 113 height 51
click at [609, 213] on span "Select..." at bounding box center [627, 219] width 71 height 12
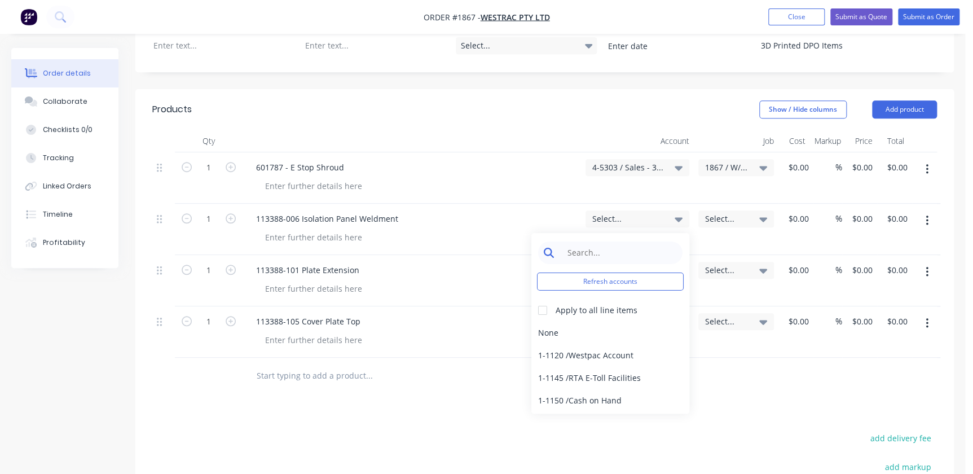
click at [603, 241] on input at bounding box center [619, 252] width 116 height 23
type input "4-5305"
click at [610, 322] on div "4-5305 / Sales - Manufacturing Other - Interco" at bounding box center [611, 333] width 158 height 23
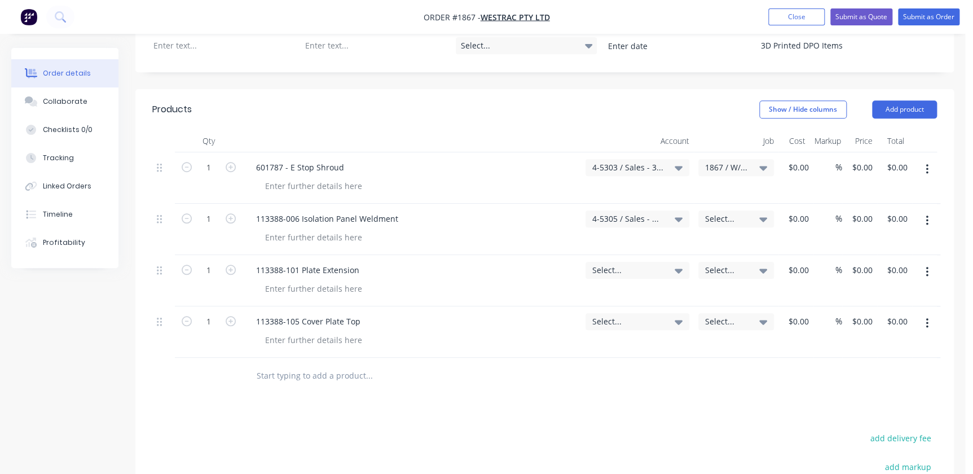
click at [621, 220] on div "4-5305 / Sales - Manufacturing Other - Interco" at bounding box center [637, 229] width 113 height 51
click at [618, 262] on div "Select..." at bounding box center [638, 270] width 104 height 17
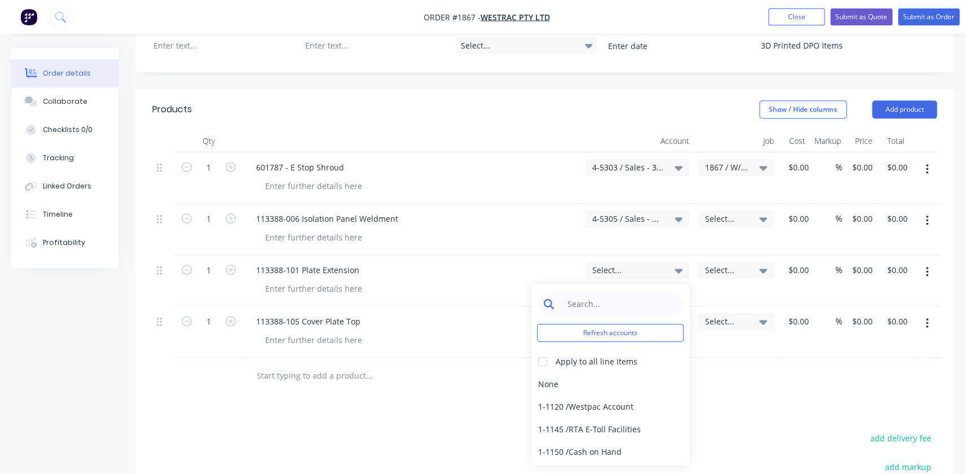
drag, startPoint x: 585, startPoint y: 265, endPoint x: 550, endPoint y: 270, distance: 35.9
click at [585, 293] on input at bounding box center [619, 304] width 116 height 23
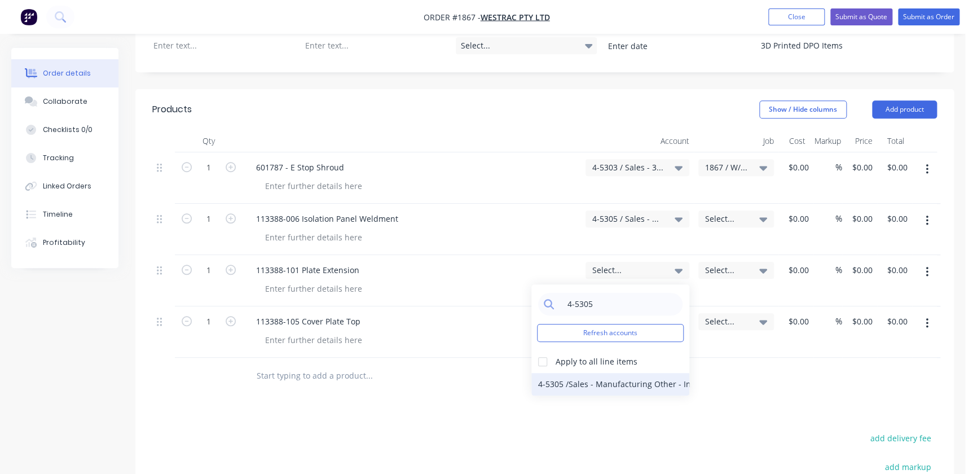
type input "4-5305"
click at [560, 373] on div "4-5305 / Sales - Manufacturing Other - Interco" at bounding box center [611, 384] width 158 height 23
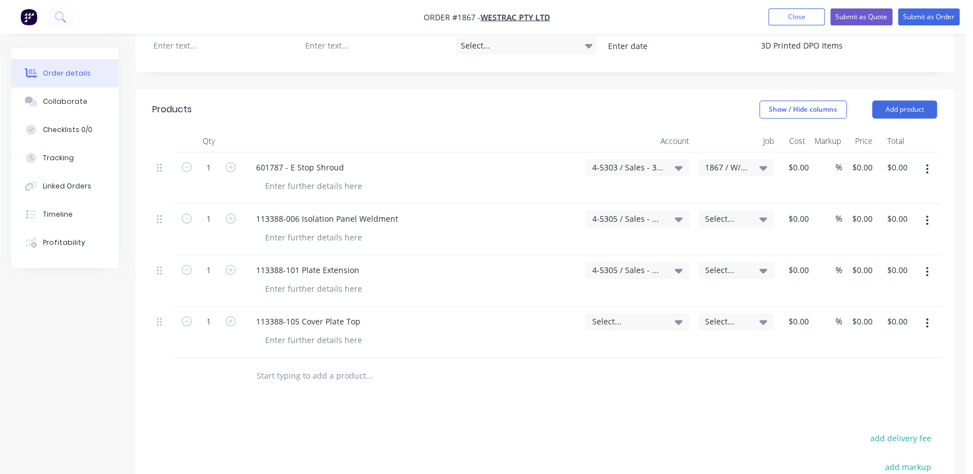
click at [600, 315] on span "Select..." at bounding box center [627, 321] width 71 height 12
click at [577, 344] on input at bounding box center [619, 355] width 116 height 23
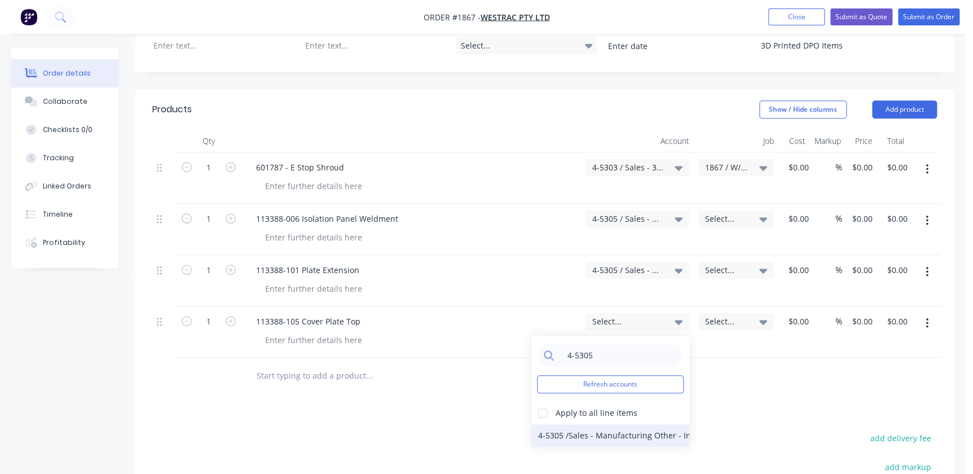
type input "4-5305"
click at [561, 424] on div "4-5305 / Sales - Manufacturing Other - Interco" at bounding box center [611, 435] width 158 height 23
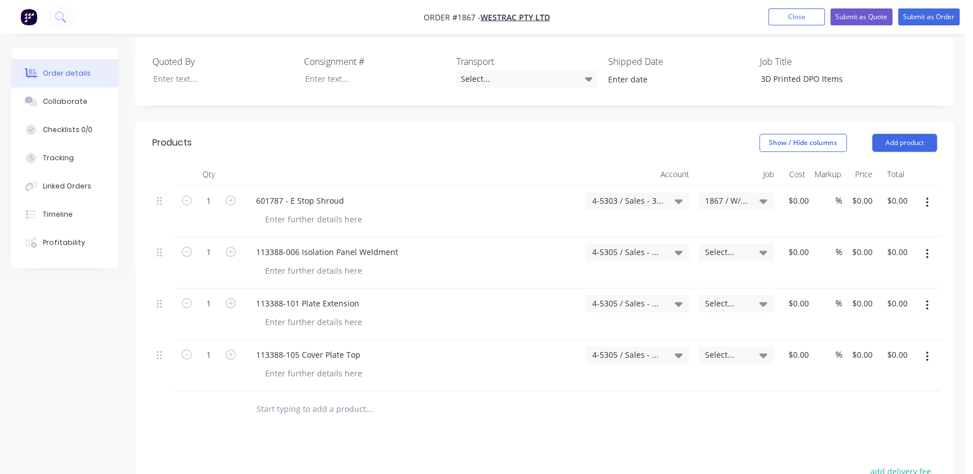
scroll to position [308, 0]
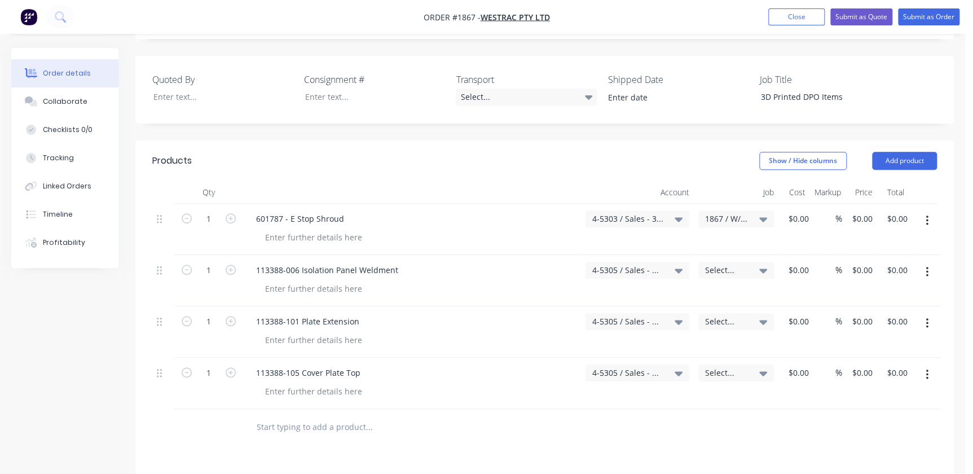
click at [899, 204] on div "$0.00 $0.00" at bounding box center [894, 229] width 35 height 51
type input "0.00"
click at [897, 210] on input "0.00" at bounding box center [898, 218] width 21 height 16
type input "0"
type input "$0.00"
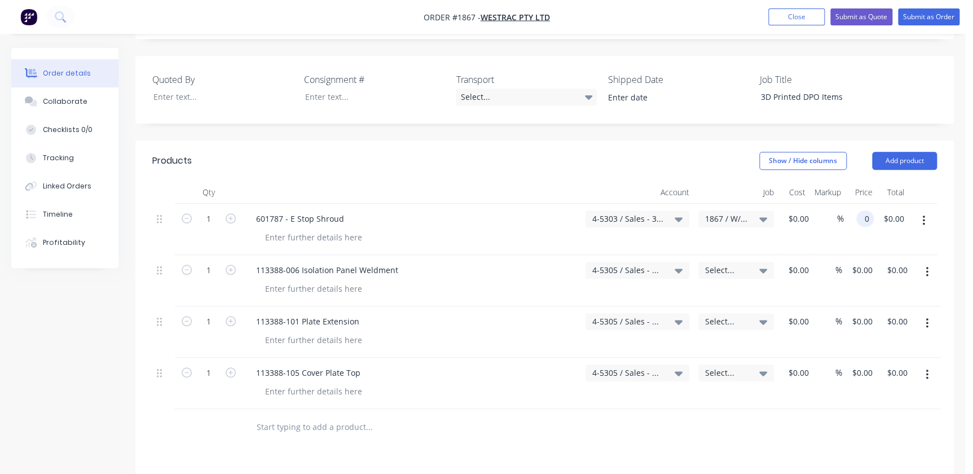
click at [869, 210] on input "0" at bounding box center [867, 218] width 13 height 16
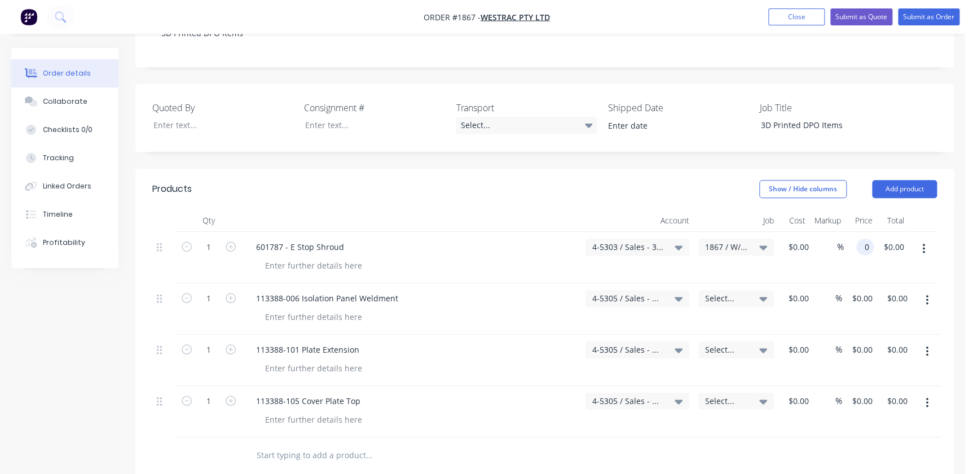
scroll to position [256, 0]
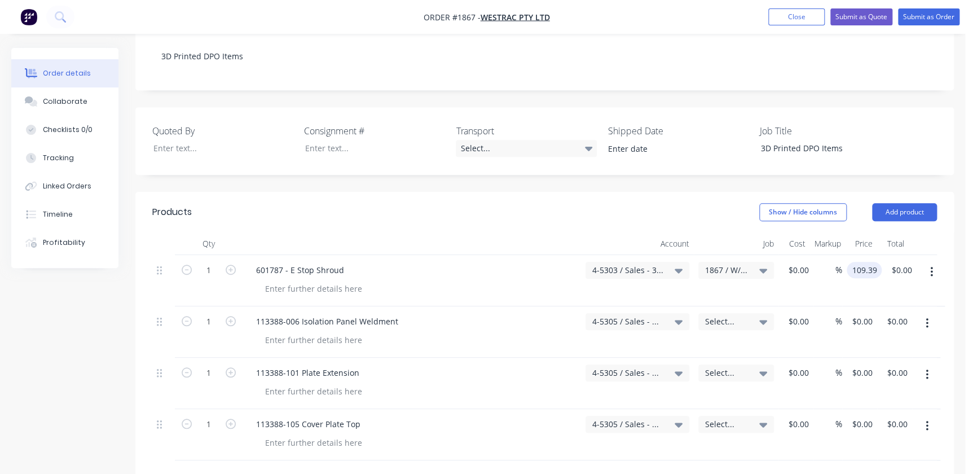
type input "$109.39"
click at [863, 306] on div "$0.00 $0.00" at bounding box center [859, 331] width 35 height 51
click at [861, 313] on input "0" at bounding box center [864, 321] width 26 height 16
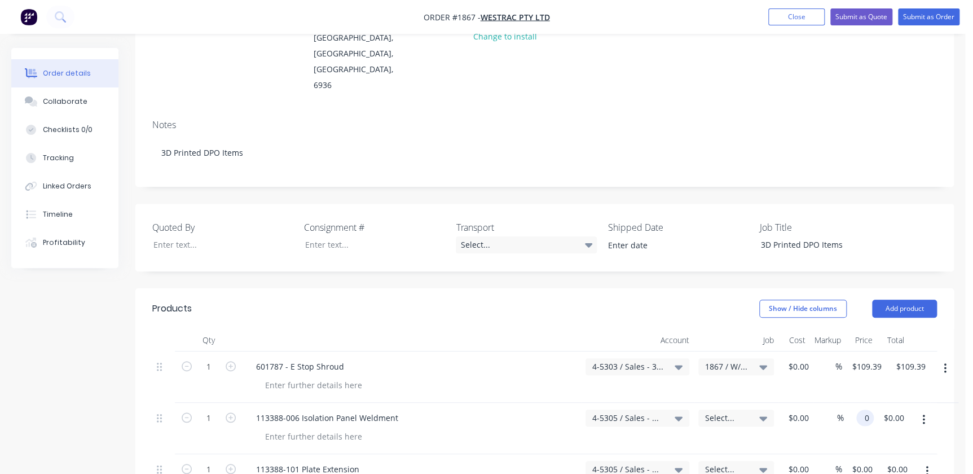
scroll to position [153, 0]
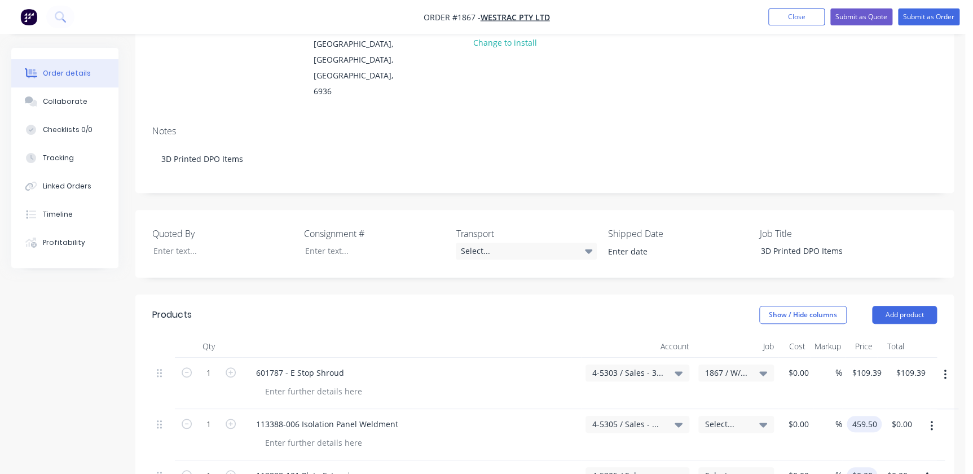
type input "$459.50"
click at [863, 467] on input "0" at bounding box center [867, 475] width 13 height 16
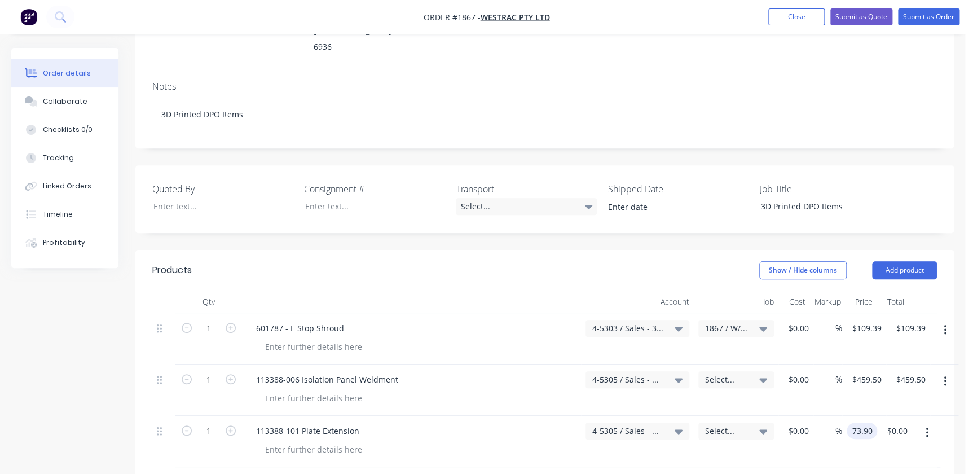
scroll to position [308, 0]
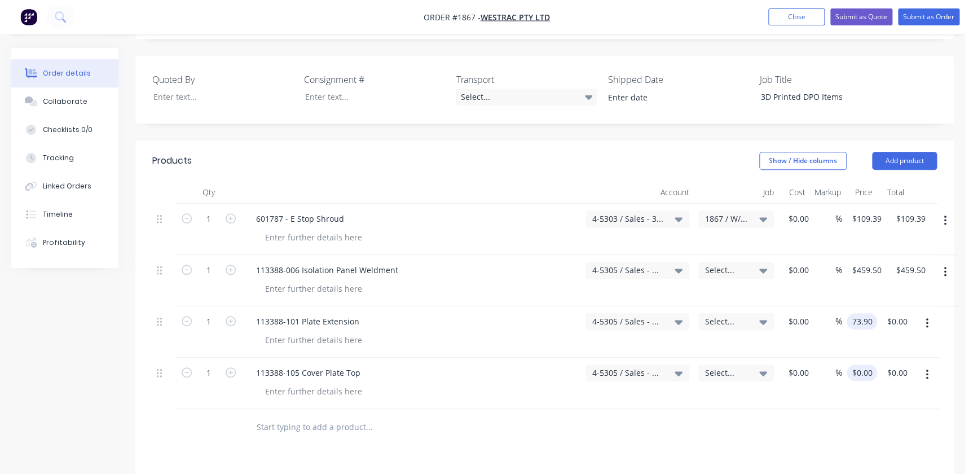
type input "$73.90"
click at [872, 365] on div "0 $0.00" at bounding box center [864, 373] width 26 height 16
type input "$168.20"
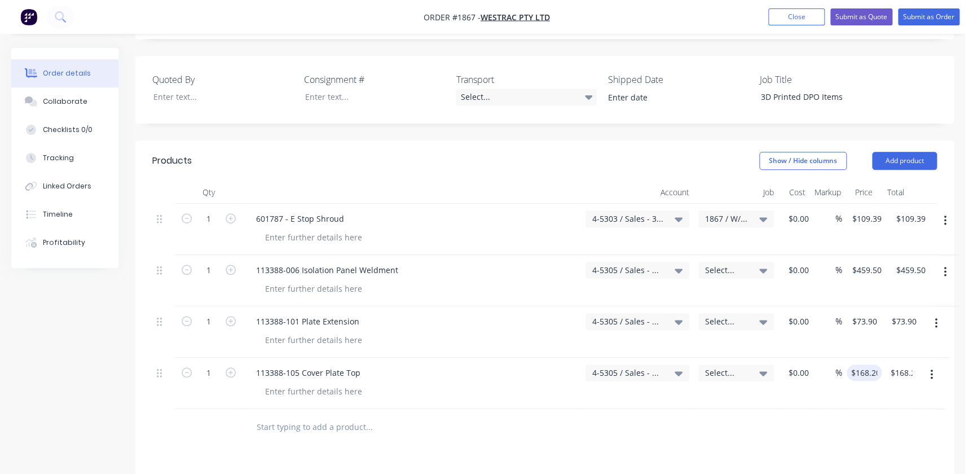
click at [803, 425] on div "Products Show / Hide columns Add product Qty Account Job Cost Markup Price Tota…" at bounding box center [544, 428] width 819 height 576
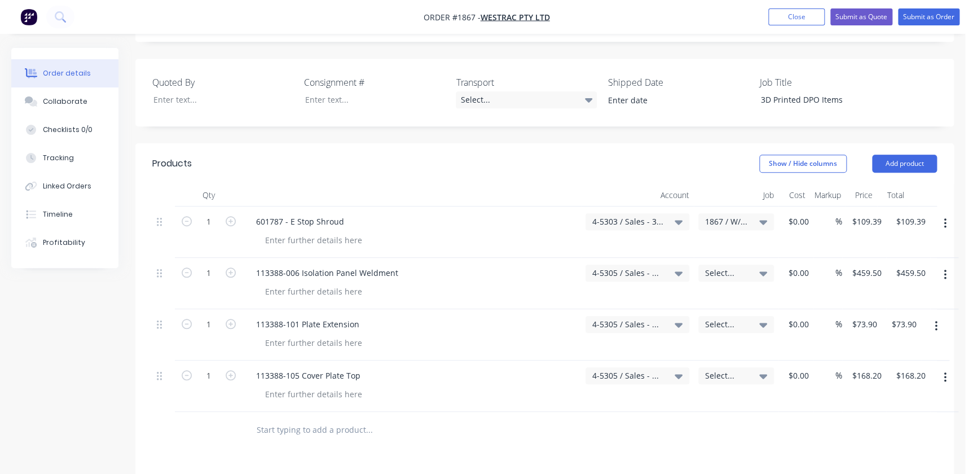
scroll to position [226, 0]
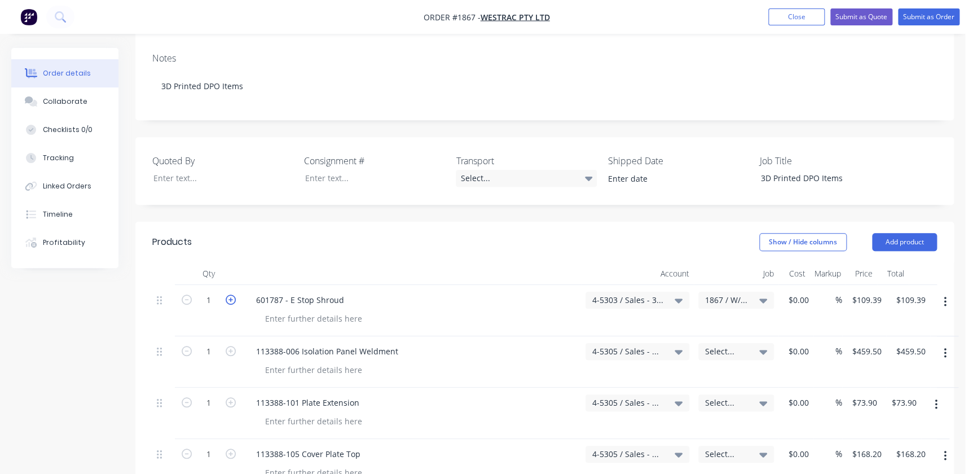
click at [233, 295] on icon "button" at bounding box center [231, 300] width 10 height 10
type input "2"
type input "$218.78"
click at [233, 295] on icon "button" at bounding box center [231, 300] width 10 height 10
type input "3"
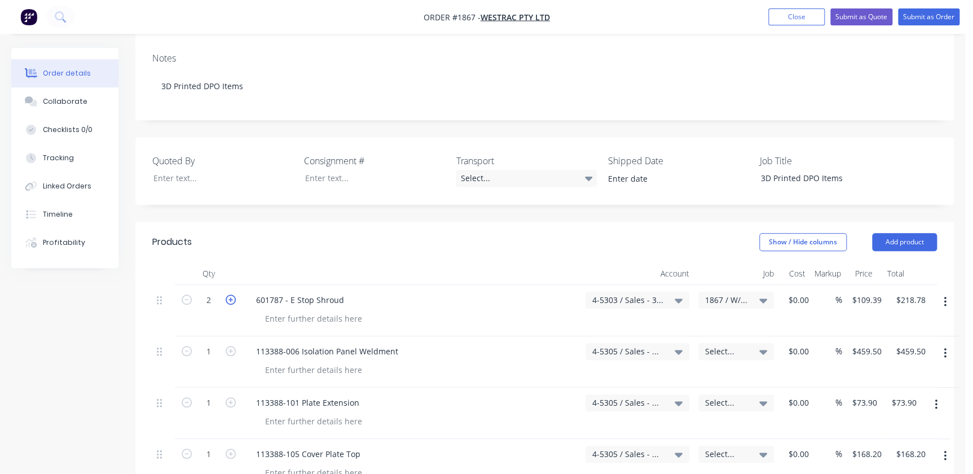
type input "$328.17"
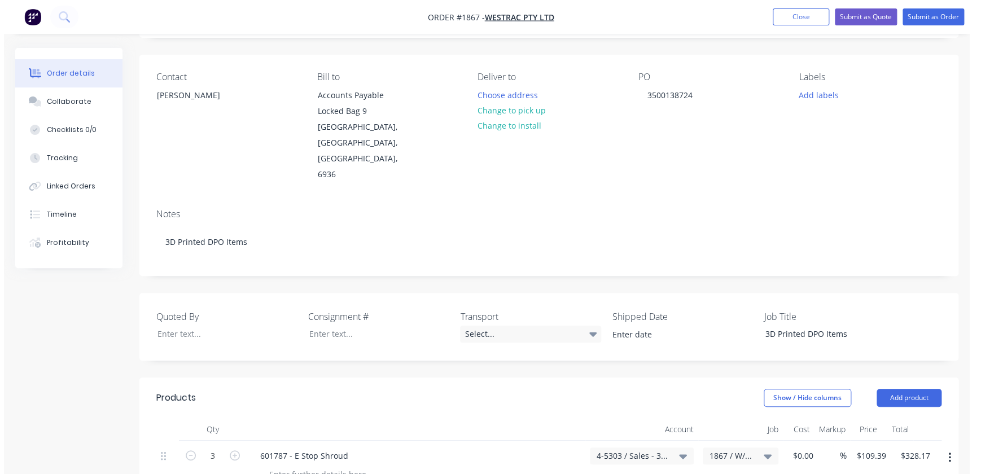
scroll to position [0, 0]
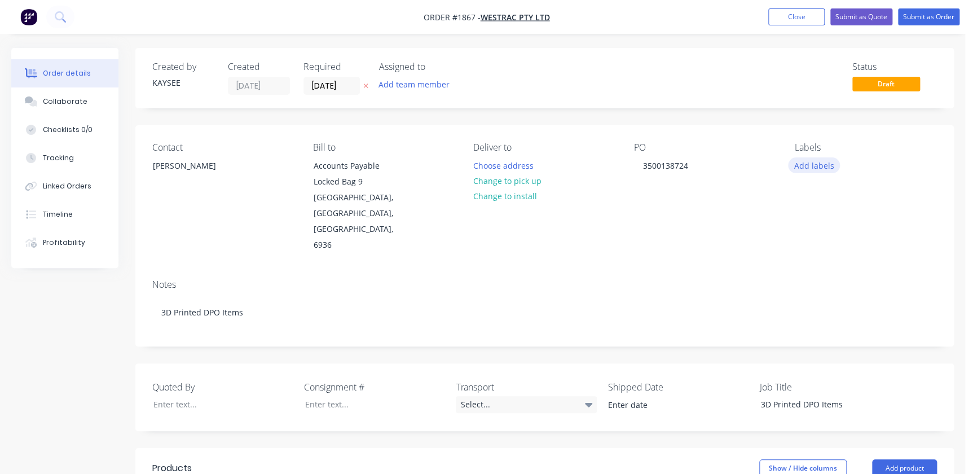
click at [801, 168] on button "Add labels" at bounding box center [814, 164] width 52 height 15
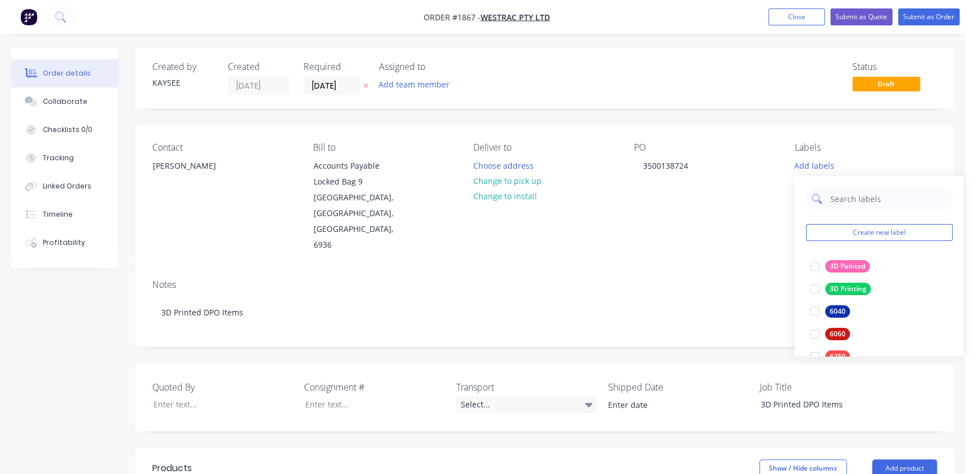
click at [834, 192] on input "text" at bounding box center [888, 198] width 118 height 23
type input "q"
type input "westrac"
click at [818, 266] on div at bounding box center [814, 266] width 23 height 23
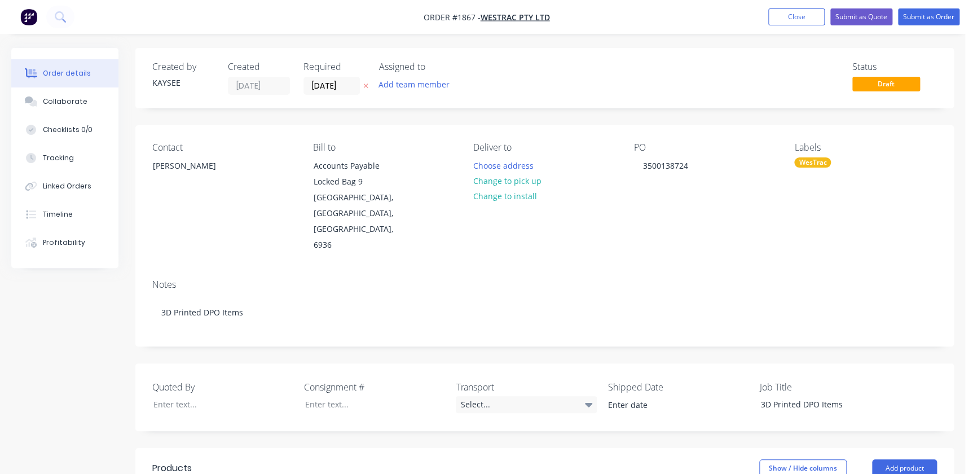
click at [736, 279] on div "Notes" at bounding box center [544, 284] width 785 height 11
click at [332, 81] on input "09/09/25" at bounding box center [331, 85] width 55 height 17
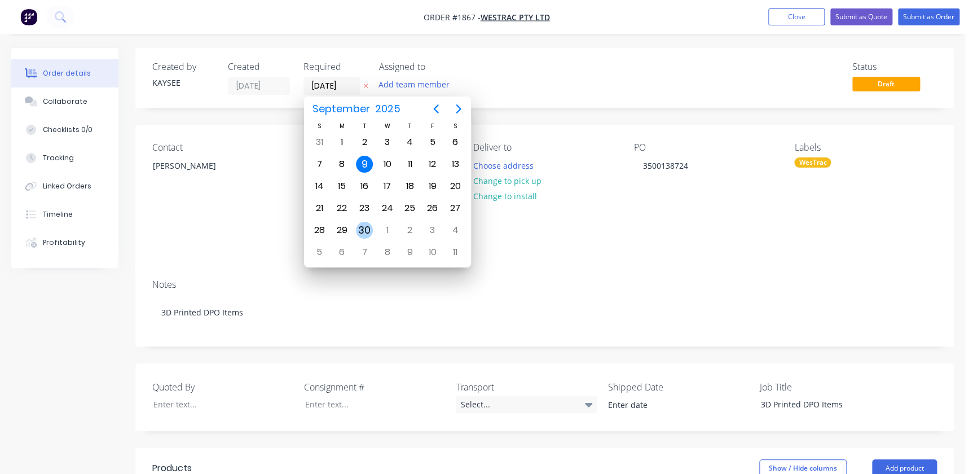
click at [370, 227] on div "30" at bounding box center [364, 230] width 17 height 17
type input "30/09/25"
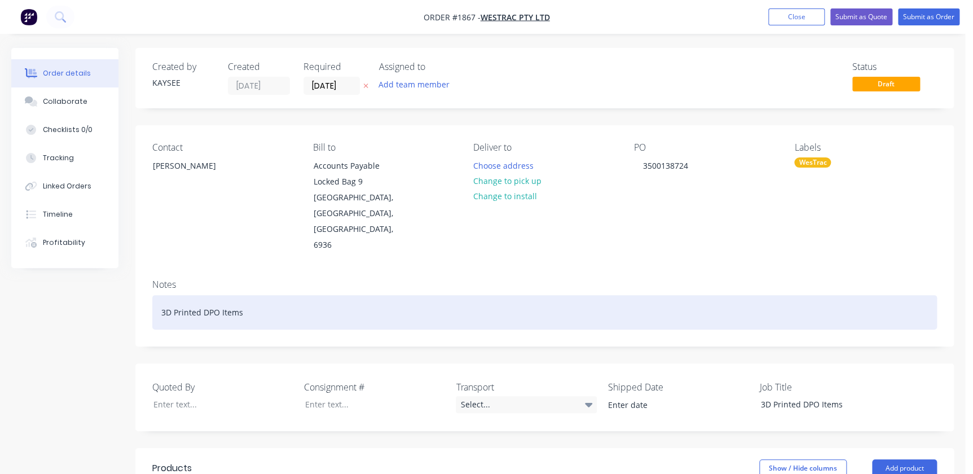
click at [661, 295] on div "3D Printed DPO Items" at bounding box center [544, 312] width 785 height 34
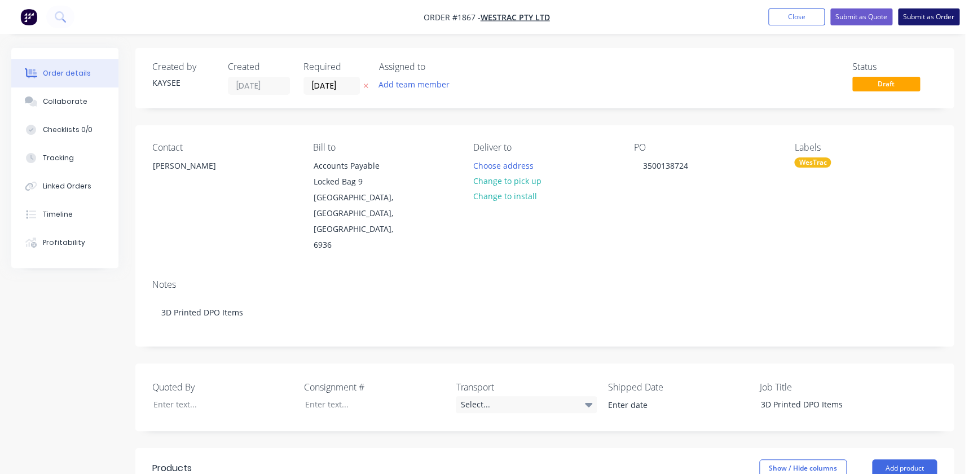
click at [917, 19] on button "Submit as Order" at bounding box center [929, 16] width 62 height 17
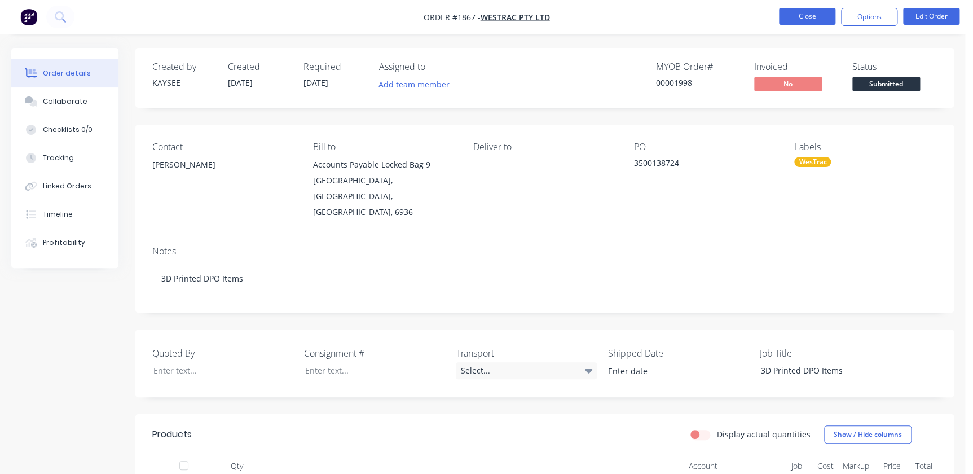
click at [801, 13] on button "Close" at bounding box center [807, 16] width 56 height 17
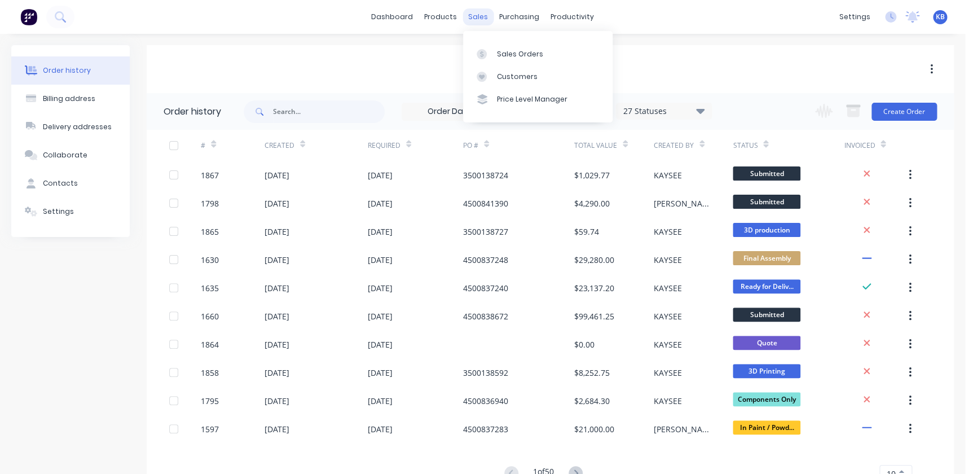
click at [482, 20] on div "sales" at bounding box center [478, 16] width 31 height 17
click at [485, 45] on link "Sales Orders" at bounding box center [538, 53] width 150 height 23
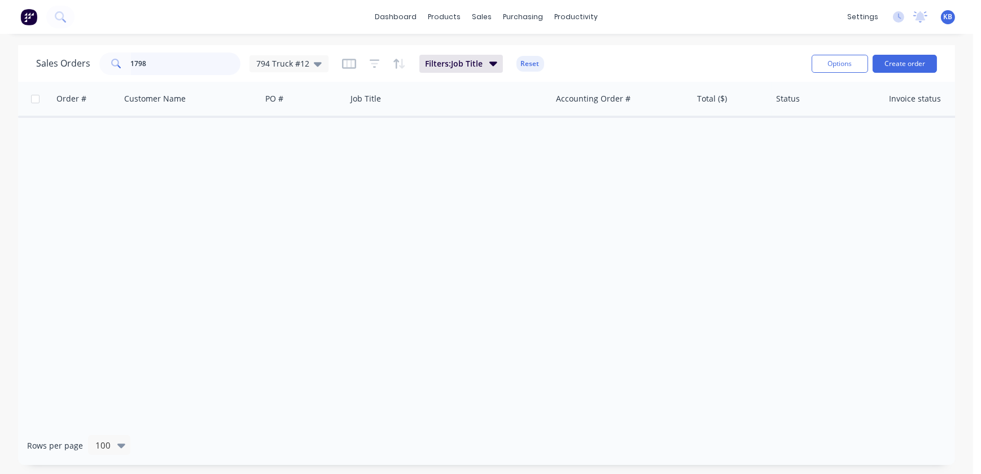
drag, startPoint x: 187, startPoint y: 57, endPoint x: -19, endPoint y: 49, distance: 206.7
click at [0, 49] on html "dashboard products sales purchasing productivity dashboard products Product Cat…" at bounding box center [490, 237] width 981 height 474
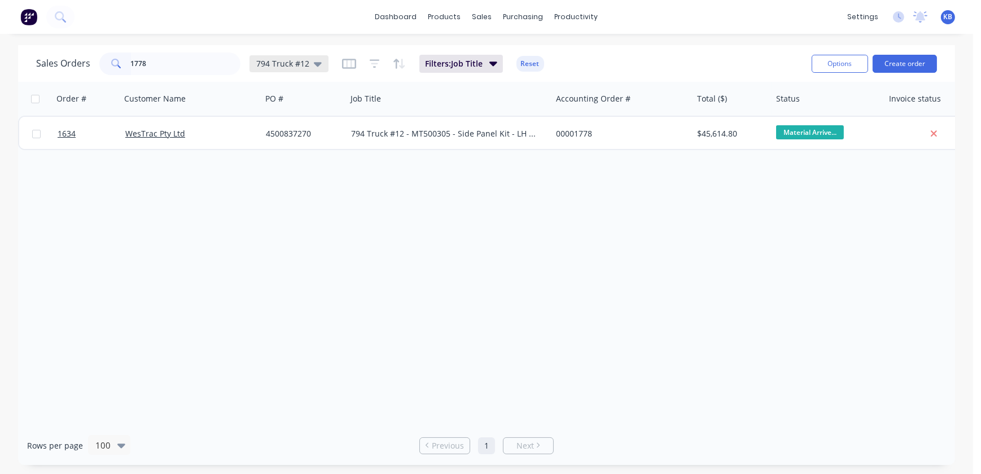
click at [308, 60] on div "794 Truck #12" at bounding box center [288, 64] width 65 height 10
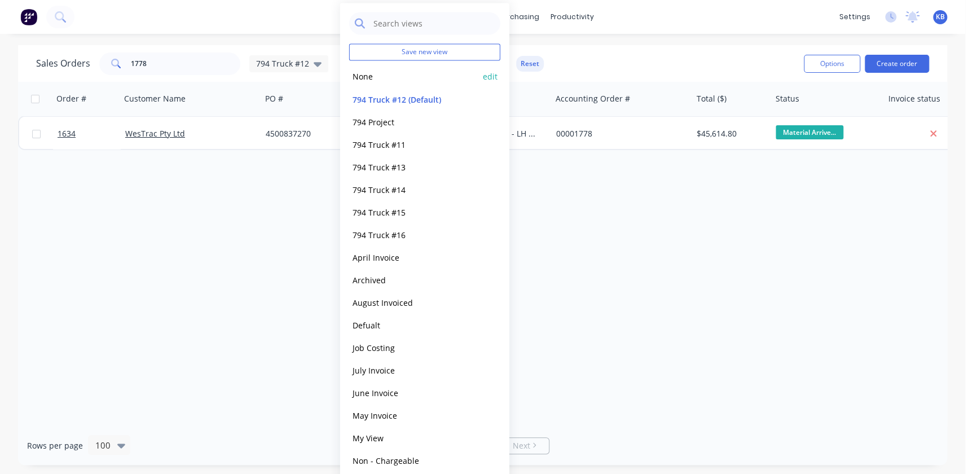
click at [353, 77] on button "None" at bounding box center [413, 76] width 129 height 13
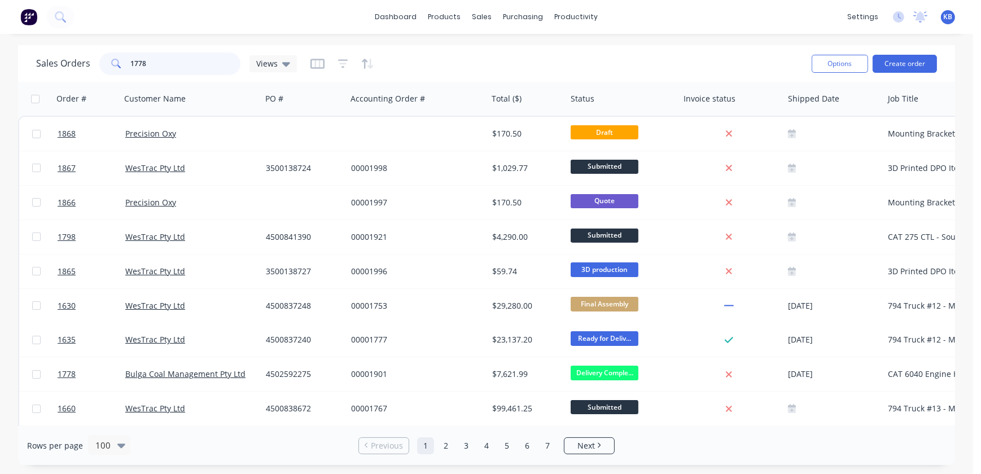
click at [169, 70] on input "1778" at bounding box center [186, 63] width 110 height 23
type input "1778"
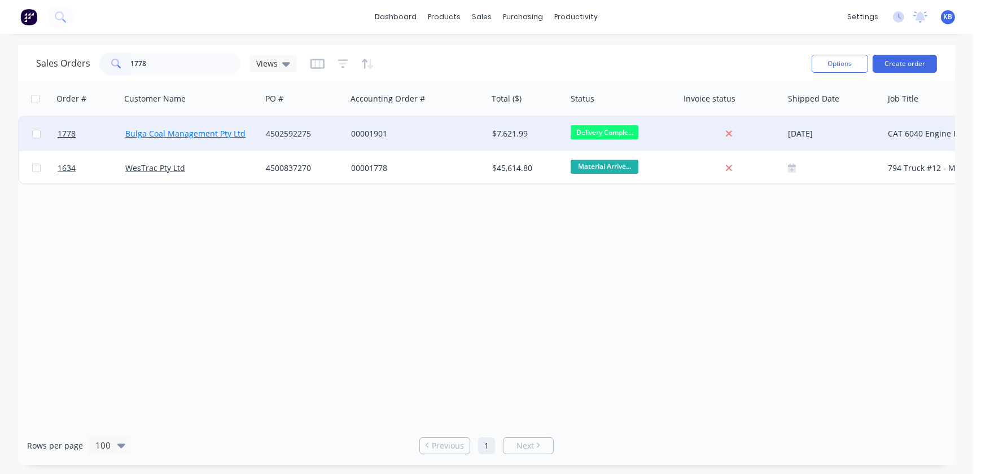
click at [154, 138] on link "Bulga Coal Management Pty Ltd" at bounding box center [185, 133] width 120 height 11
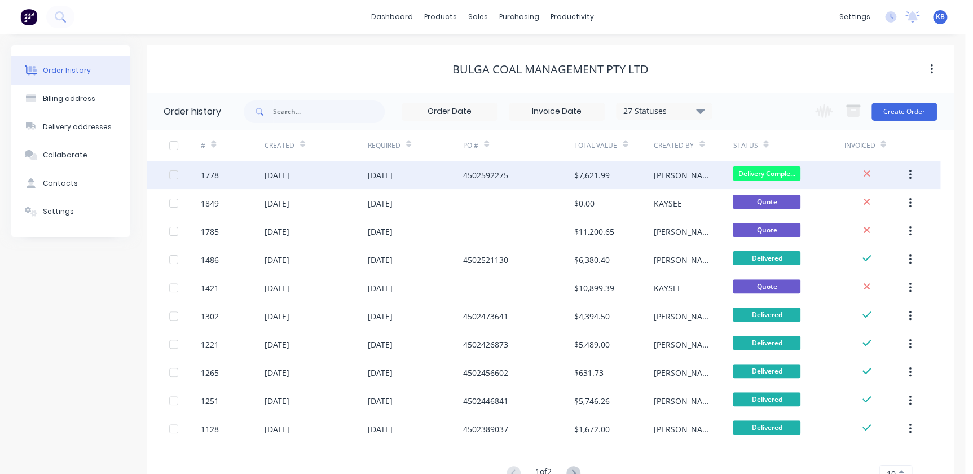
click at [326, 183] on div "25 Aug 2025" at bounding box center [316, 175] width 103 height 28
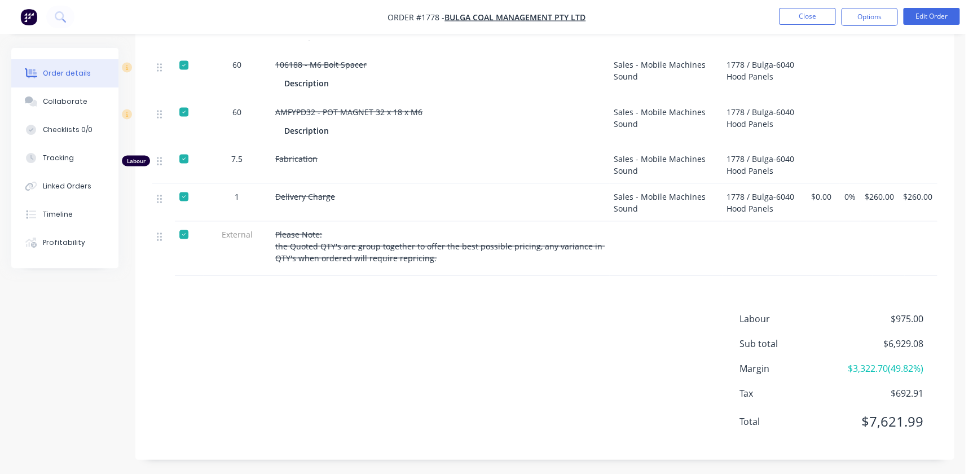
scroll to position [611, 0]
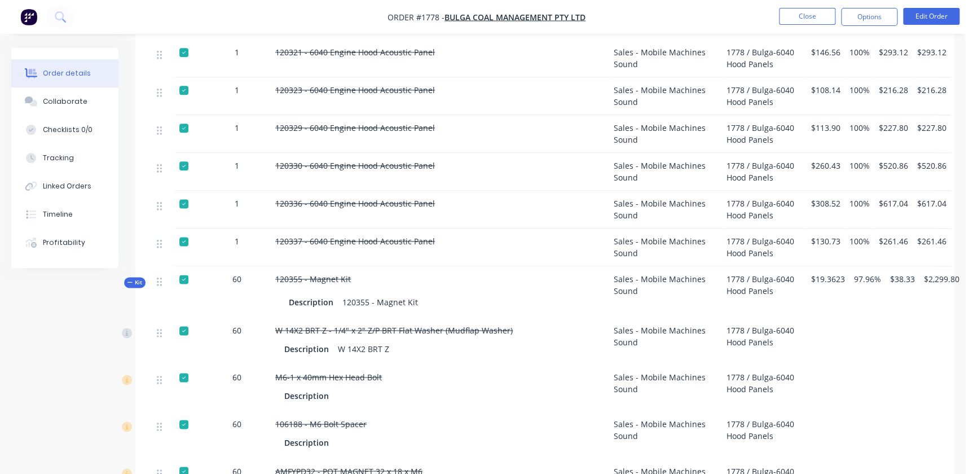
click at [139, 279] on span "Kit" at bounding box center [135, 282] width 15 height 8
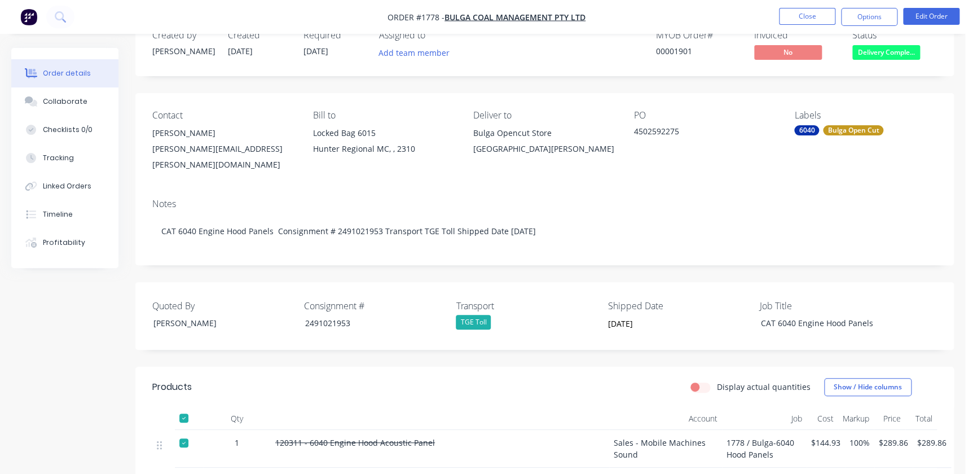
scroll to position [0, 0]
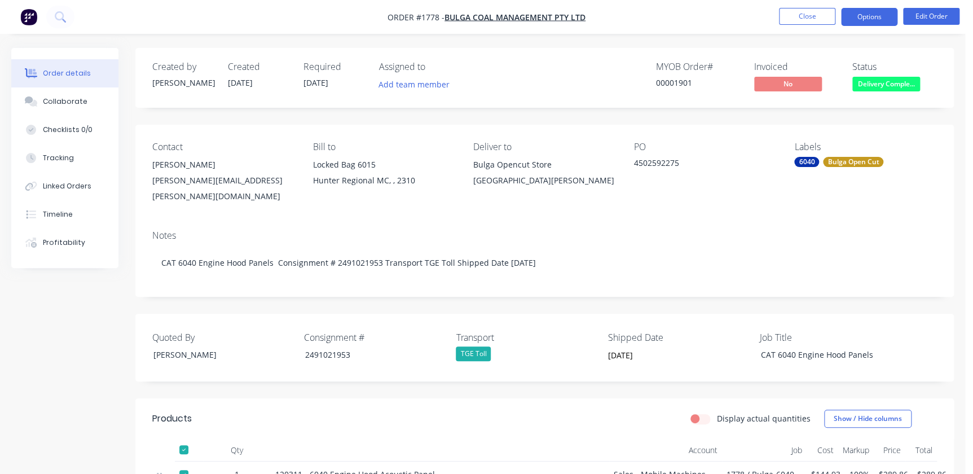
click at [874, 15] on button "Options" at bounding box center [869, 17] width 56 height 18
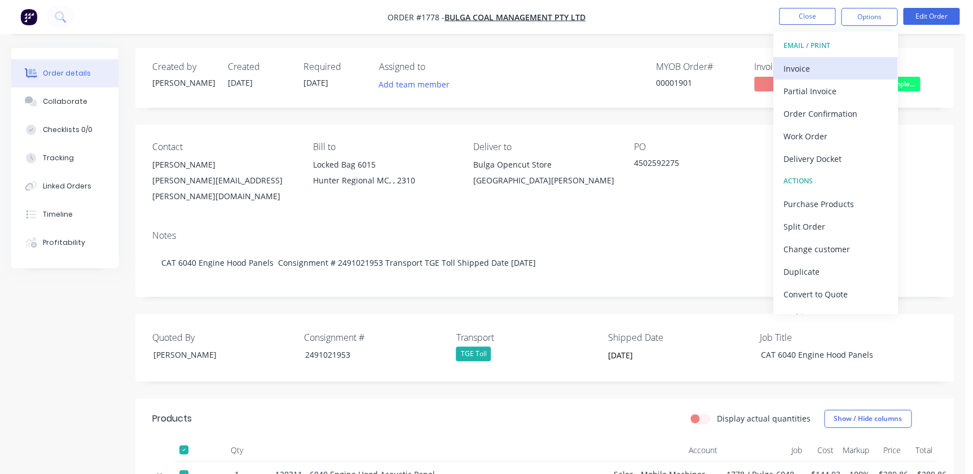
click at [800, 70] on div "Invoice" at bounding box center [836, 68] width 104 height 16
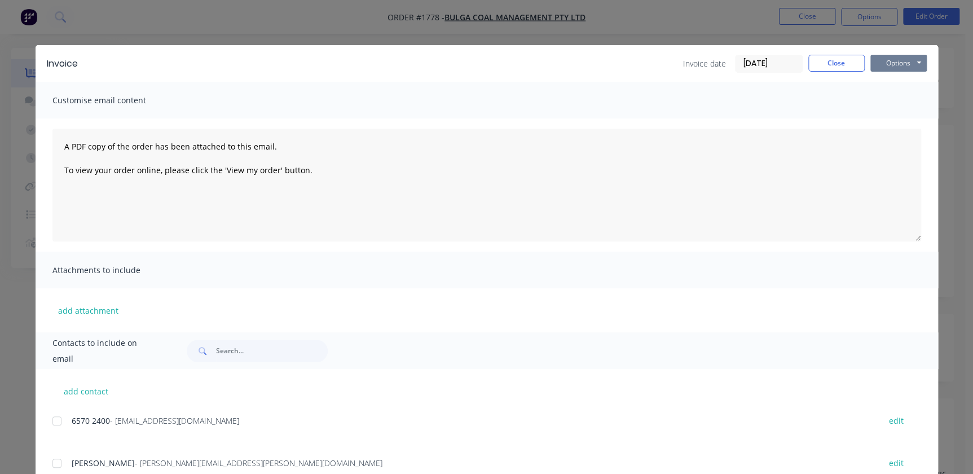
click at [905, 64] on button "Options" at bounding box center [899, 63] width 56 height 17
click at [895, 83] on button "Preview" at bounding box center [907, 83] width 72 height 19
click at [897, 57] on button "Options" at bounding box center [899, 63] width 56 height 17
click at [893, 106] on button "Print" at bounding box center [907, 102] width 72 height 19
click at [822, 67] on button "Close" at bounding box center [837, 63] width 56 height 17
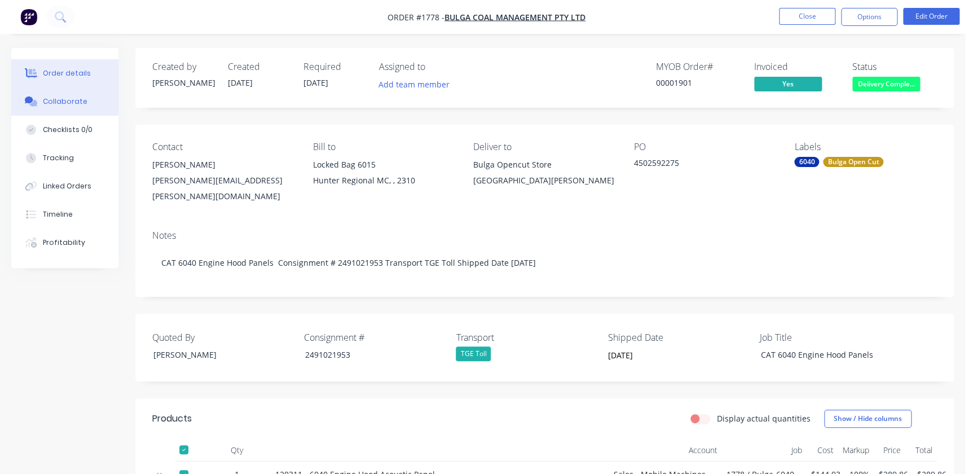
click at [43, 91] on button "Collaborate" at bounding box center [64, 101] width 107 height 28
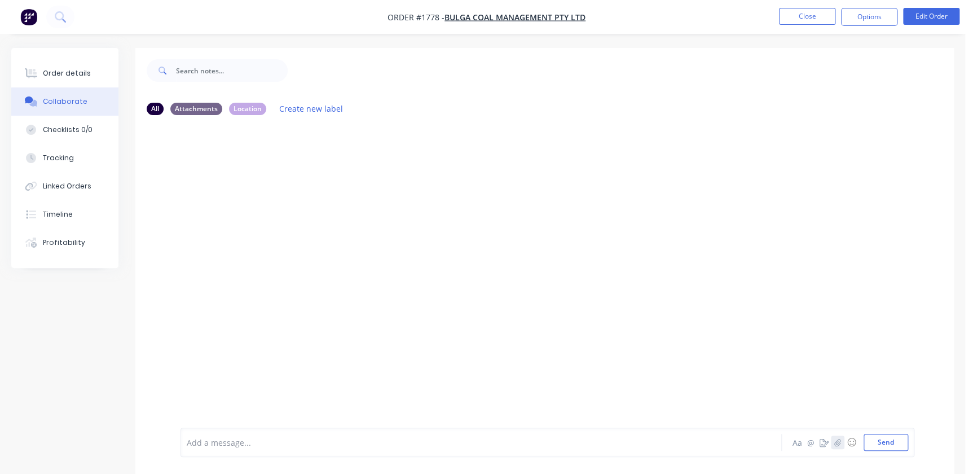
click at [833, 444] on button "button" at bounding box center [838, 443] width 14 height 14
click at [893, 440] on button "Send" at bounding box center [886, 442] width 45 height 17
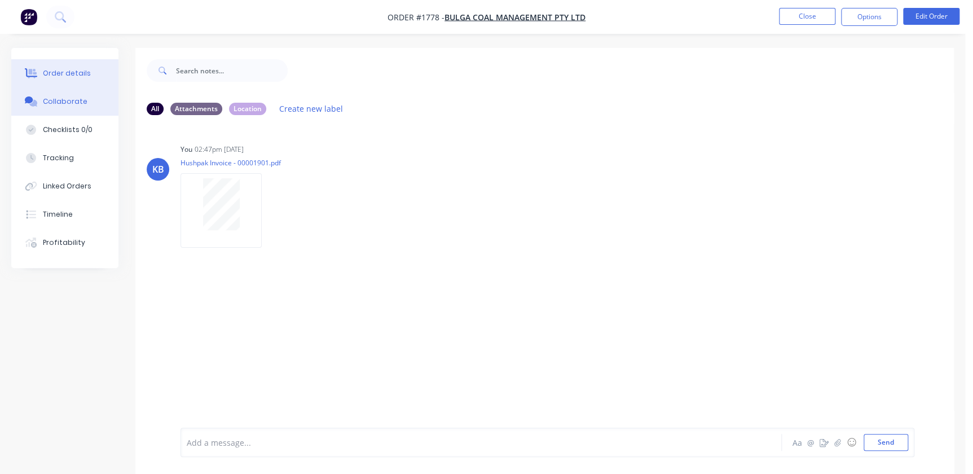
click at [56, 63] on button "Order details" at bounding box center [64, 73] width 107 height 28
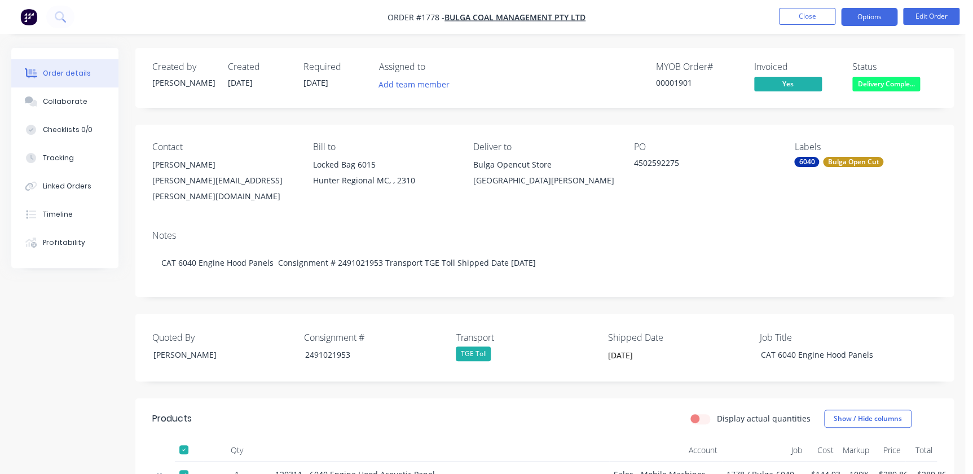
click at [863, 19] on button "Options" at bounding box center [869, 17] width 56 height 18
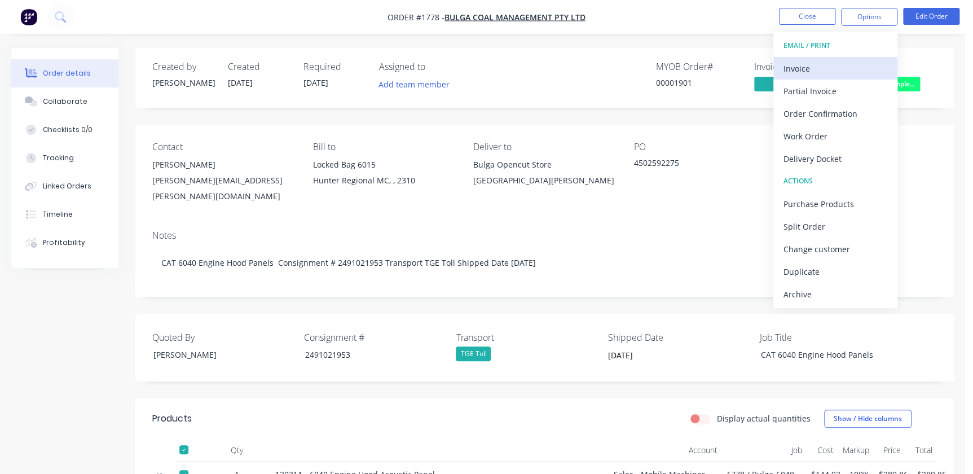
click at [813, 73] on div "Invoice" at bounding box center [836, 68] width 104 height 16
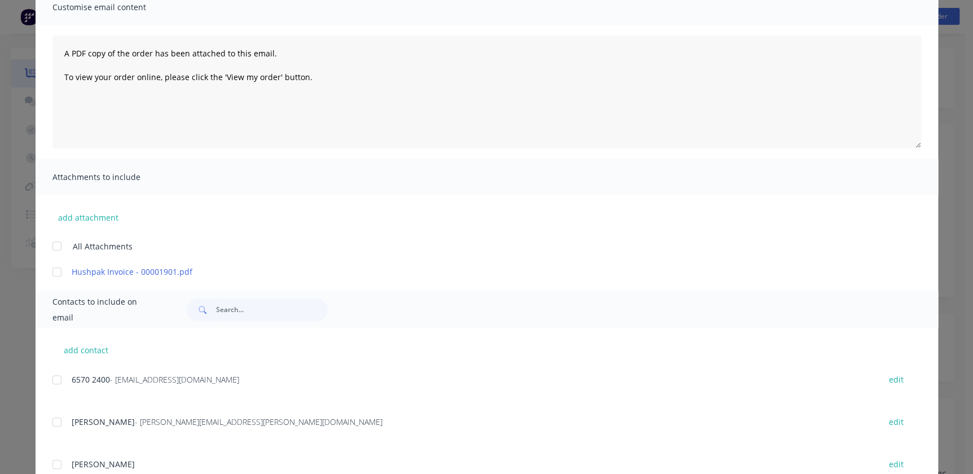
scroll to position [256, 0]
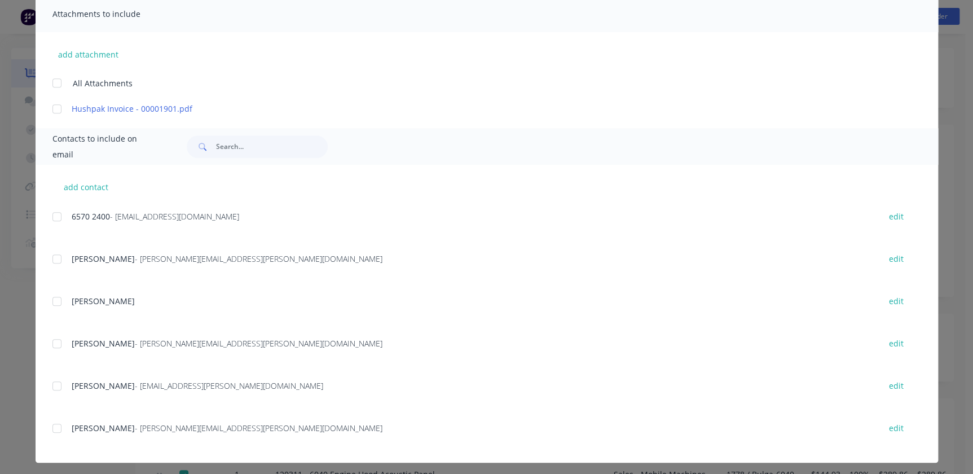
click at [50, 210] on div at bounding box center [57, 216] width 23 height 23
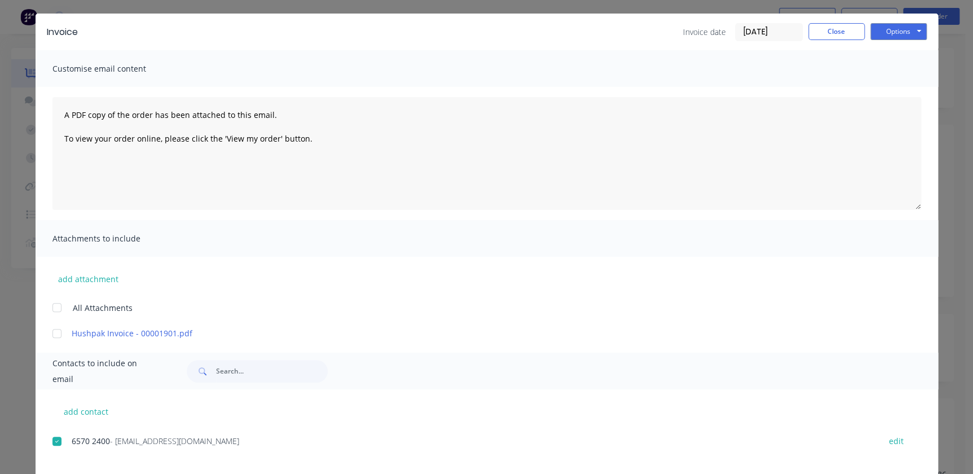
scroll to position [0, 0]
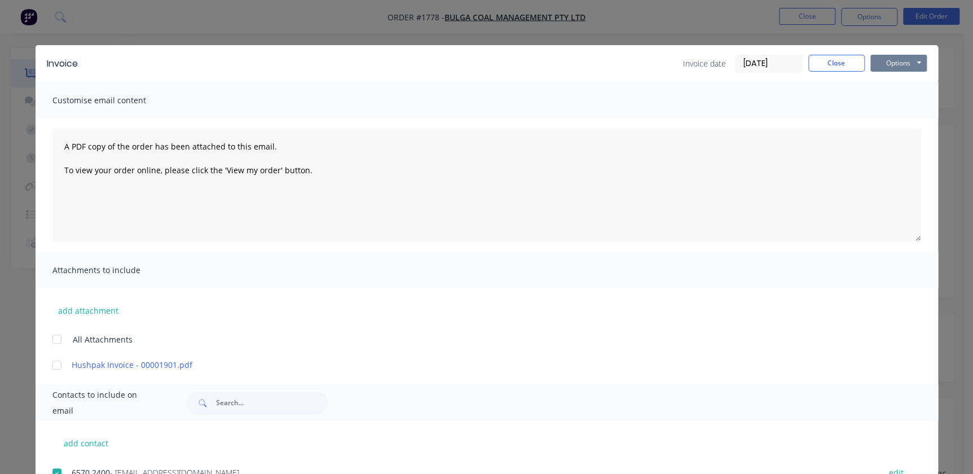
click at [884, 58] on button "Options" at bounding box center [899, 63] width 56 height 17
click at [886, 128] on button "Email" at bounding box center [907, 120] width 72 height 19
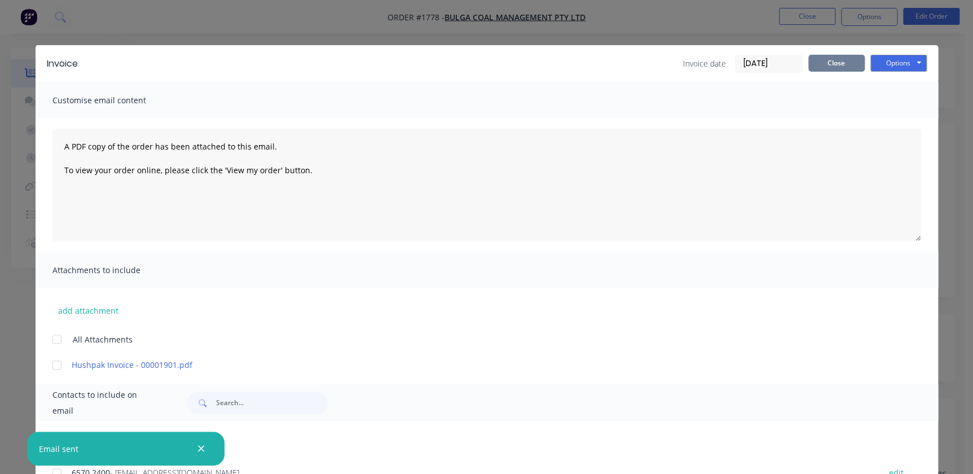
click at [853, 69] on button "Close" at bounding box center [837, 63] width 56 height 17
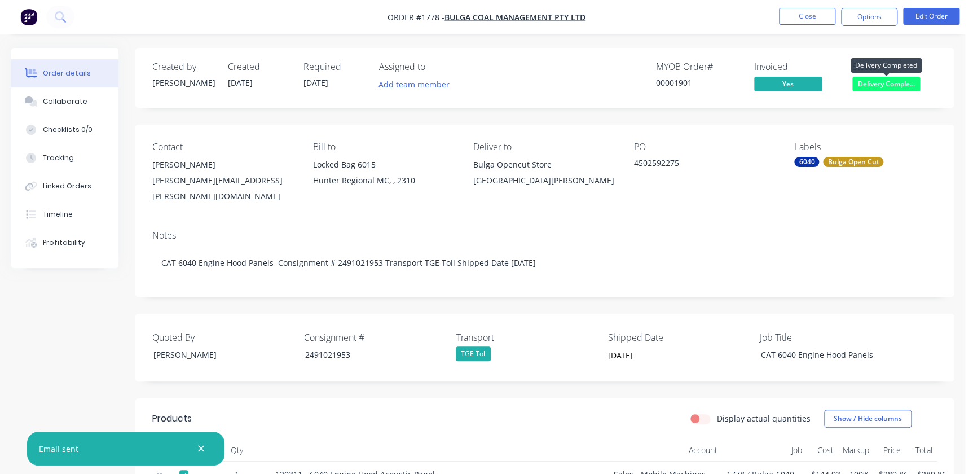
click at [879, 82] on span "Delivery Comple..." at bounding box center [887, 84] width 68 height 14
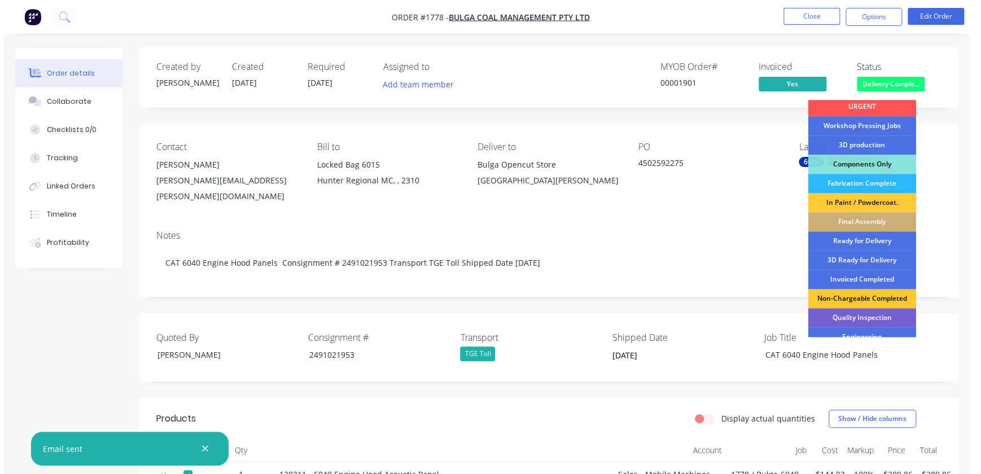
scroll to position [102, 0]
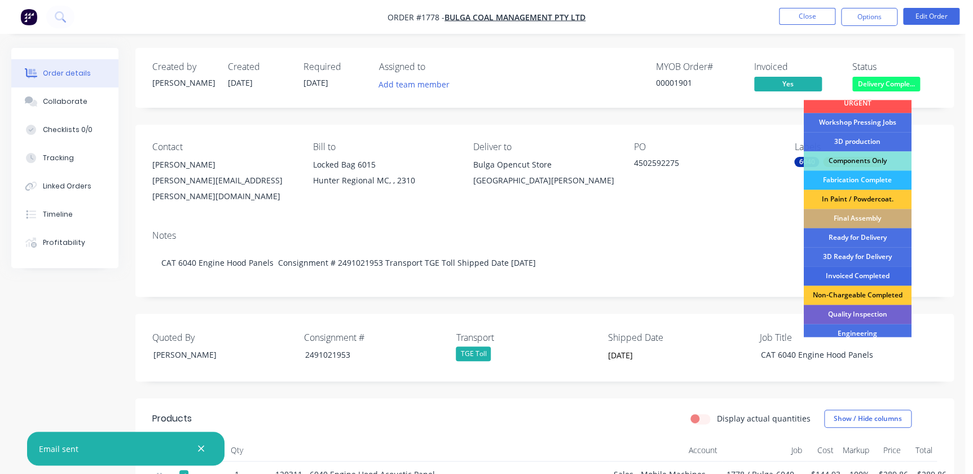
click at [837, 271] on div "Invoiced Completed" at bounding box center [858, 275] width 108 height 19
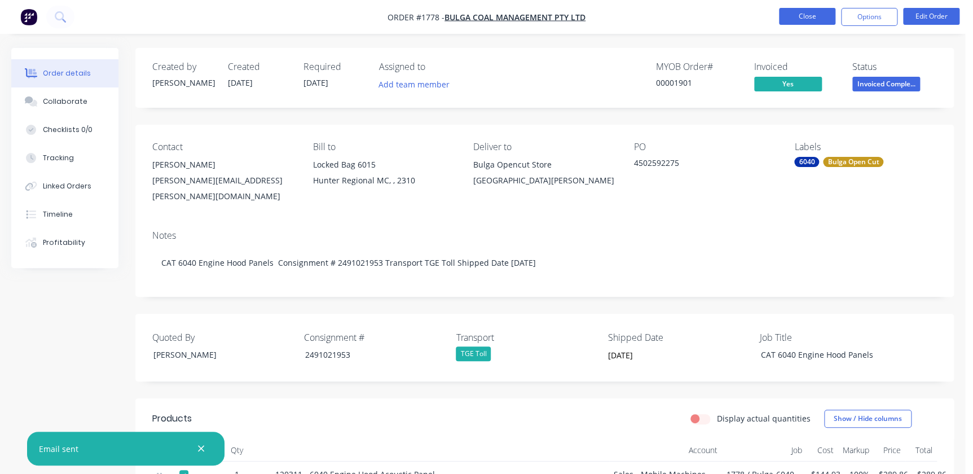
click at [800, 14] on button "Close" at bounding box center [807, 16] width 56 height 17
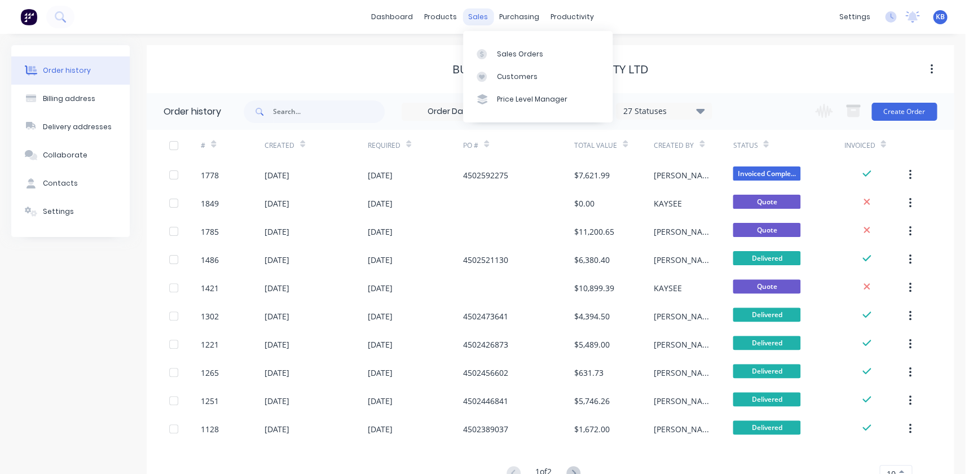
click at [468, 15] on div "sales" at bounding box center [478, 16] width 31 height 17
click at [497, 52] on div "Sales Orders" at bounding box center [520, 54] width 46 height 10
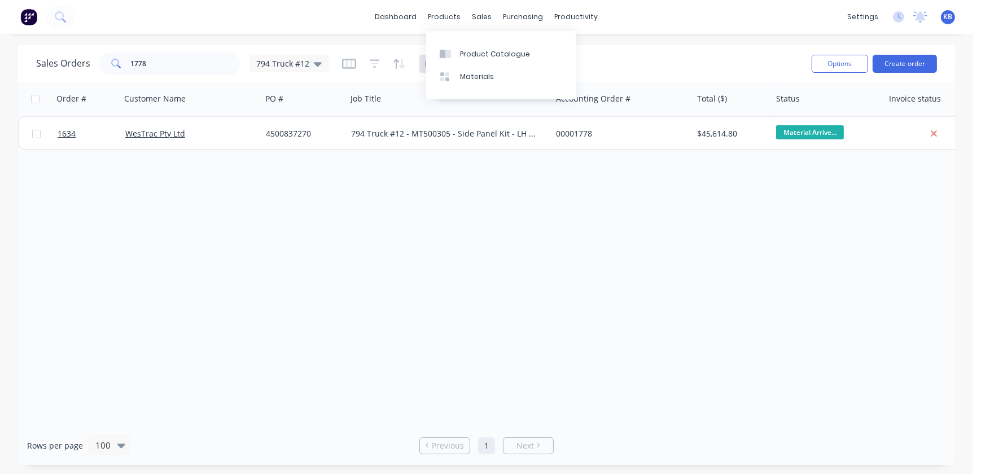
click at [467, 22] on div "sales" at bounding box center [482, 16] width 31 height 17
click at [514, 13] on div "purchasing" at bounding box center [523, 16] width 51 height 17
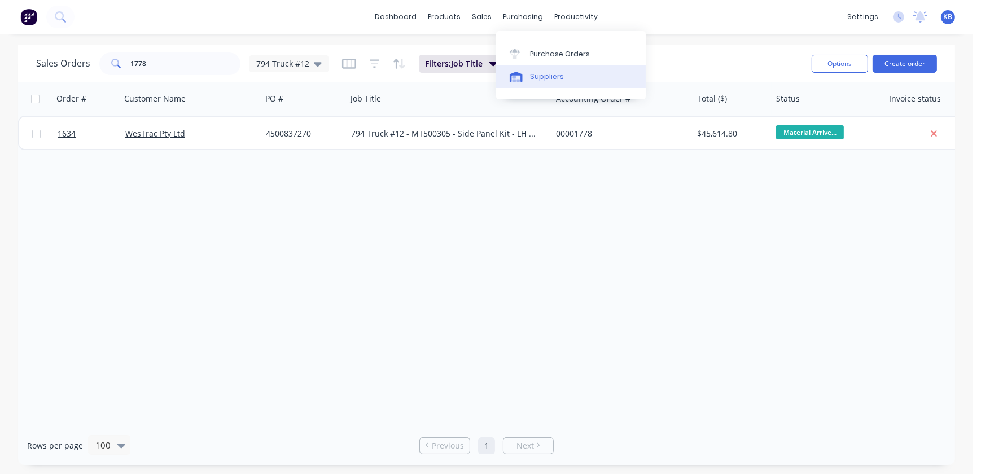
click at [533, 65] on link "Suppliers" at bounding box center [571, 76] width 150 height 23
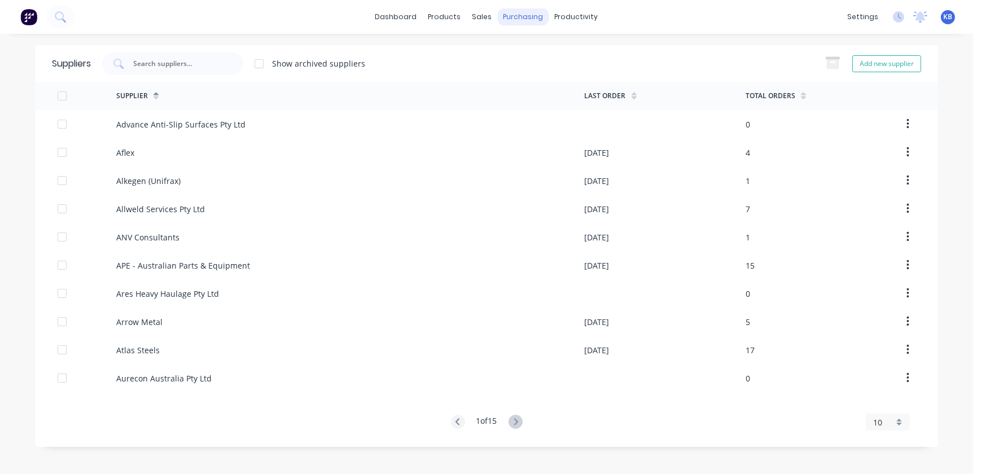
click at [517, 23] on div "purchasing" at bounding box center [523, 16] width 51 height 17
click at [535, 49] on div "Purchase Orders" at bounding box center [560, 54] width 60 height 10
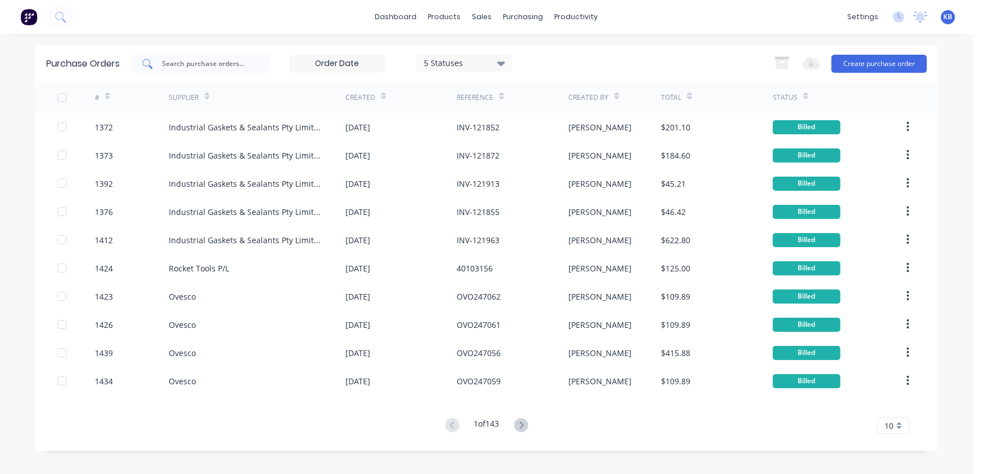
click at [217, 52] on div at bounding box center [201, 63] width 141 height 23
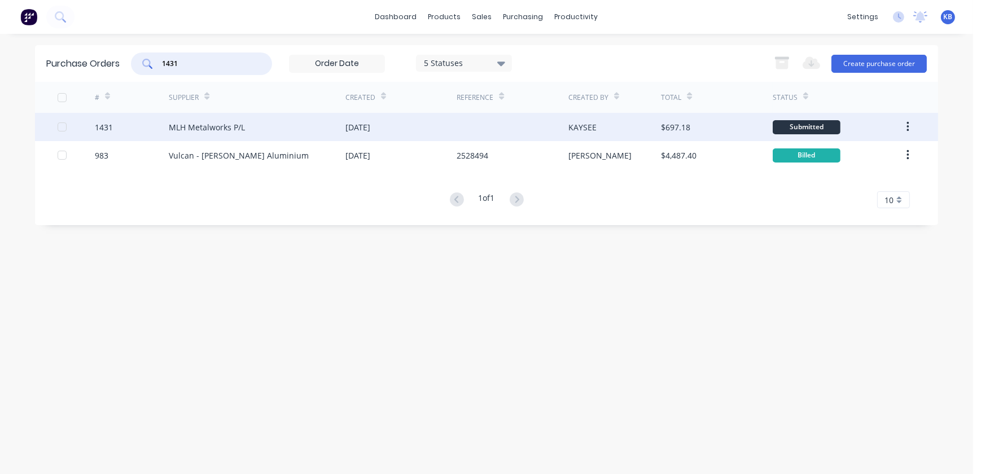
type input "1431"
click at [167, 130] on div "1431" at bounding box center [132, 127] width 74 height 28
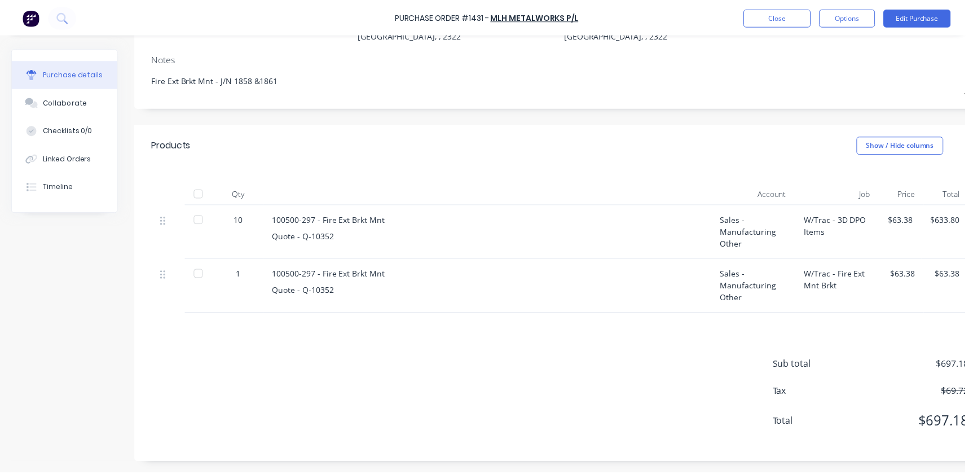
scroll to position [146, 27]
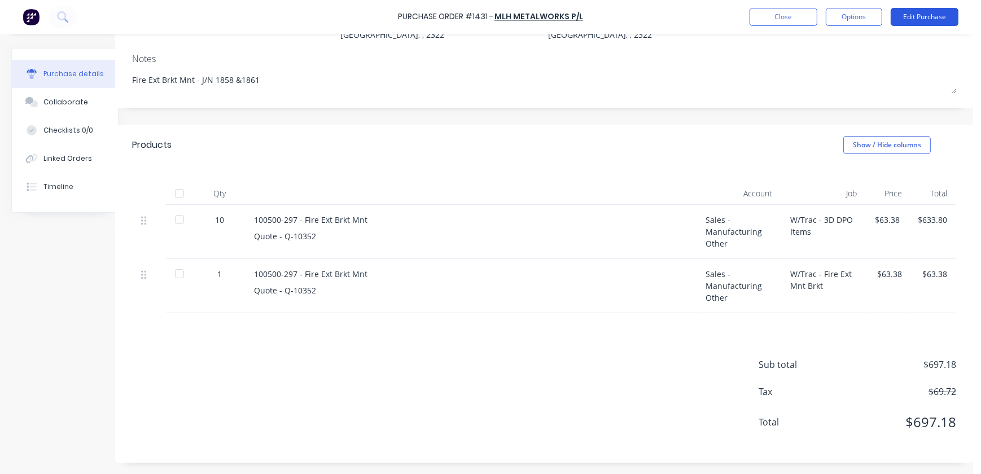
drag, startPoint x: 899, startPoint y: 7, endPoint x: 905, endPoint y: 17, distance: 12.4
click at [905, 17] on div "Purchase Order #1431 - MLH Metalworks P/L Close Options Edit Purchase" at bounding box center [490, 17] width 981 height 34
click at [906, 17] on button "Edit Purchase" at bounding box center [924, 17] width 68 height 18
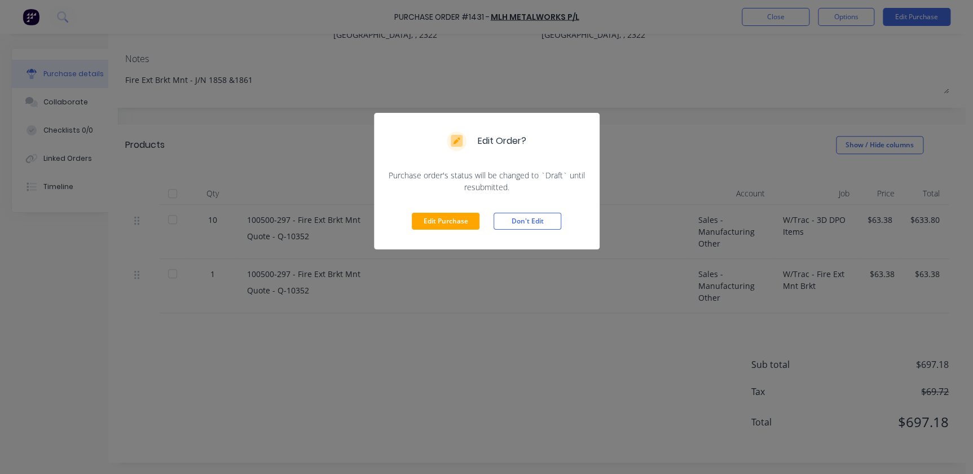
click at [443, 193] on div "Edit Purchase Don't Edit" at bounding box center [487, 221] width 226 height 56
click at [446, 214] on button "Edit Purchase" at bounding box center [446, 221] width 68 height 17
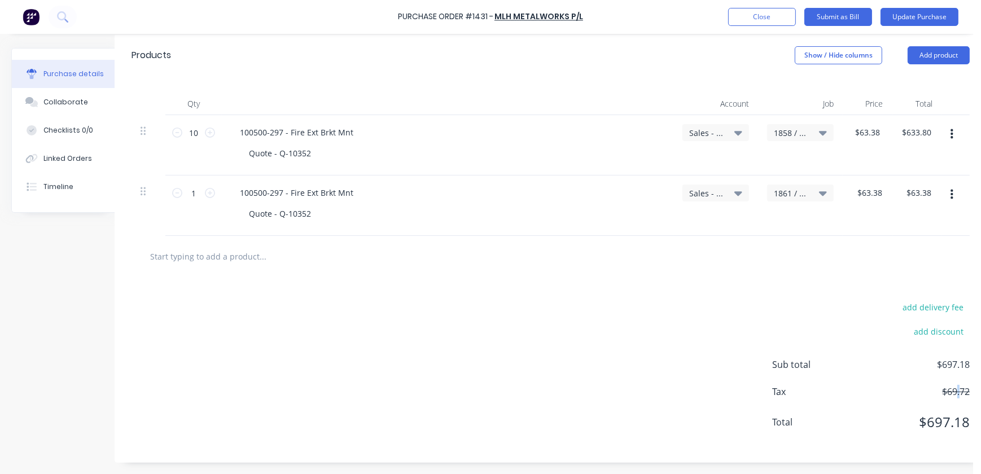
click at [958, 391] on div "Tax $69.72" at bounding box center [870, 392] width 197 height 14
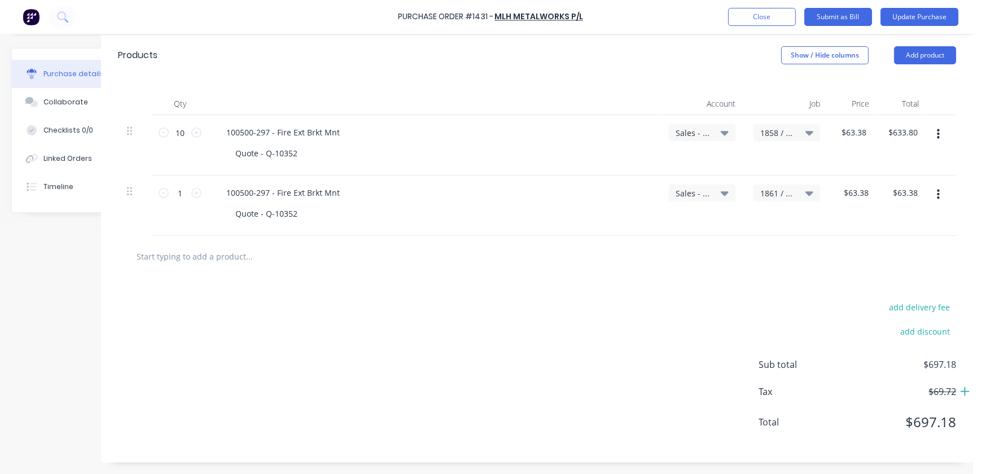
click at [962, 392] on icon at bounding box center [965, 391] width 10 height 11
click at [739, 337] on div "add delivery fee add discount Sub total $697.18 Tax $69.72 Total $766.90" at bounding box center [537, 370] width 872 height 186
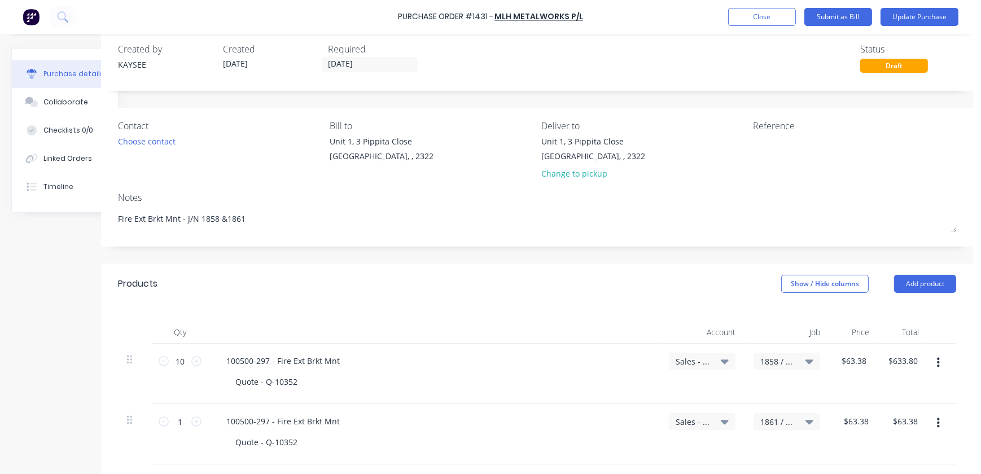
scroll to position [0, 35]
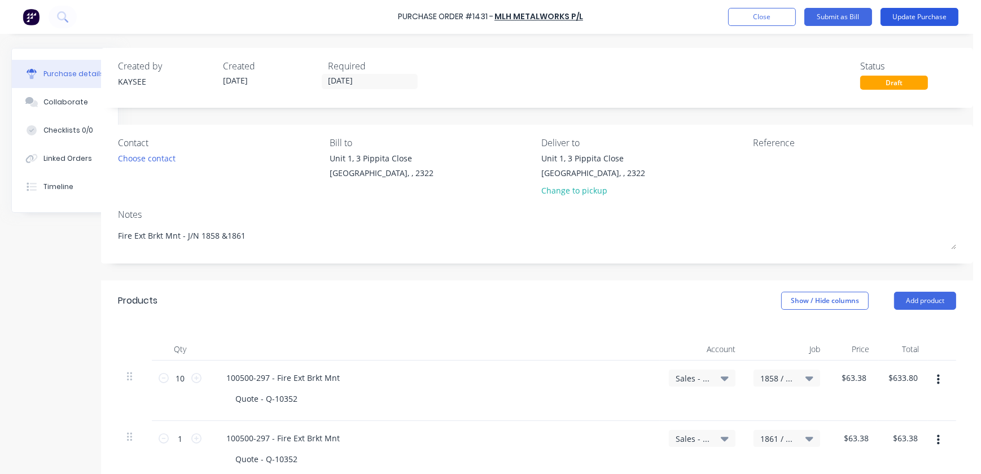
click at [905, 15] on button "Update Purchase" at bounding box center [919, 17] width 78 height 18
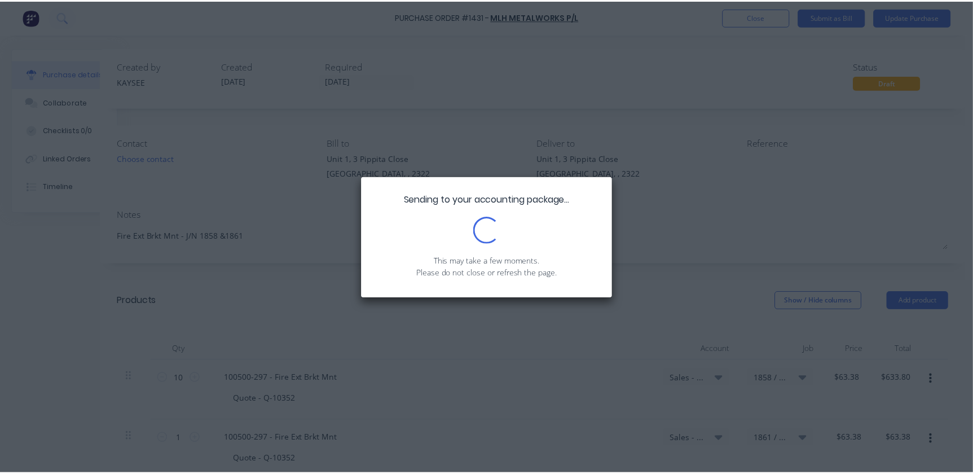
scroll to position [0, 0]
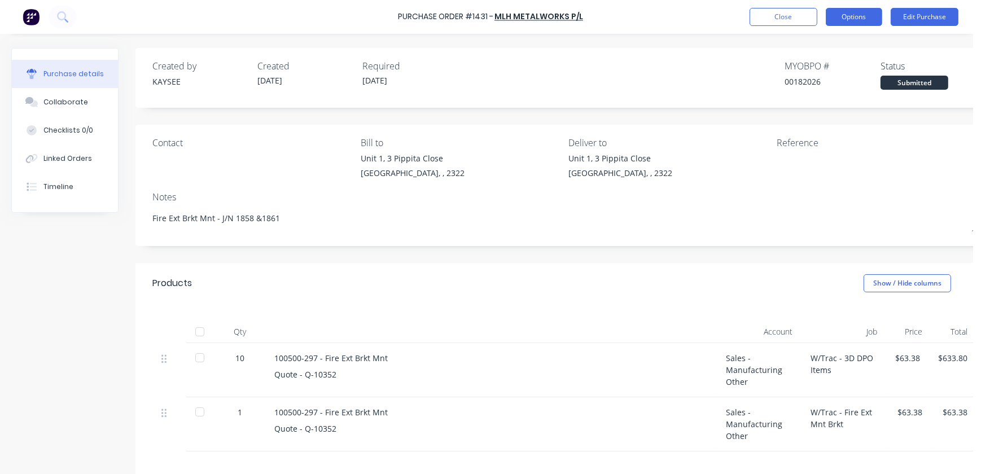
click at [861, 19] on button "Options" at bounding box center [853, 17] width 56 height 18
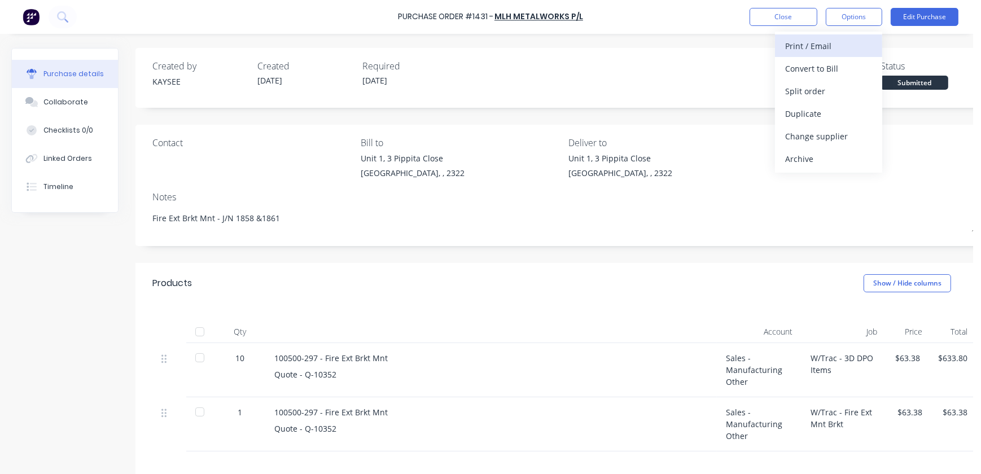
click at [823, 45] on div "Print / Email" at bounding box center [828, 46] width 87 height 16
click at [818, 73] on div "With pricing" at bounding box center [828, 68] width 87 height 16
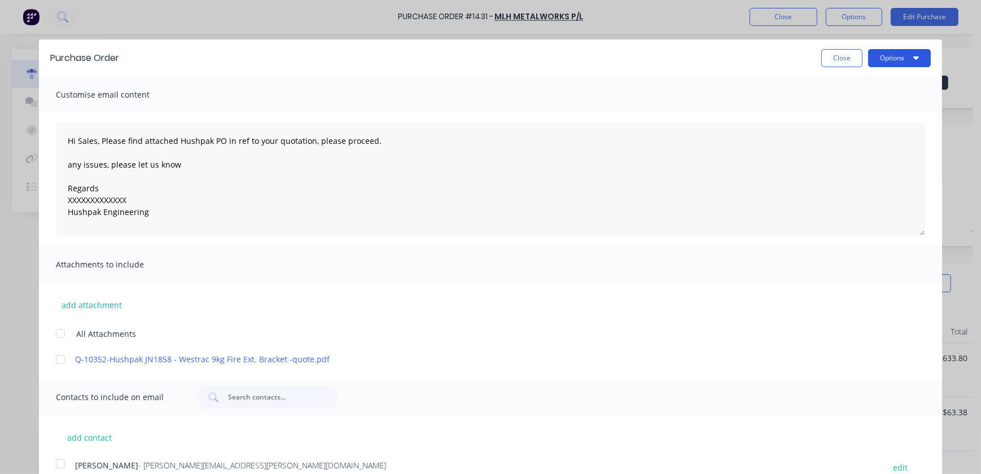
click at [883, 55] on button "Options" at bounding box center [899, 58] width 63 height 18
click at [864, 94] on div "Print" at bounding box center [876, 86] width 87 height 16
click at [809, 49] on div "Close Options" at bounding box center [530, 58] width 800 height 18
click at [821, 52] on button "Close" at bounding box center [841, 58] width 41 height 18
type textarea "x"
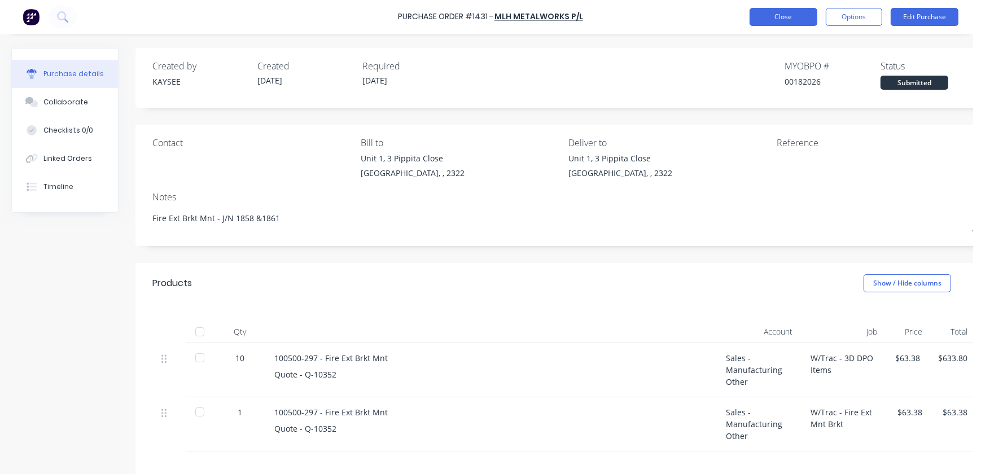
click at [793, 25] on button "Close" at bounding box center [783, 17] width 68 height 18
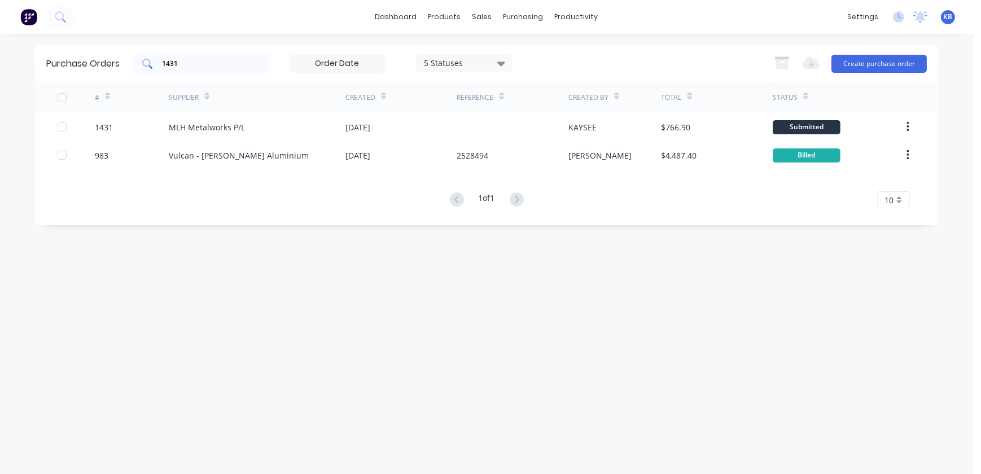
drag, startPoint x: 210, startPoint y: 55, endPoint x: 196, endPoint y: 62, distance: 16.2
click at [197, 62] on div "1431" at bounding box center [201, 63] width 141 height 23
drag, startPoint x: 194, startPoint y: 63, endPoint x: 118, endPoint y: 52, distance: 76.8
click at [133, 60] on div "1431" at bounding box center [201, 63] width 141 height 23
type input "170"
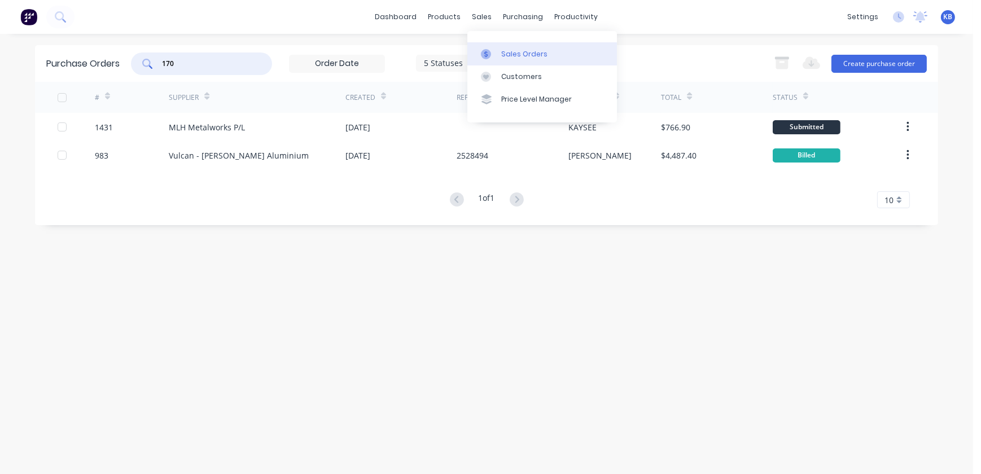
drag, startPoint x: 486, startPoint y: 14, endPoint x: 498, endPoint y: 45, distance: 33.2
click at [486, 14] on div "sales" at bounding box center [482, 16] width 31 height 17
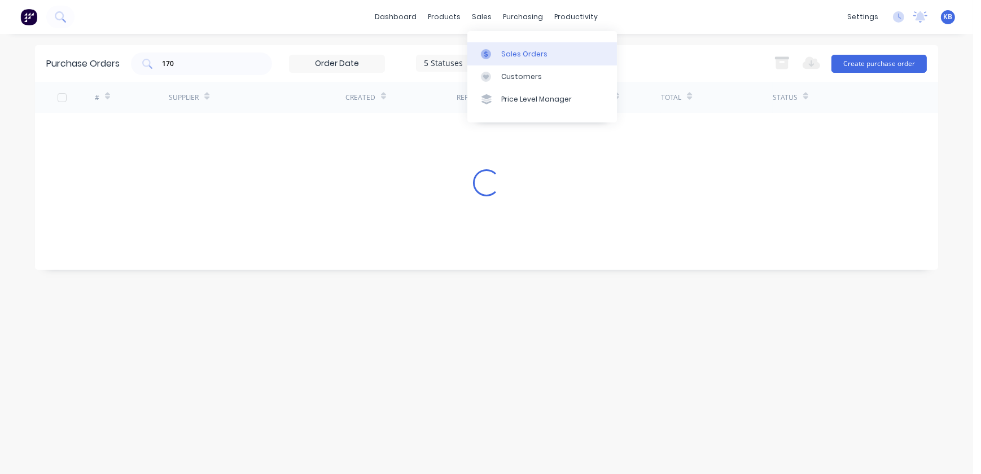
click at [501, 52] on div "Sales Orders" at bounding box center [524, 54] width 46 height 10
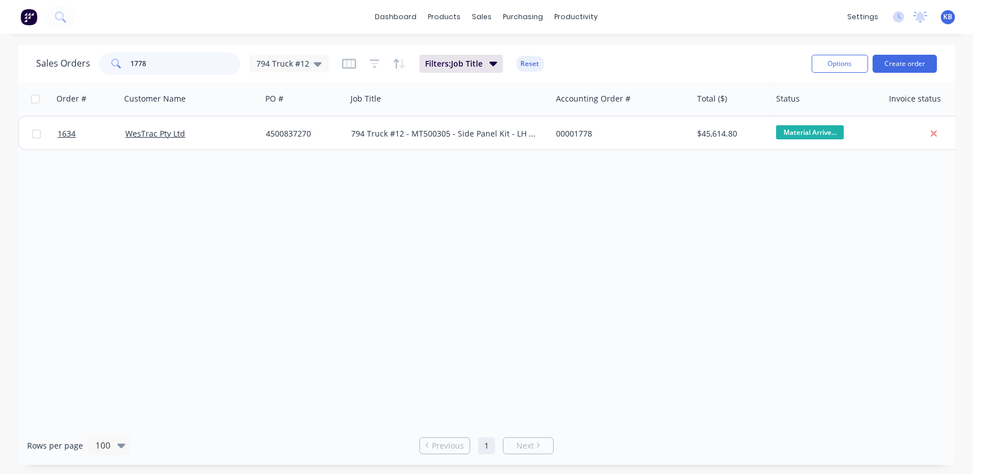
drag, startPoint x: 196, startPoint y: 56, endPoint x: 8, endPoint y: 51, distance: 188.5
click at [63, 62] on div "Sales Orders 1778 794 Truck #12" at bounding box center [182, 63] width 292 height 23
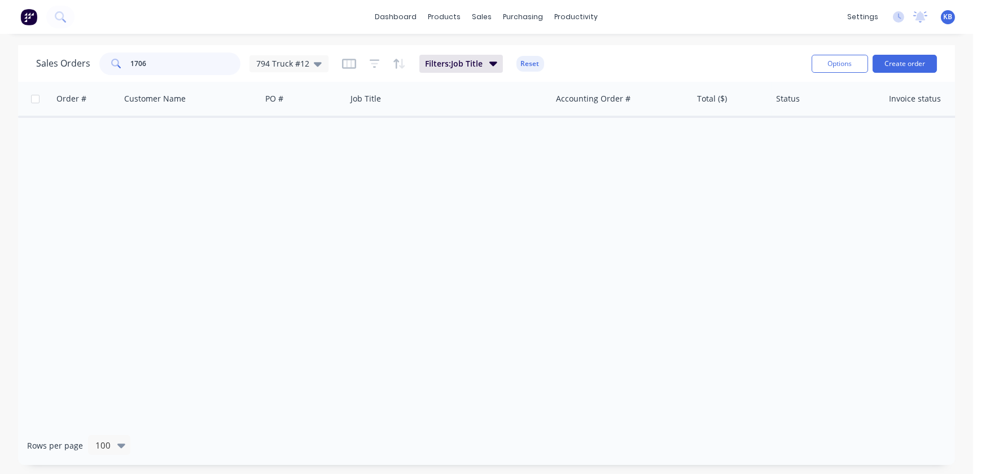
drag, startPoint x: 175, startPoint y: 64, endPoint x: 36, endPoint y: 63, distance: 139.4
click at [36, 63] on div "Sales Orders 1706 794 Truck #12" at bounding box center [182, 63] width 292 height 23
click at [332, 64] on div "Sales Orders 1706 794 Truck #12 Filters: Job Title Reset" at bounding box center [419, 64] width 766 height 28
click at [320, 64] on div "794 Truck #12" at bounding box center [288, 63] width 79 height 17
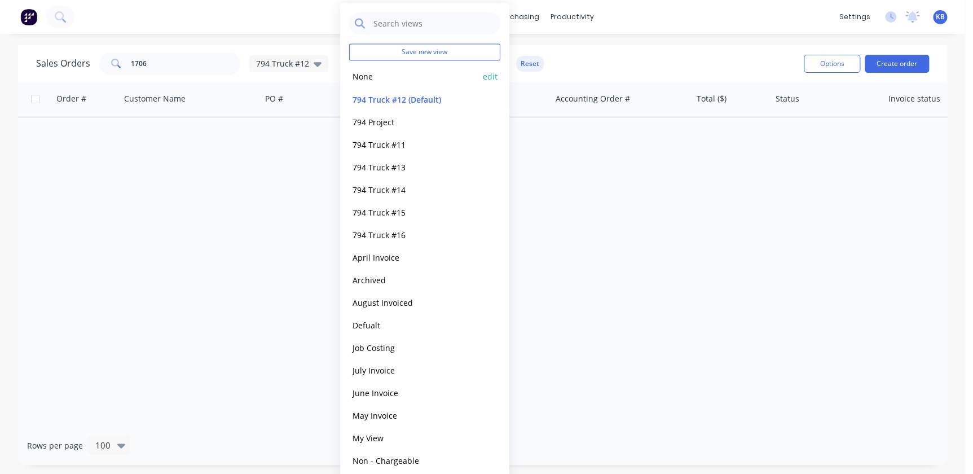
click at [383, 85] on div "None edit" at bounding box center [424, 76] width 151 height 23
click at [352, 75] on button "None" at bounding box center [413, 76] width 129 height 13
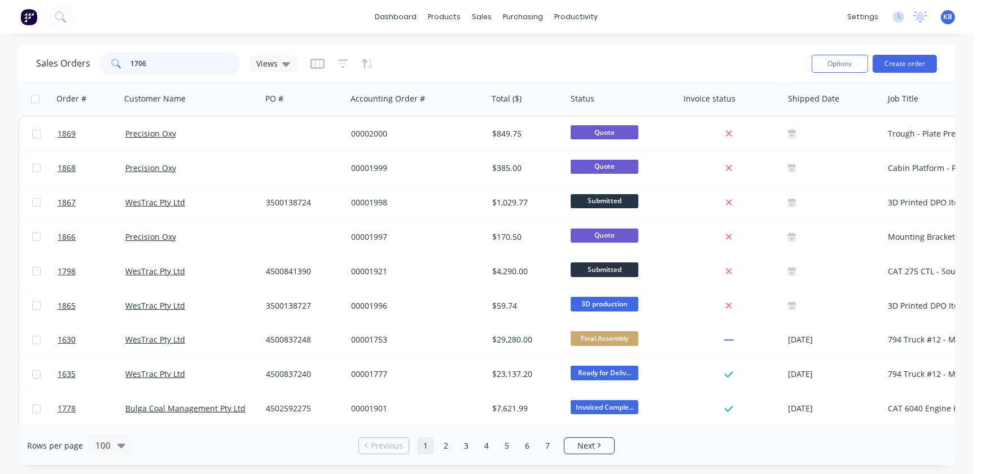
click at [188, 69] on input "1706" at bounding box center [186, 63] width 110 height 23
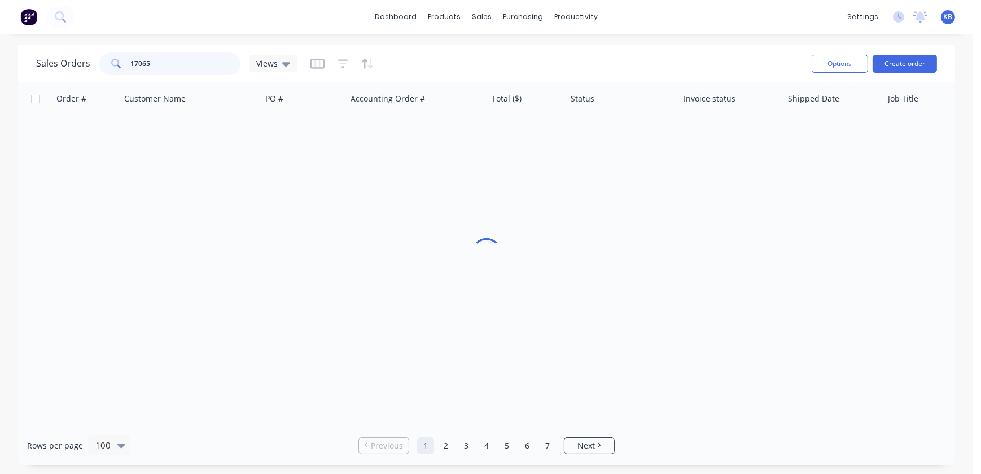
type input "1706"
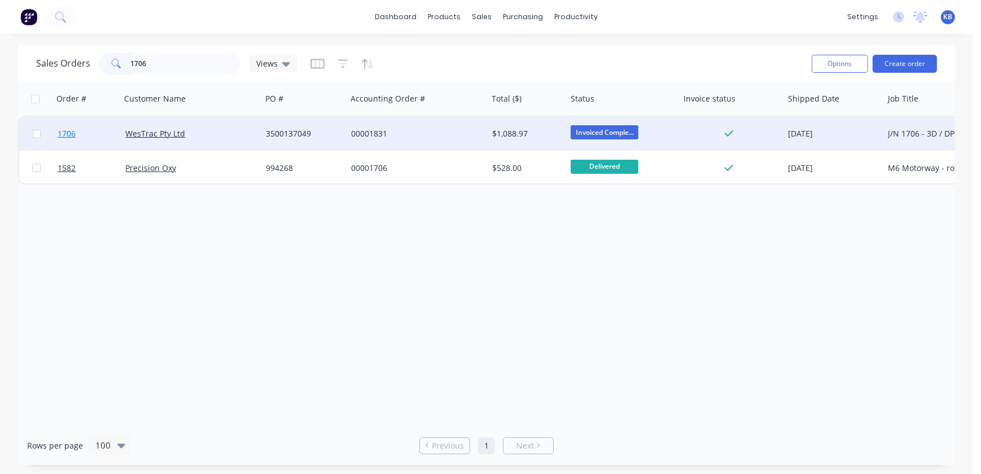
click at [109, 134] on link "1706" at bounding box center [92, 134] width 68 height 34
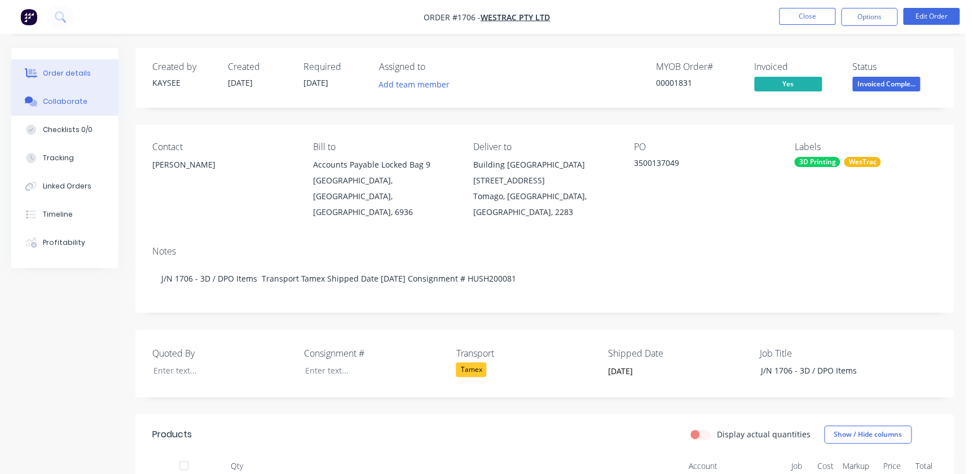
click at [61, 104] on div "Collaborate" at bounding box center [65, 101] width 45 height 10
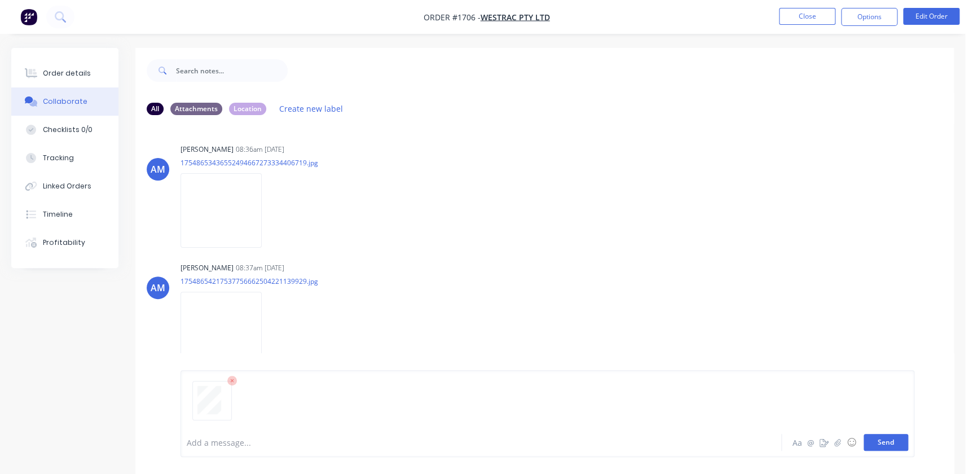
click at [892, 447] on button "Send" at bounding box center [886, 442] width 45 height 17
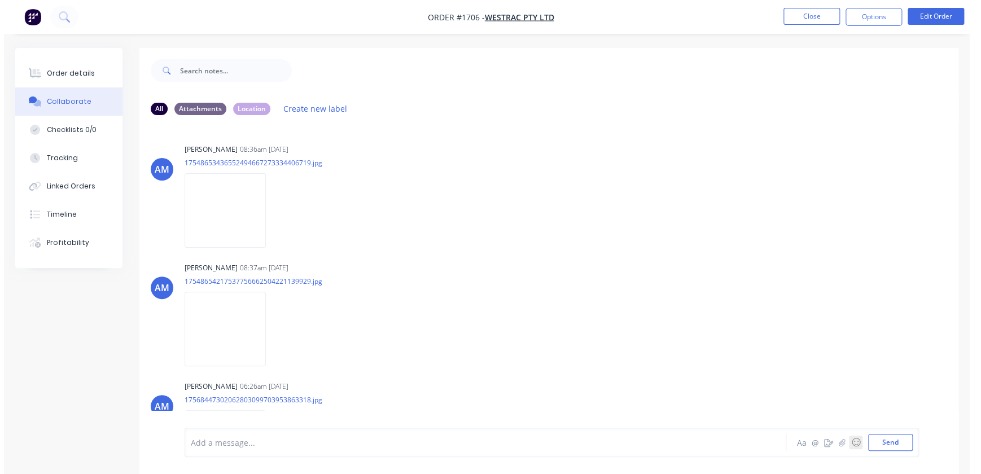
scroll to position [773, 0]
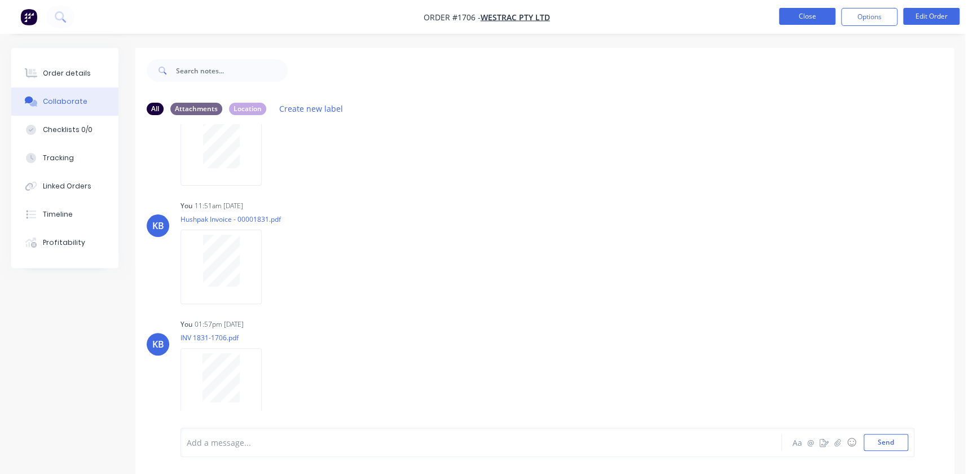
click at [813, 12] on button "Close" at bounding box center [807, 16] width 56 height 17
